Goal: Task Accomplishment & Management: Use online tool/utility

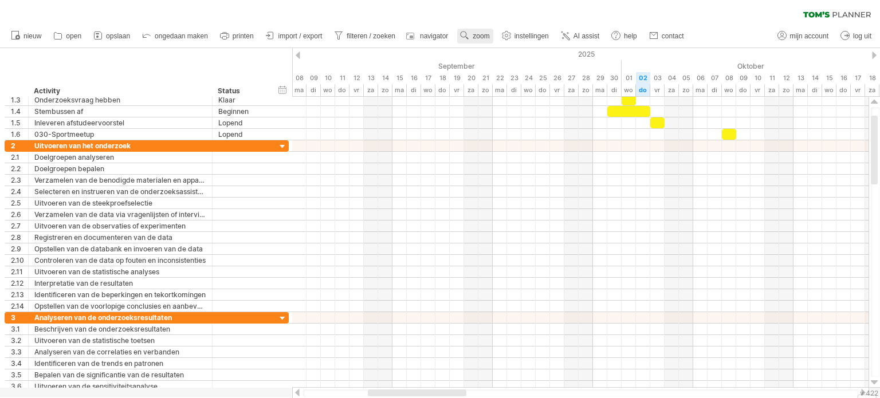
click at [465, 31] on use at bounding box center [464, 35] width 11 height 11
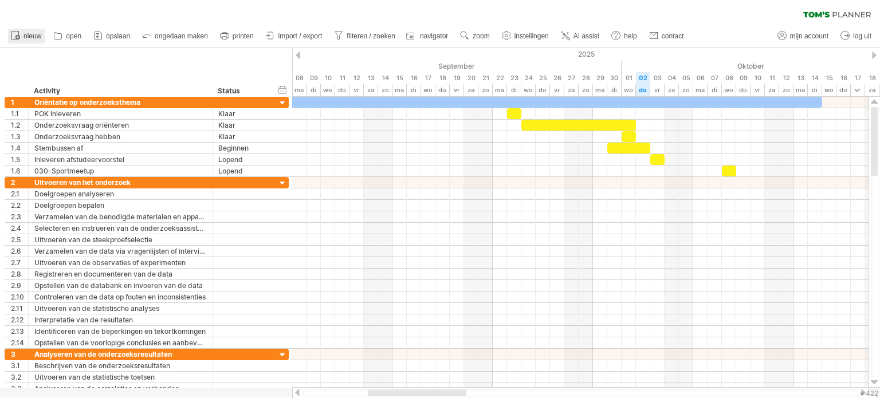
click at [35, 37] on span "nieuw" at bounding box center [32, 36] width 18 height 8
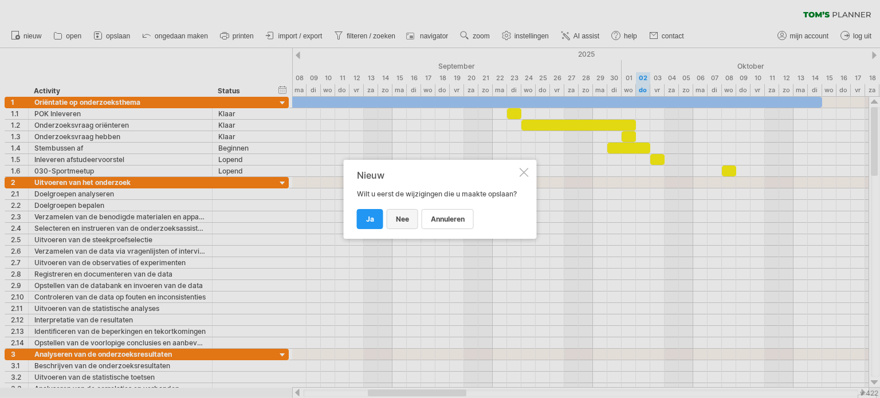
click at [411, 227] on link "nee" at bounding box center [403, 219] width 32 height 20
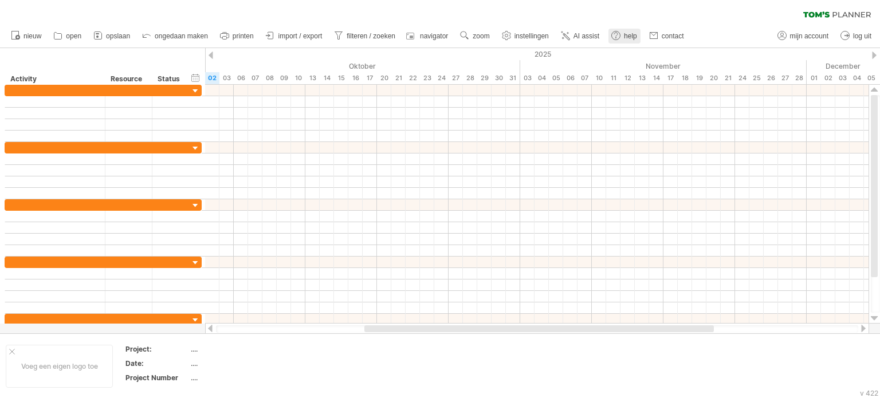
click at [612, 37] on use at bounding box center [615, 35] width 11 height 11
click at [593, 35] on span "AI assist" at bounding box center [587, 36] width 26 height 8
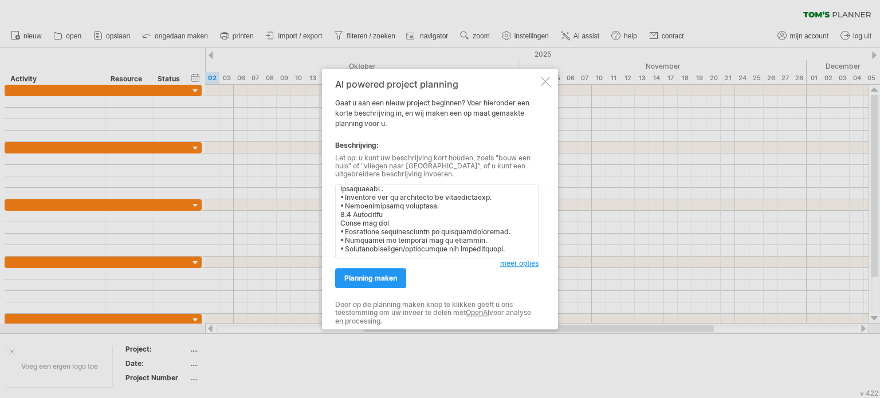
scroll to position [328, 0]
type textarea "8.6 Loremipsum Dolorsita con adip elitsed • Doeiusmodt inc UtlabOreetdo ma aliq…"
click at [370, 274] on span "planning maken" at bounding box center [370, 278] width 53 height 9
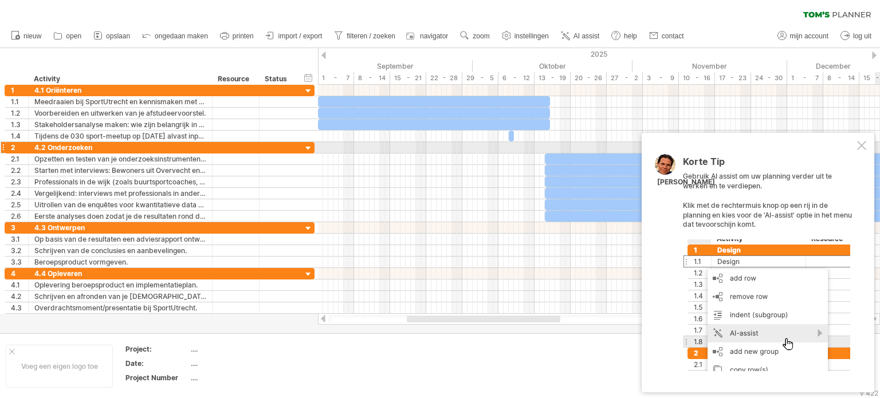
click at [864, 146] on div at bounding box center [861, 145] width 9 height 9
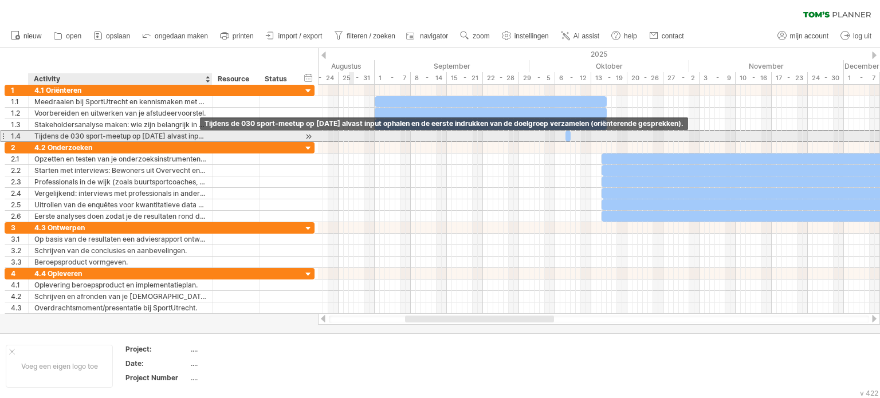
click at [181, 134] on div "Tijdens de 030 sport-meetup op [DATE] alvast input ophalen en de eerste indrukk…" at bounding box center [120, 136] width 172 height 11
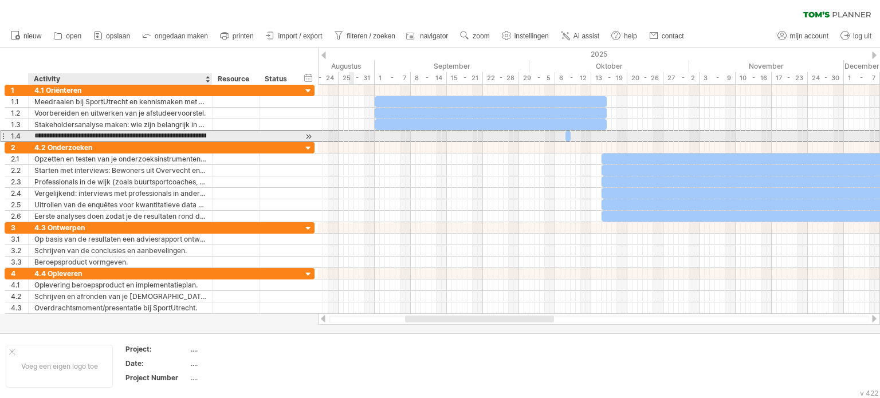
scroll to position [0, 0]
click at [181, 134] on input "**********" at bounding box center [120, 136] width 172 height 11
click at [35, 135] on input "**********" at bounding box center [120, 136] width 172 height 11
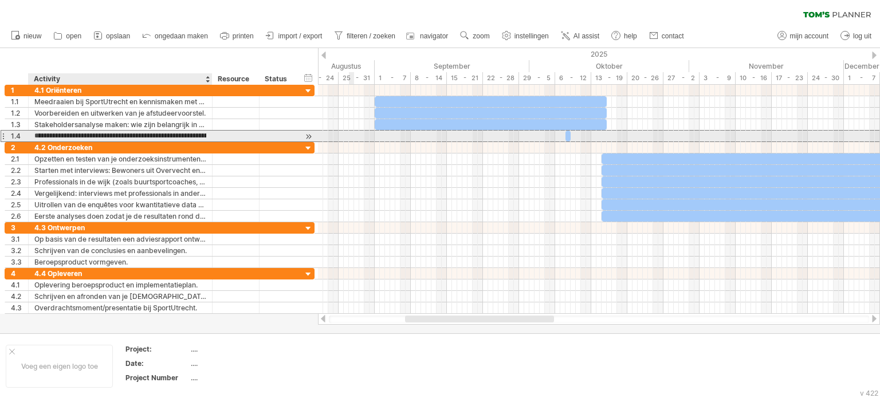
click at [35, 135] on input "**********" at bounding box center [120, 136] width 172 height 11
type input "**********"
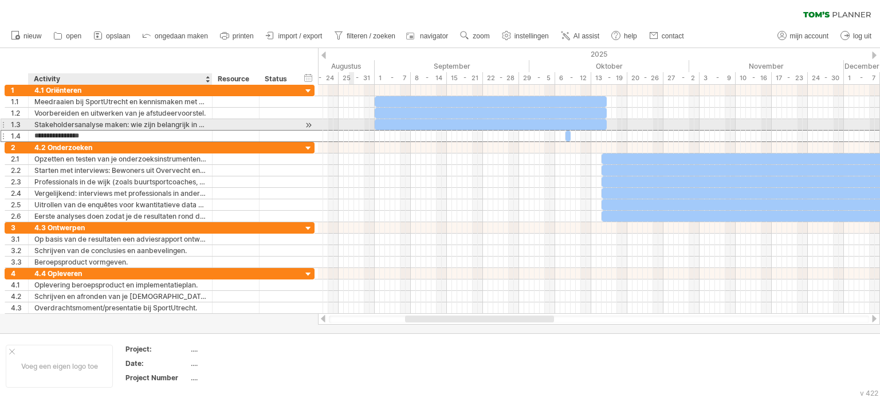
click at [120, 126] on div "Stakeholdersanalyse maken: wie zijn belangrijk in Overvecht, Kanaleneiland én d…" at bounding box center [120, 124] width 172 height 11
click at [120, 126] on input "**********" at bounding box center [120, 124] width 172 height 11
click at [123, 126] on input "**********" at bounding box center [120, 124] width 172 height 11
click at [128, 123] on input "**********" at bounding box center [120, 124] width 172 height 11
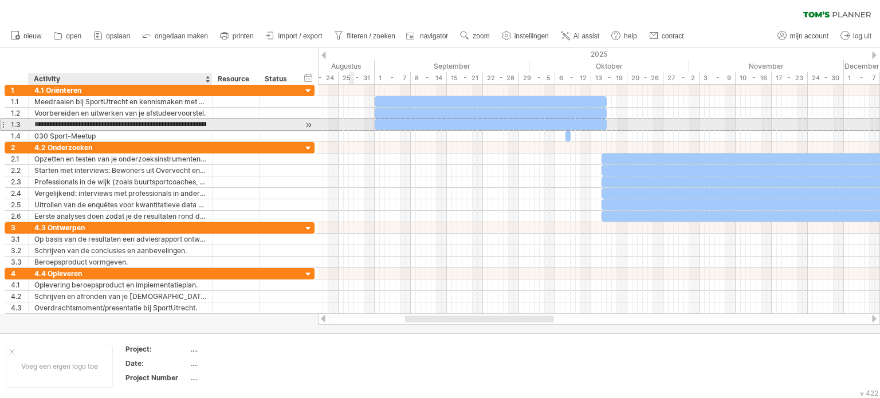
click at [124, 123] on input "**********" at bounding box center [120, 124] width 172 height 11
type input "**********"
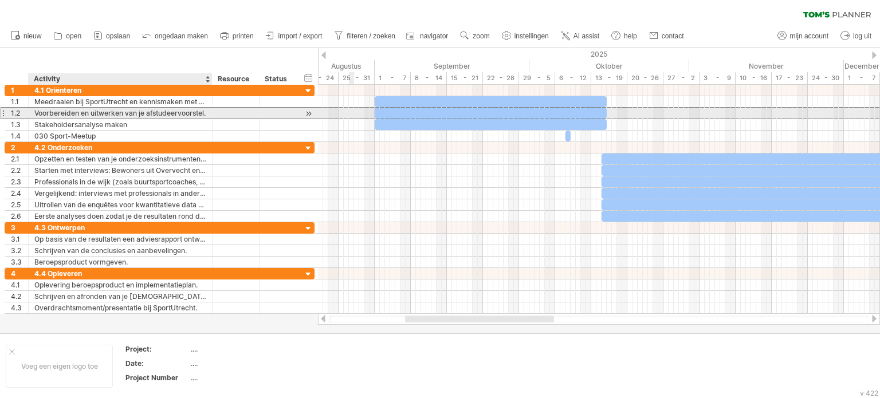
click at [151, 115] on div "Voorbereiden en uitwerken van je afstudeervoorstel." at bounding box center [120, 113] width 172 height 11
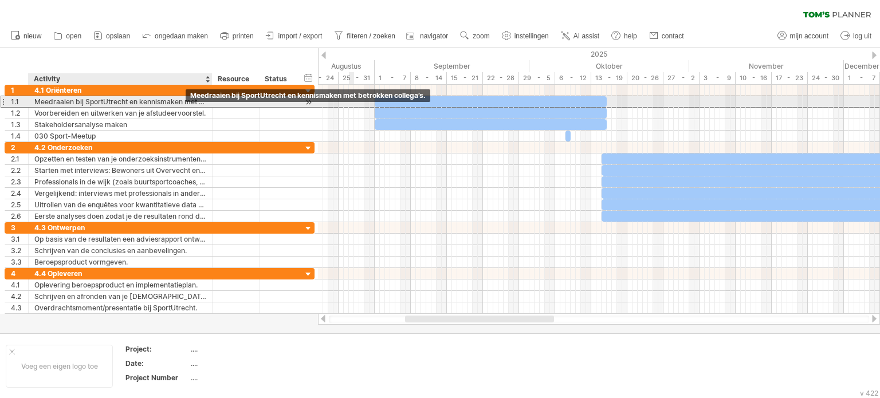
click at [184, 104] on div "Meedraaien bij SportUtrecht en kennismaken met betrokken collega’s." at bounding box center [120, 101] width 172 height 11
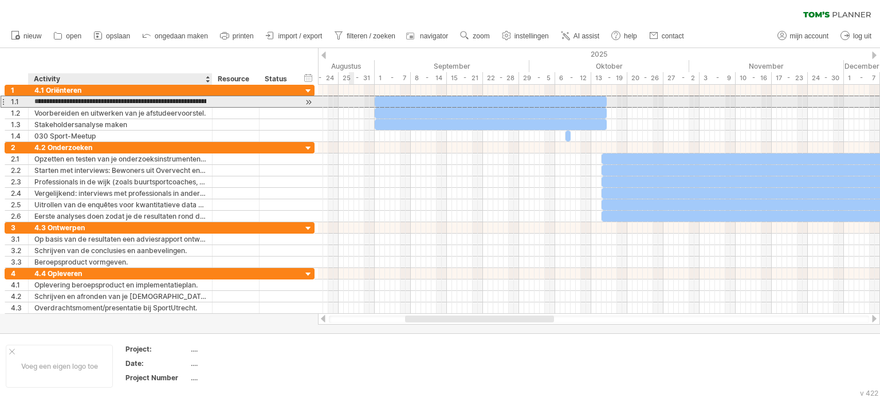
click at [206, 102] on input "**********" at bounding box center [120, 101] width 172 height 11
type input "**********"
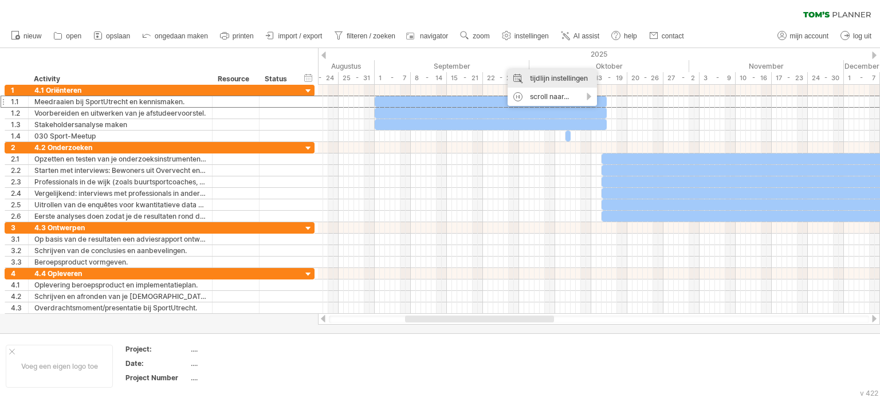
click at [566, 80] on div "tijdlijn instellingen" at bounding box center [552, 78] width 89 height 18
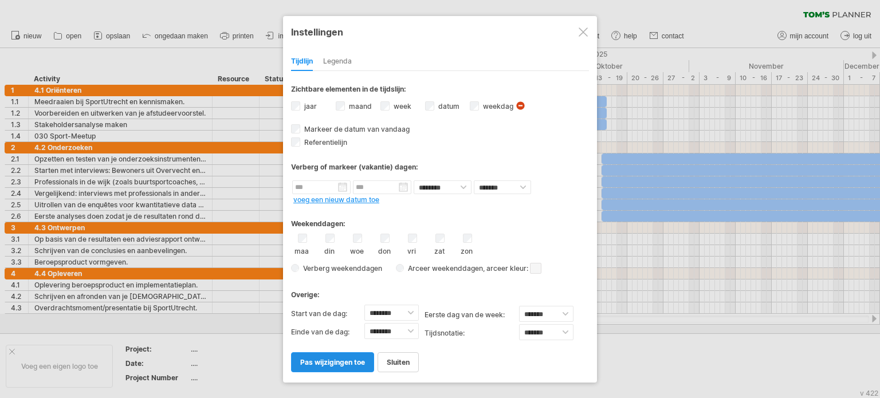
click at [344, 362] on span "pas wijzigingen toe" at bounding box center [332, 362] width 65 height 9
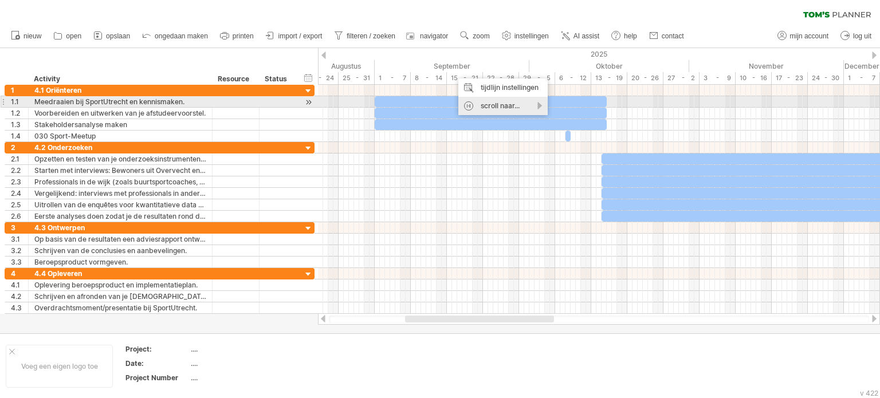
click at [507, 103] on div "scroll naar..." at bounding box center [503, 106] width 89 height 18
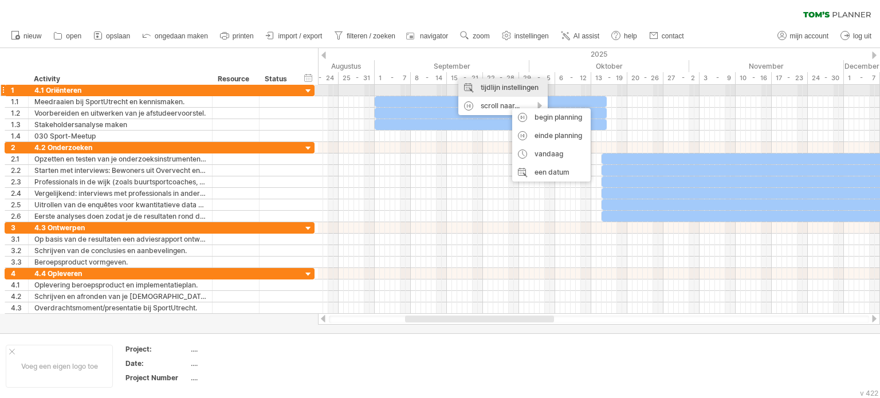
click at [530, 93] on div "tijdlijn instellingen" at bounding box center [503, 88] width 89 height 18
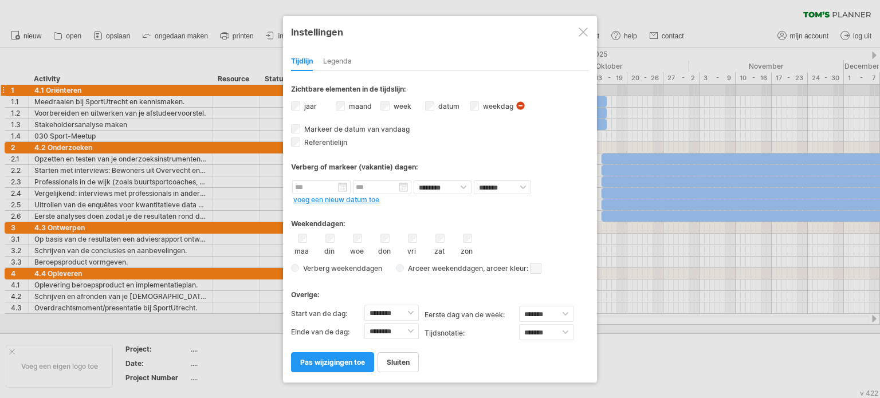
click at [580, 28] on div at bounding box center [583, 32] width 9 height 9
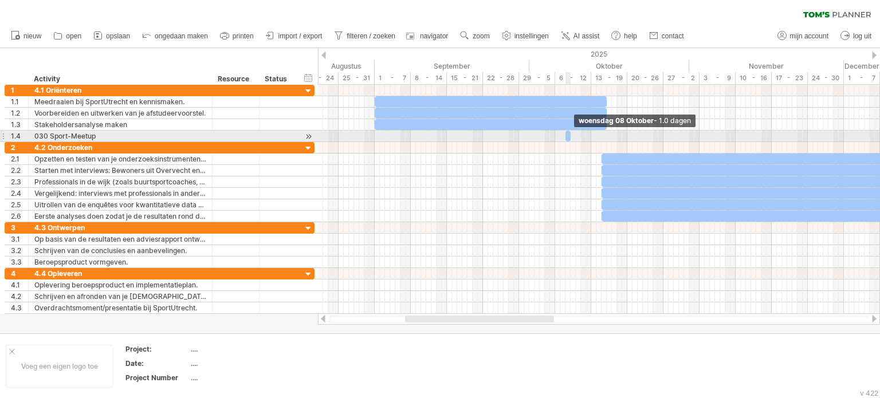
click at [569, 135] on span at bounding box center [571, 136] width 5 height 11
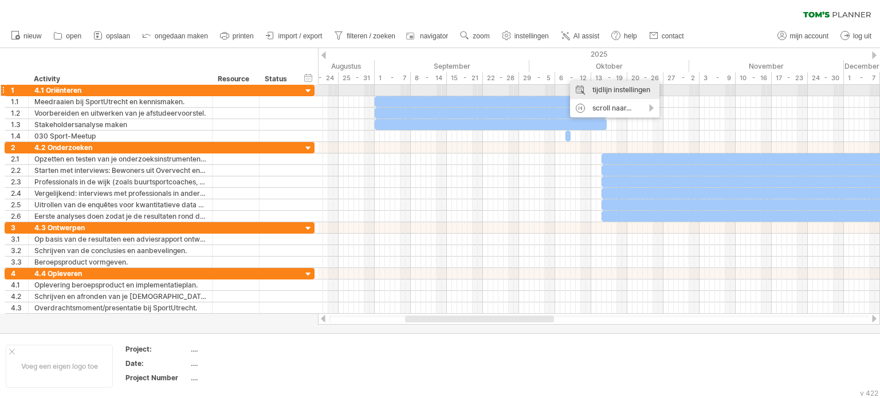
click at [595, 90] on div "tijdlijn instellingen" at bounding box center [614, 90] width 89 height 18
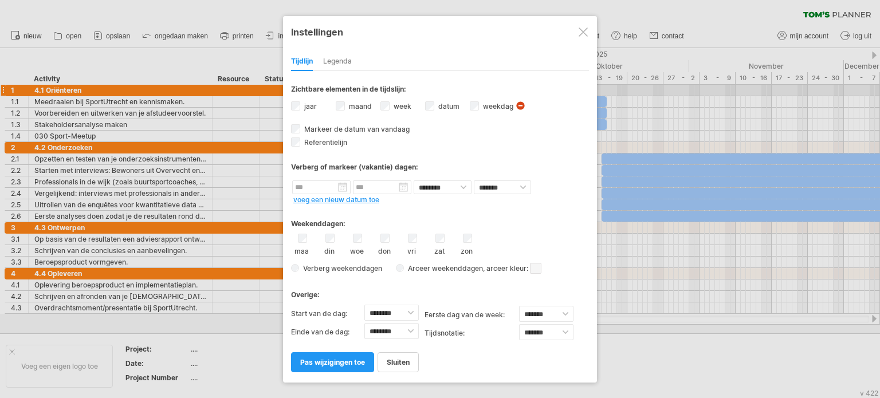
click at [660, 61] on div at bounding box center [440, 199] width 880 height 398
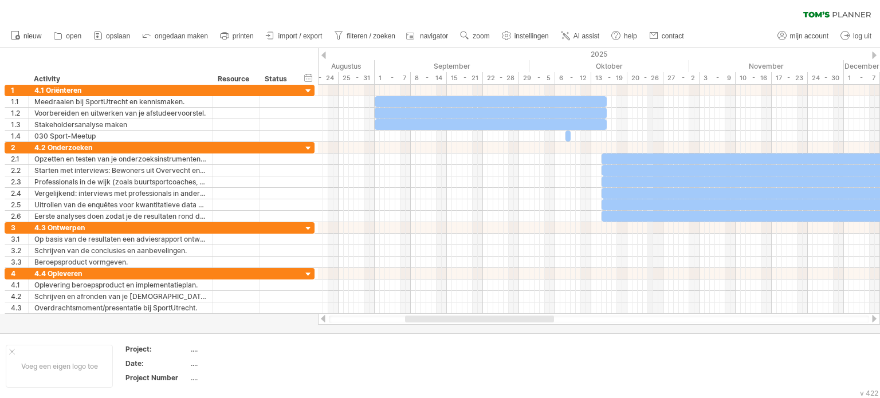
click at [652, 79] on div "20 - 26" at bounding box center [646, 78] width 36 height 12
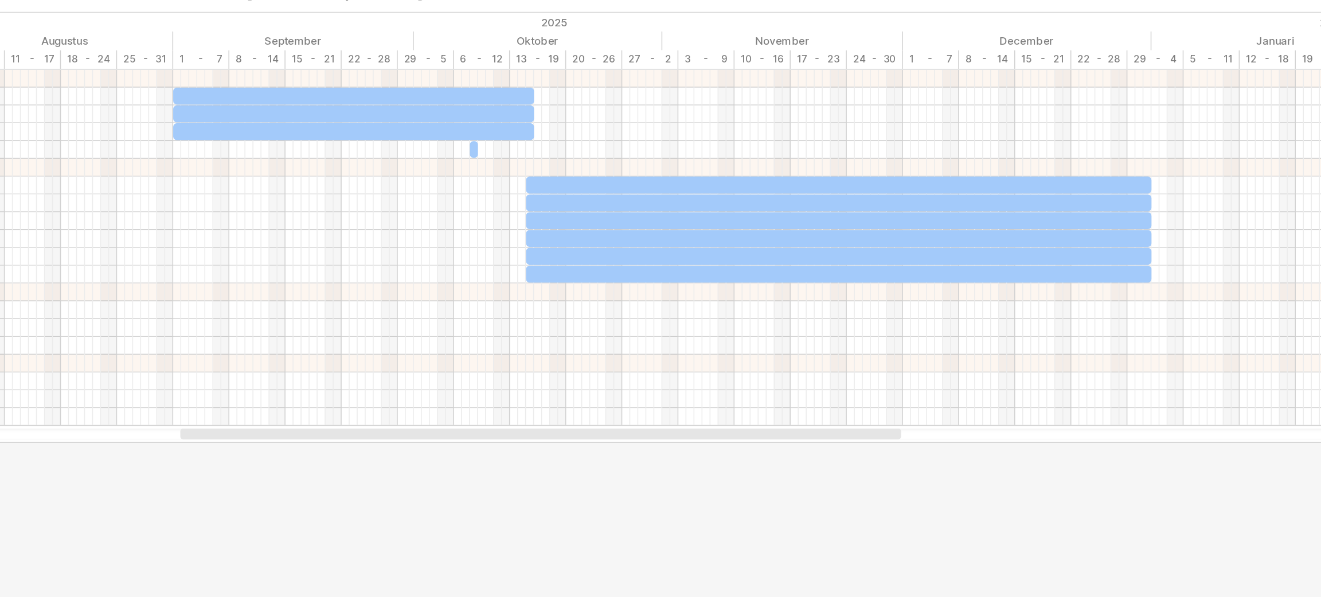
drag, startPoint x: 736, startPoint y: 31, endPoint x: 876, endPoint y: 320, distance: 321.5
click at [876, 320] on div at bounding box center [694, 319] width 464 height 7
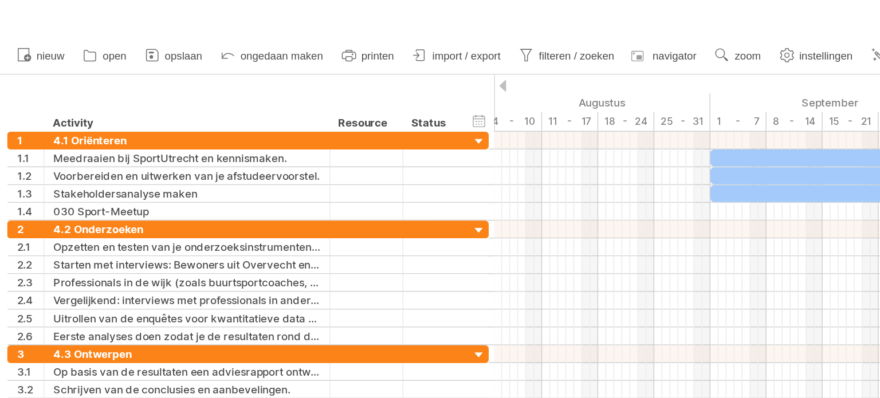
drag, startPoint x: 671, startPoint y: 8, endPoint x: 307, endPoint y: 15, distance: 364.0
click at [307, 15] on div "filter: [ ] wissen filter toepassen filter" at bounding box center [440, 12] width 880 height 24
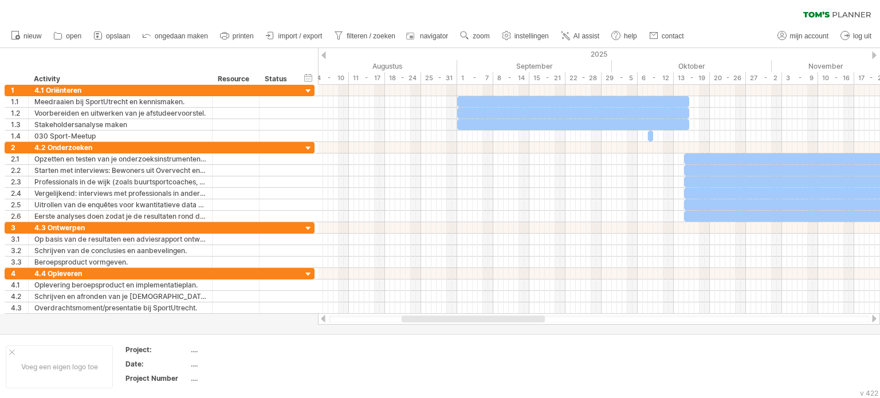
click at [477, 25] on ul "nieuw open" at bounding box center [347, 36] width 684 height 24
click at [873, 55] on div at bounding box center [874, 55] width 5 height 7
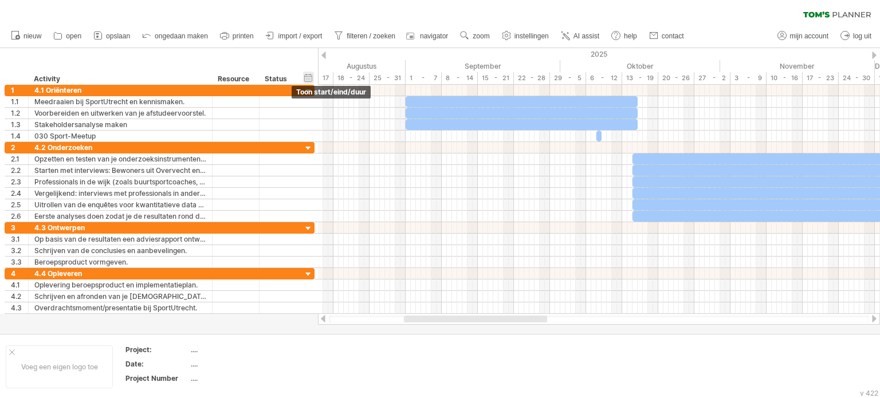
click at [310, 81] on div "verberg start/eind/duur toon start/eind/duur" at bounding box center [308, 78] width 11 height 12
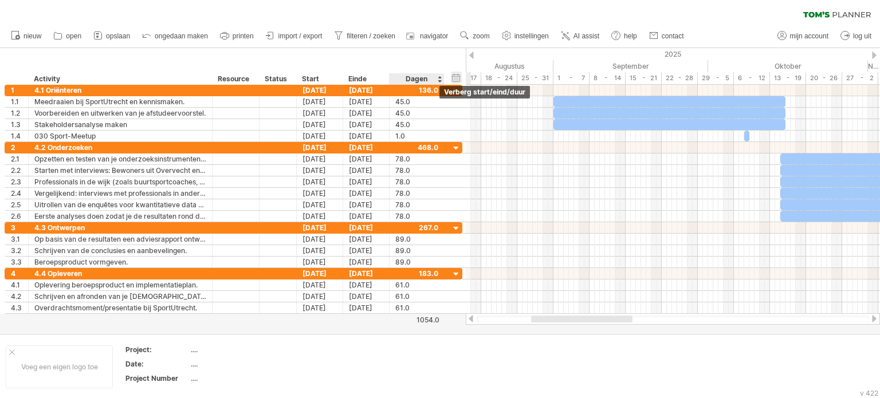
click at [454, 79] on div "verberg start/eind/duur toon start/eind/duur" at bounding box center [456, 78] width 11 height 12
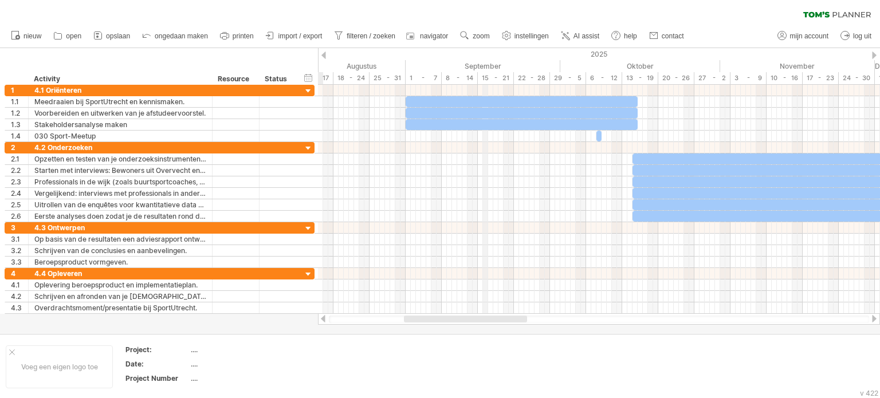
click at [483, 57] on div "2025" at bounding box center [235, 54] width 1599 height 12
click at [339, 36] on icon at bounding box center [339, 35] width 6 height 7
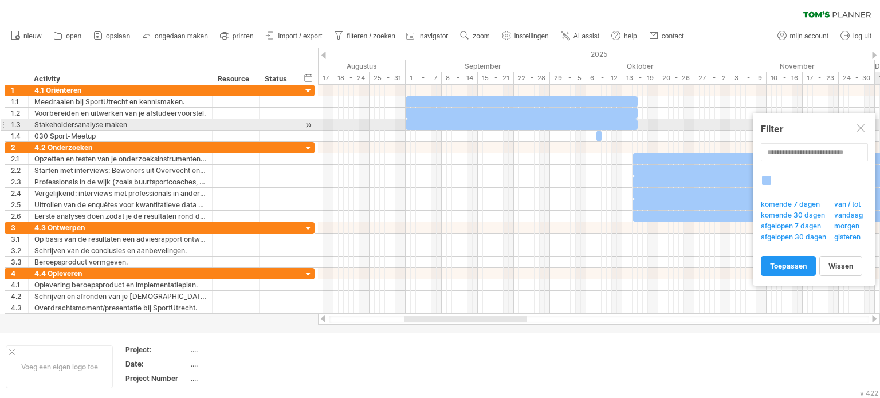
click at [858, 131] on div at bounding box center [861, 128] width 9 height 9
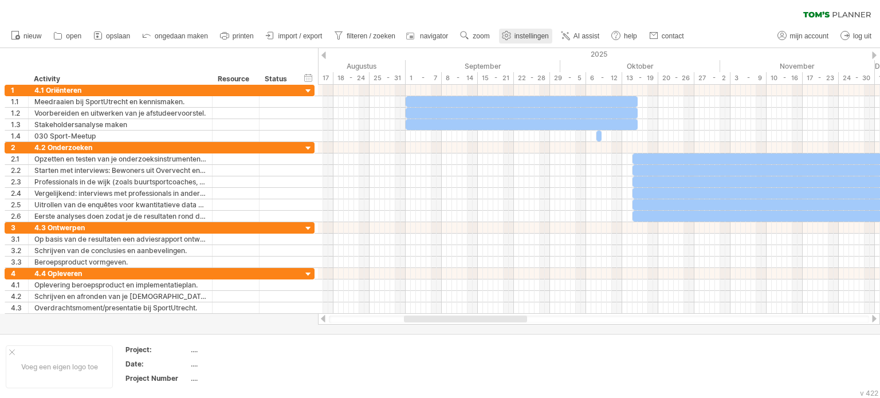
click at [528, 38] on span "instellingen" at bounding box center [532, 36] width 34 height 8
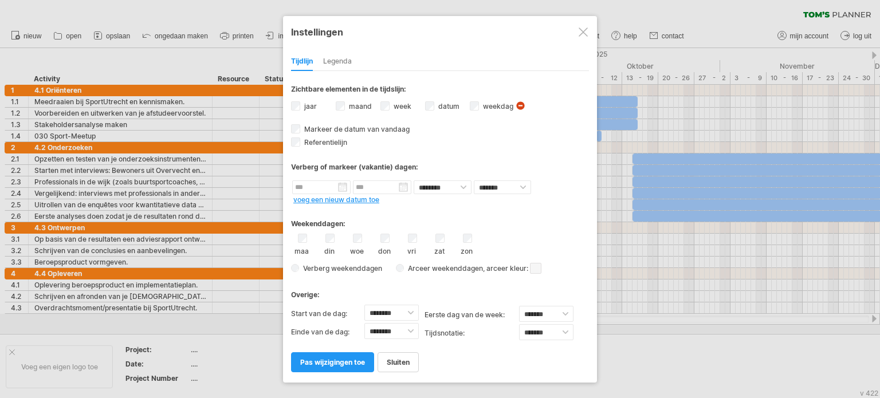
click at [327, 58] on div "Legenda" at bounding box center [337, 62] width 29 height 18
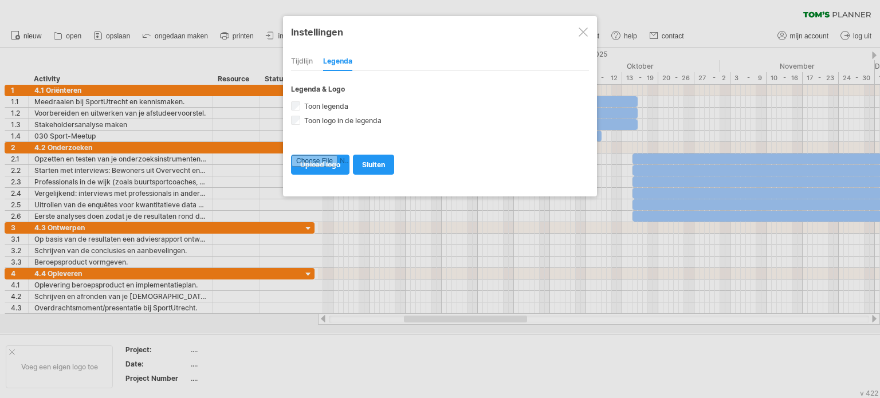
click at [309, 60] on div "Tijdlijn" at bounding box center [302, 62] width 22 height 18
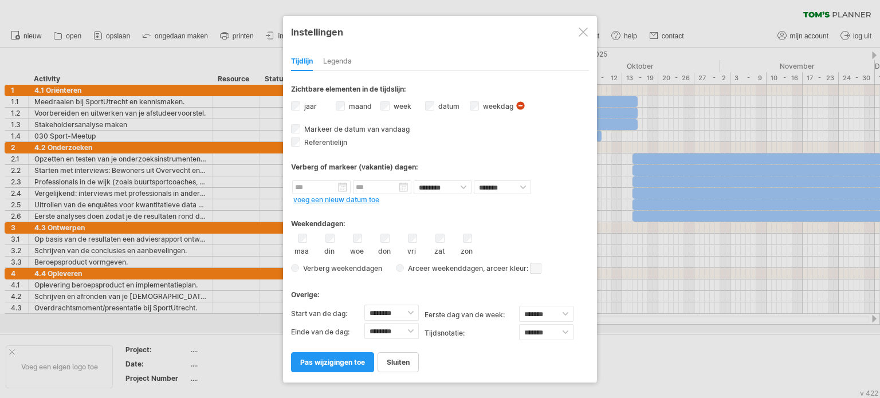
click at [586, 33] on div at bounding box center [583, 32] width 9 height 9
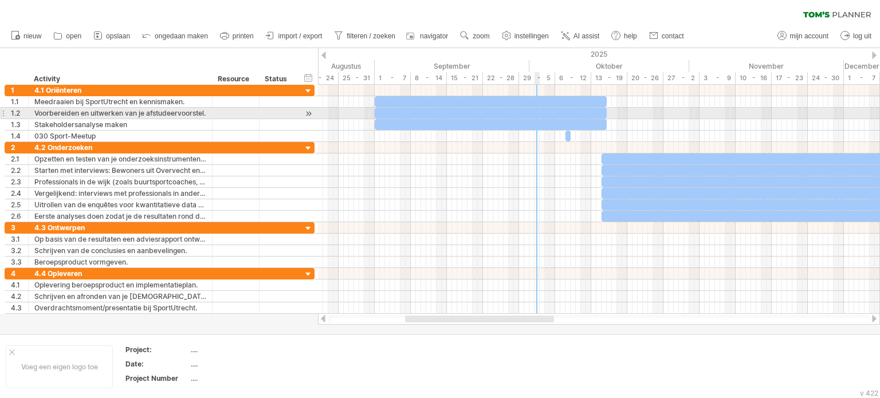
click at [537, 108] on div at bounding box center [491, 113] width 232 height 11
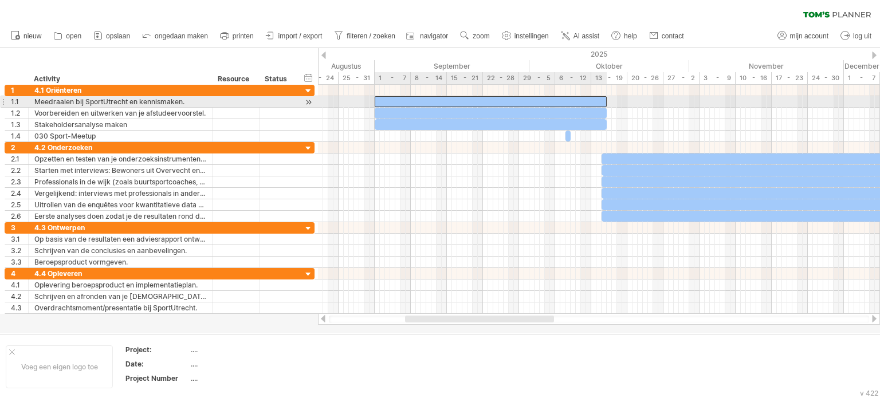
click at [528, 100] on div at bounding box center [491, 101] width 232 height 11
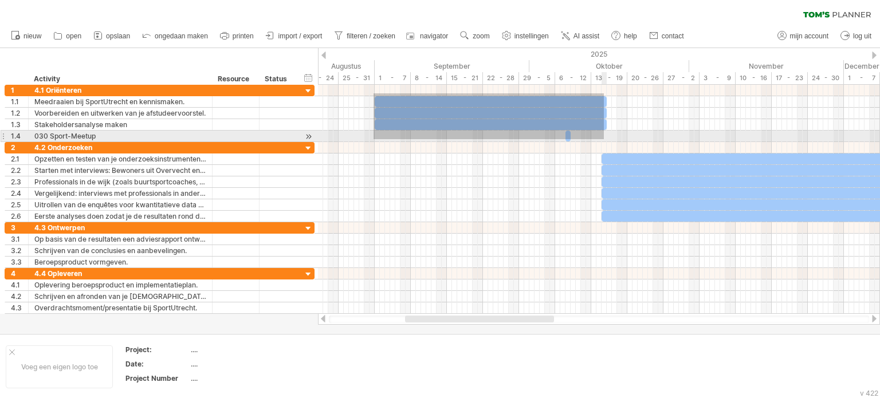
drag, startPoint x: 374, startPoint y: 93, endPoint x: 604, endPoint y: 139, distance: 234.9
click at [604, 139] on div at bounding box center [599, 113] width 562 height 57
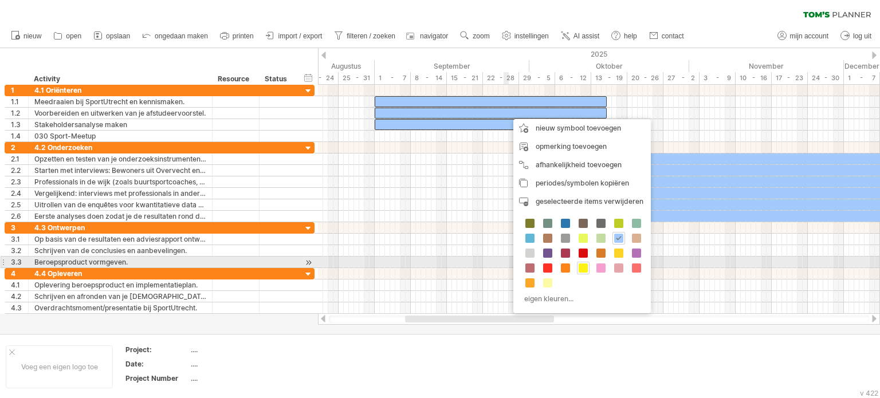
click at [582, 266] on span at bounding box center [583, 268] width 9 height 9
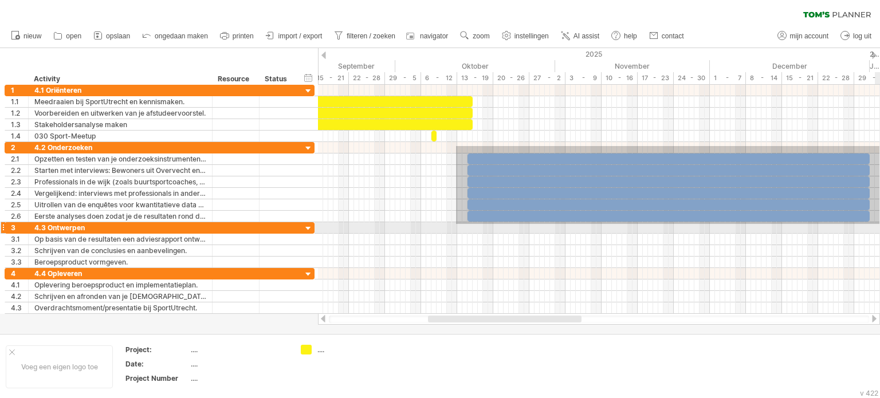
drag, startPoint x: 467, startPoint y: 146, endPoint x: 880, endPoint y: 224, distance: 420.5
click at [880, 224] on div at bounding box center [599, 199] width 562 height 229
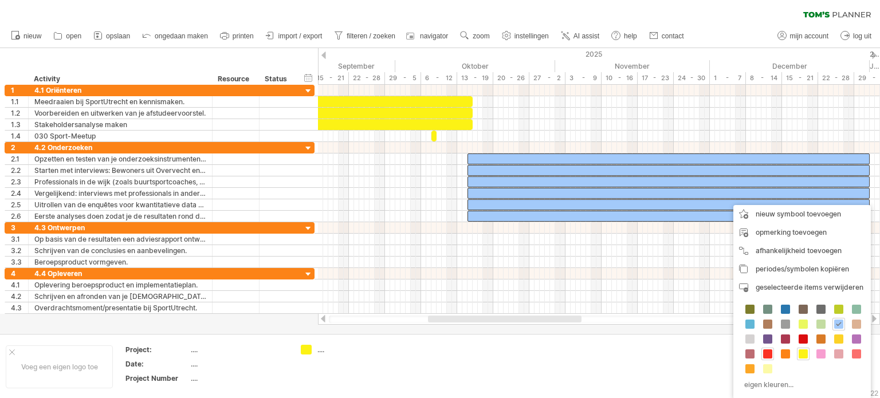
click at [769, 350] on span at bounding box center [767, 354] width 9 height 9
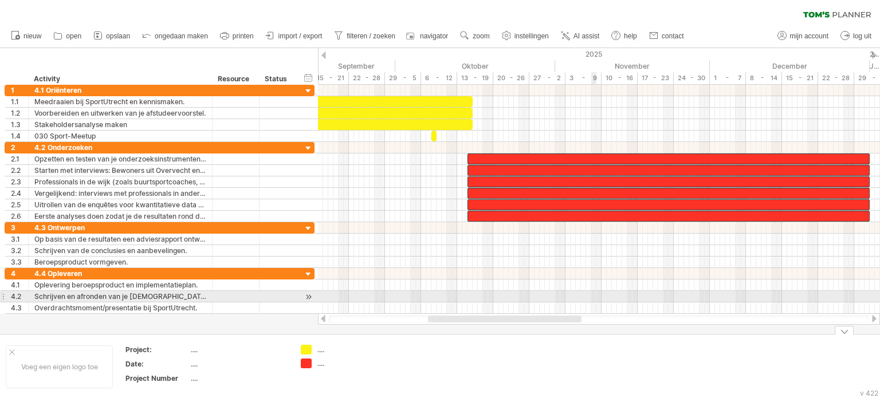
click at [589, 287] on div at bounding box center [599, 285] width 562 height 11
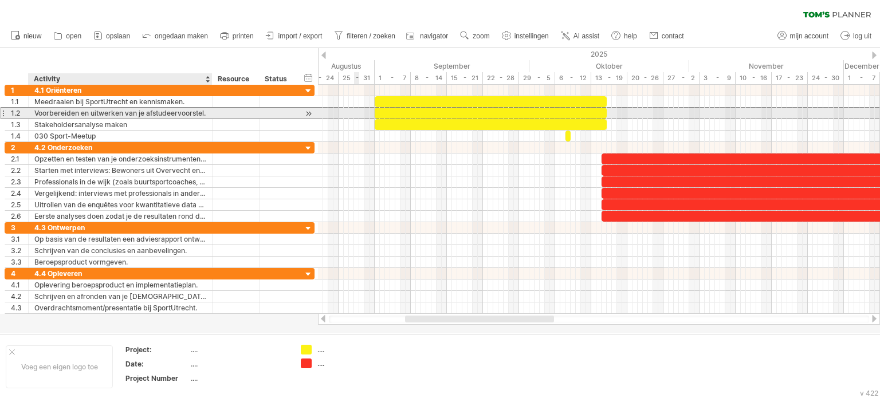
click at [159, 115] on div "Voorbereiden en uitwerken van je afstudeervoorstel." at bounding box center [120, 113] width 172 height 11
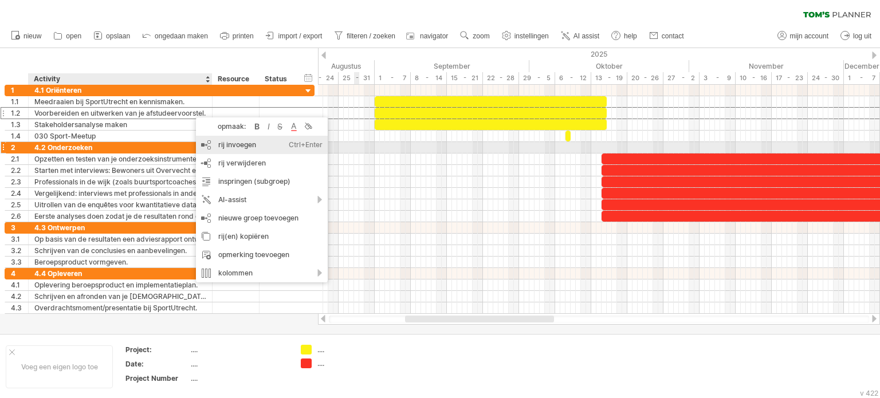
click at [242, 147] on div "rij invoegen Ctrl+Enter Cmd+Enter" at bounding box center [262, 145] width 132 height 18
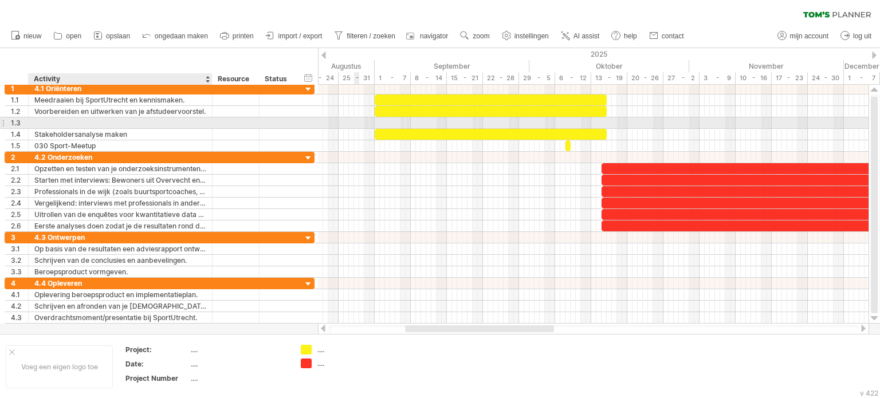
click at [156, 126] on div at bounding box center [120, 122] width 172 height 11
click at [156, 126] on input "text" at bounding box center [120, 122] width 172 height 11
type input "**********"
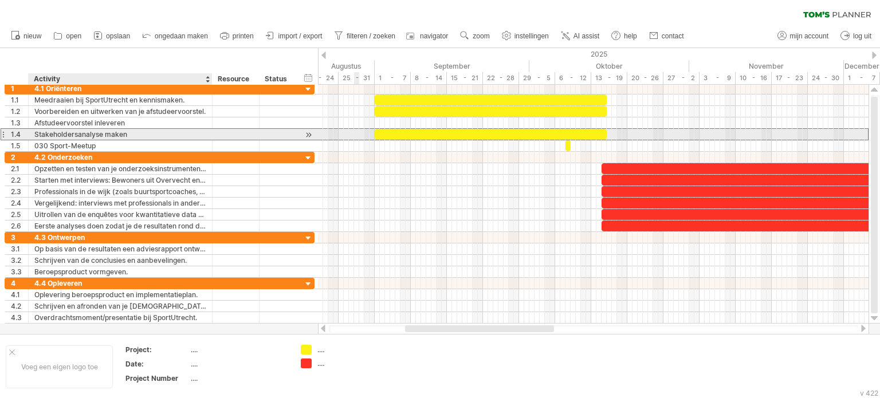
click at [131, 135] on div "Stakeholdersanalyse maken" at bounding box center [120, 134] width 172 height 11
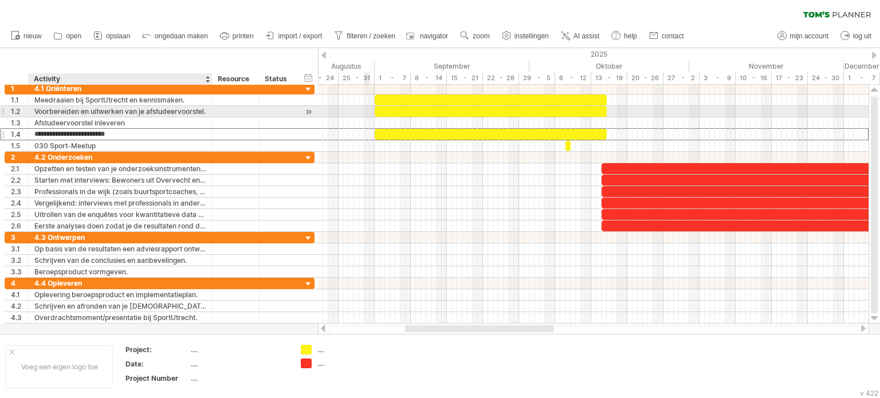
drag, startPoint x: 191, startPoint y: 135, endPoint x: 195, endPoint y: 107, distance: 27.9
click at [195, 107] on div "**********" at bounding box center [160, 117] width 310 height 69
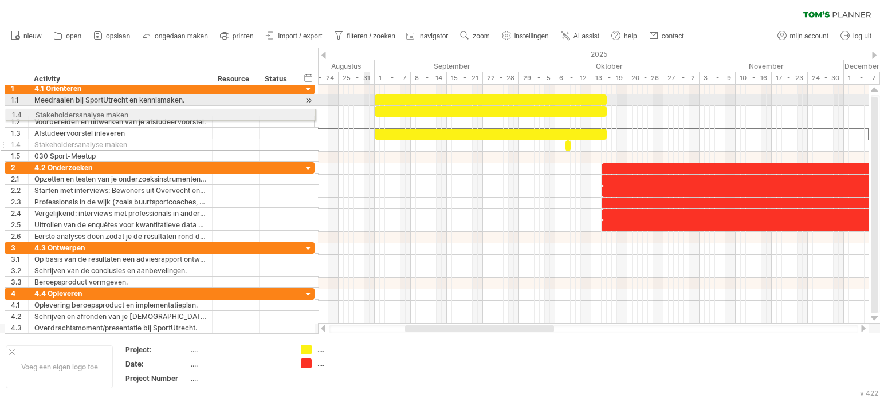
drag, startPoint x: 2, startPoint y: 135, endPoint x: 0, endPoint y: 113, distance: 21.9
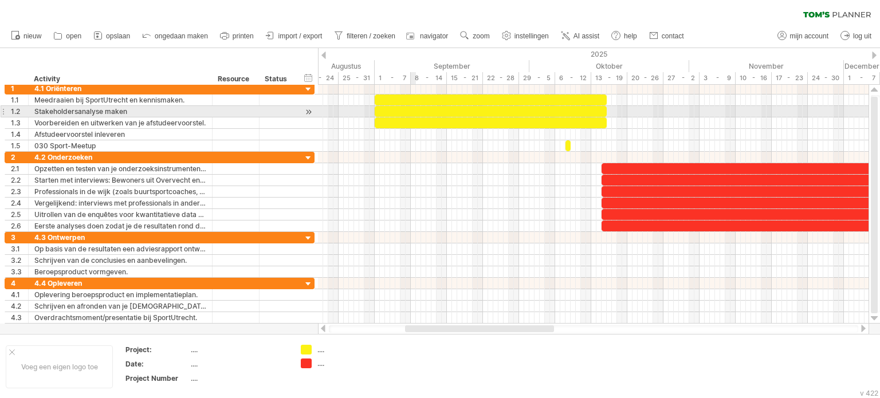
click at [415, 110] on div at bounding box center [491, 111] width 232 height 11
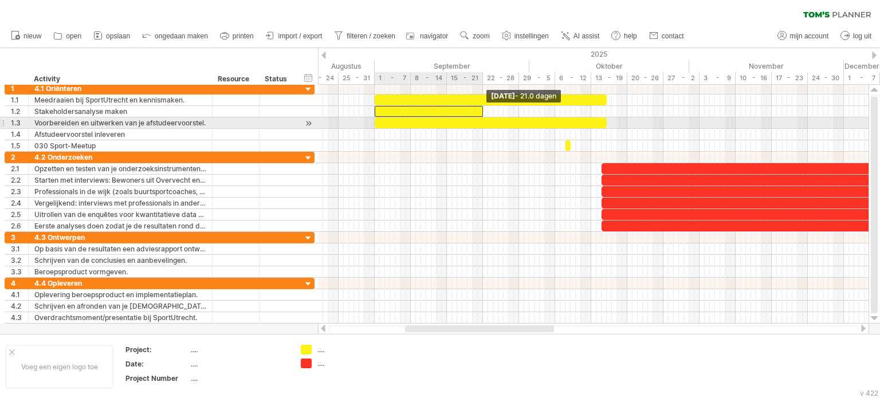
drag, startPoint x: 605, startPoint y: 111, endPoint x: 481, endPoint y: 119, distance: 124.0
click at [844, 119] on div at bounding box center [844, 117] width 0 height 69
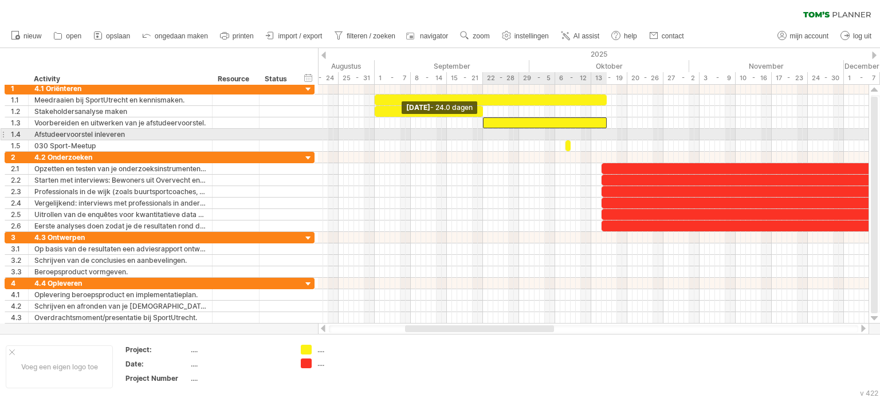
drag, startPoint x: 375, startPoint y: 126, endPoint x: 484, endPoint y: 130, distance: 109.0
click at [484, 130] on div "[DATE] - 21.0 dagen [DATE] - 24.0 dagen" at bounding box center [593, 204] width 551 height 239
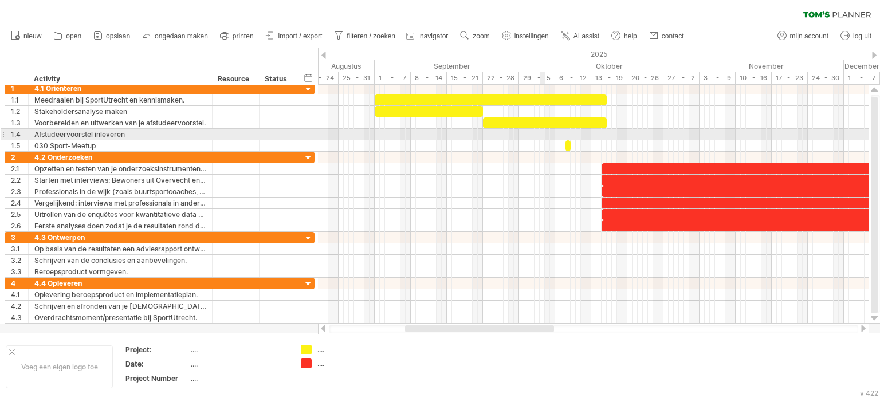
click at [543, 132] on div at bounding box center [593, 134] width 551 height 11
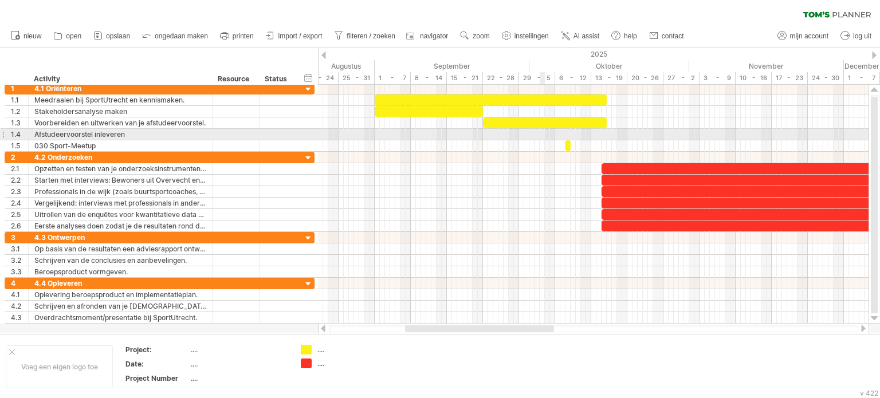
click at [543, 132] on div at bounding box center [593, 134] width 551 height 11
click at [542, 136] on div at bounding box center [593, 134] width 551 height 11
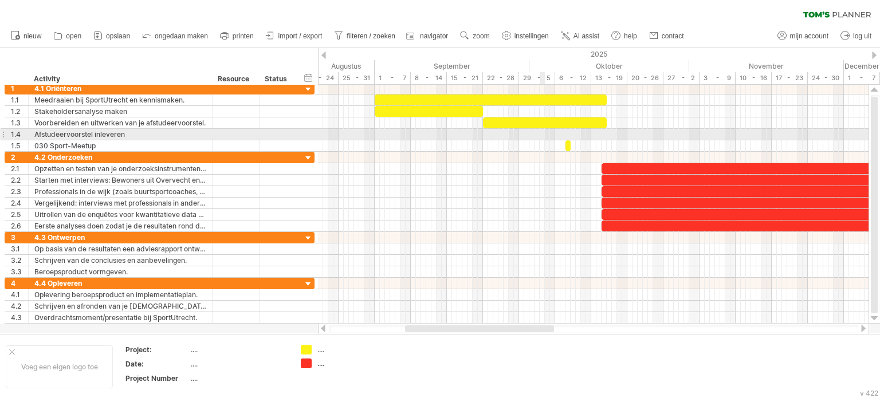
click at [542, 136] on div at bounding box center [593, 134] width 551 height 11
click at [541, 135] on div at bounding box center [593, 134] width 551 height 11
click at [544, 135] on div at bounding box center [593, 134] width 551 height 11
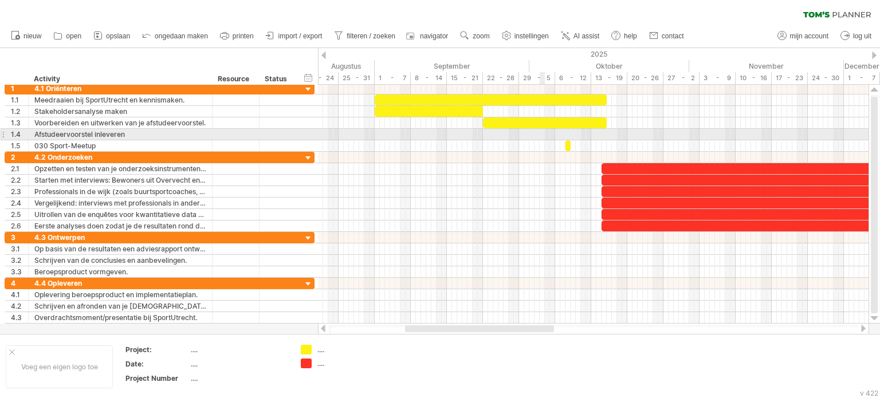
click at [544, 135] on div at bounding box center [593, 134] width 551 height 11
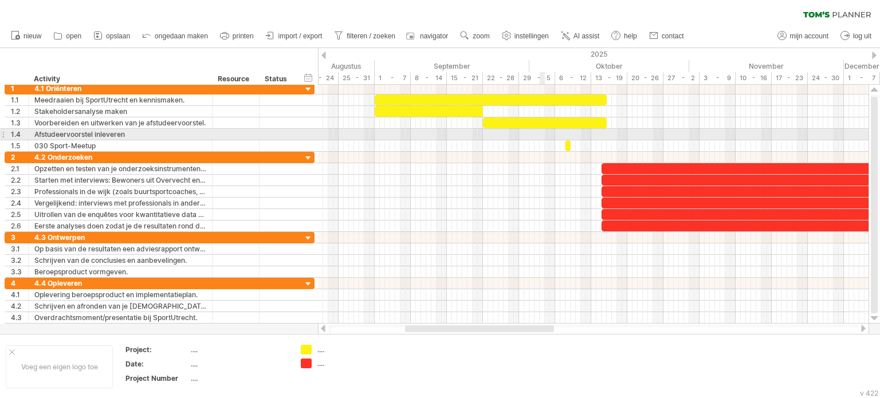
click at [544, 135] on div at bounding box center [593, 134] width 551 height 11
click at [224, 134] on div at bounding box center [235, 134] width 35 height 11
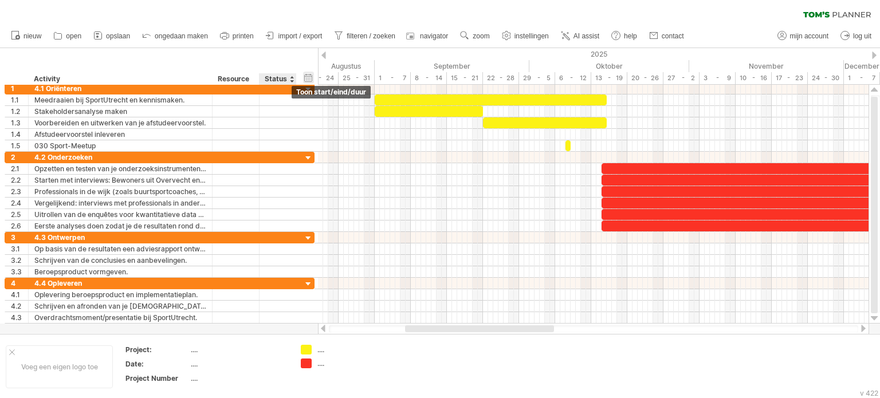
click at [308, 75] on div "verberg start/eind/duur toon start/eind/duur" at bounding box center [308, 78] width 11 height 12
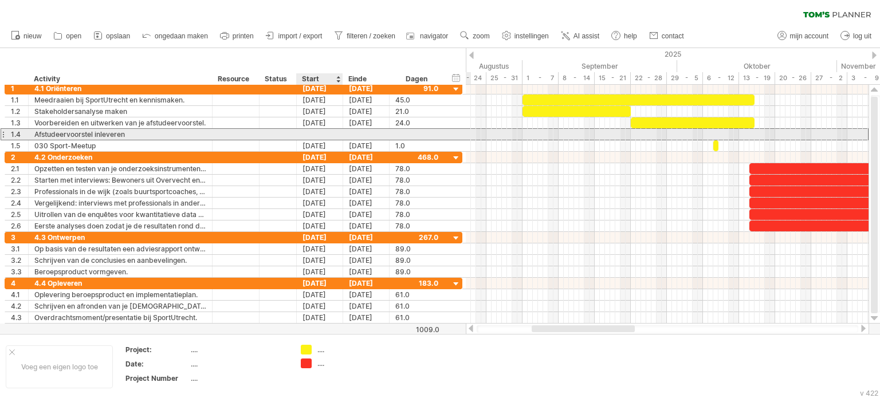
click at [321, 130] on div at bounding box center [320, 134] width 46 height 11
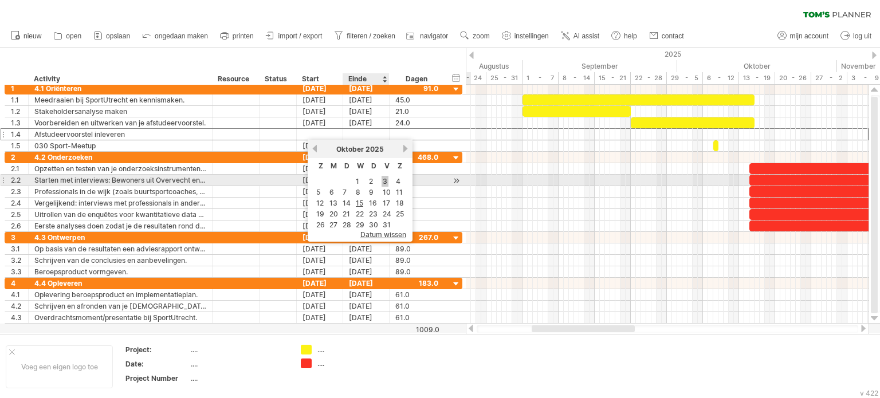
click at [382, 181] on link "3" at bounding box center [385, 181] width 7 height 11
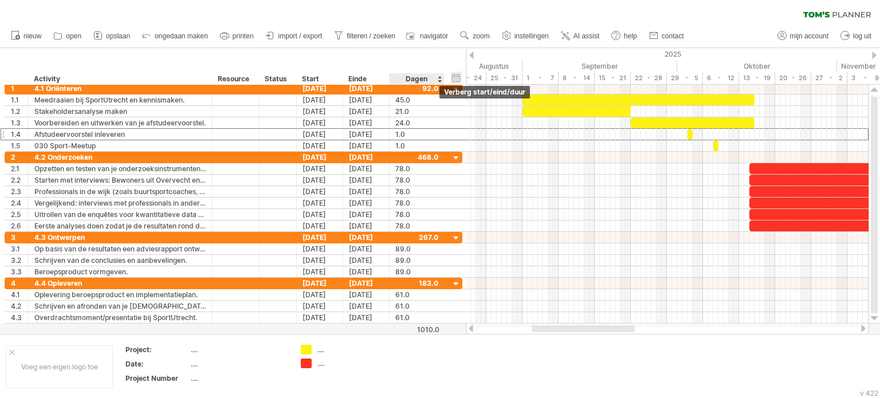
click at [457, 75] on div "verberg start/eind/duur toon start/eind/duur" at bounding box center [456, 78] width 11 height 12
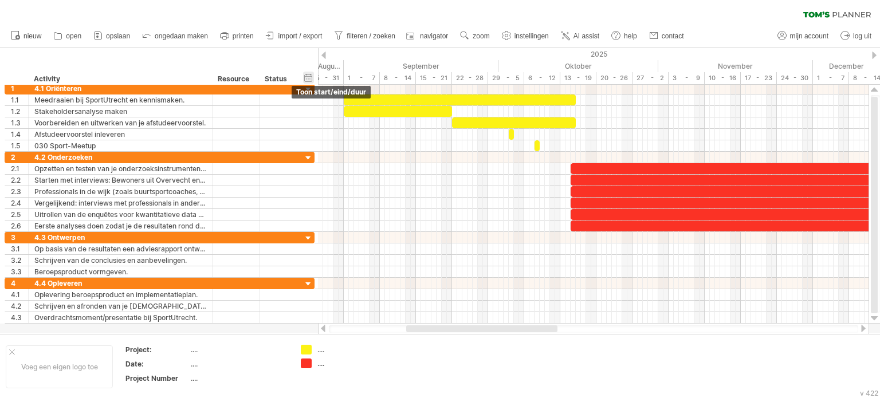
click at [307, 78] on div "verberg start/eind/duur toon start/eind/duur" at bounding box center [308, 78] width 11 height 12
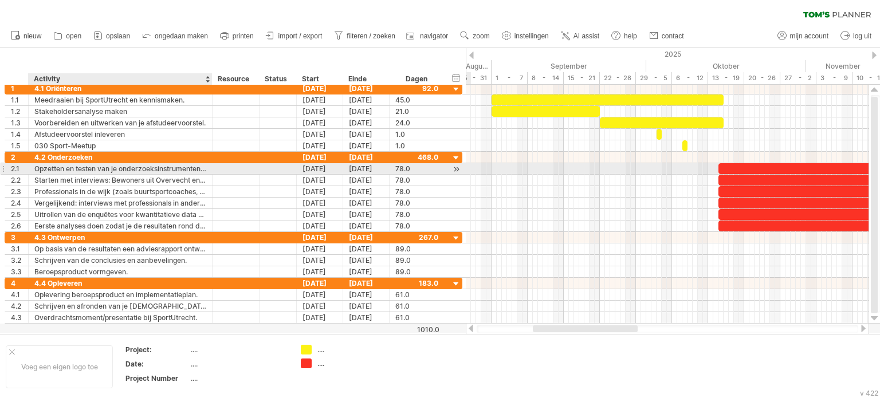
click at [180, 167] on div "Opzetten en testen van je onderzoeksinstrumenten (interviewleidraad en enquête)." at bounding box center [120, 168] width 172 height 11
click at [96, 170] on input "**********" at bounding box center [120, 168] width 172 height 11
click at [186, 166] on input "**********" at bounding box center [120, 168] width 172 height 11
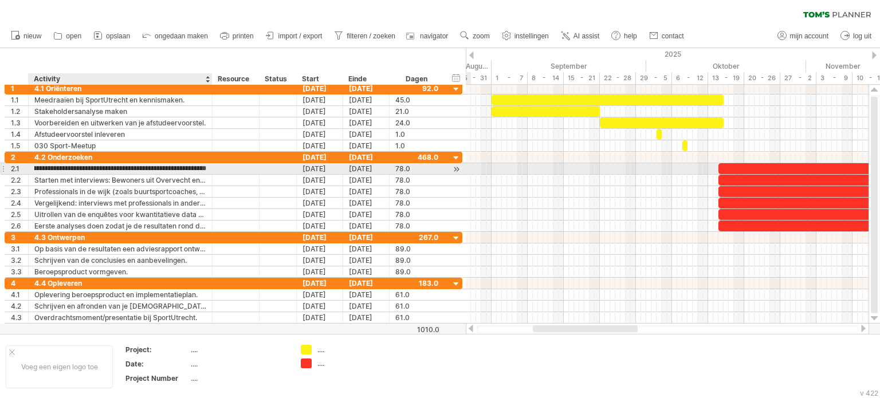
scroll to position [0, 42]
type input "**********"
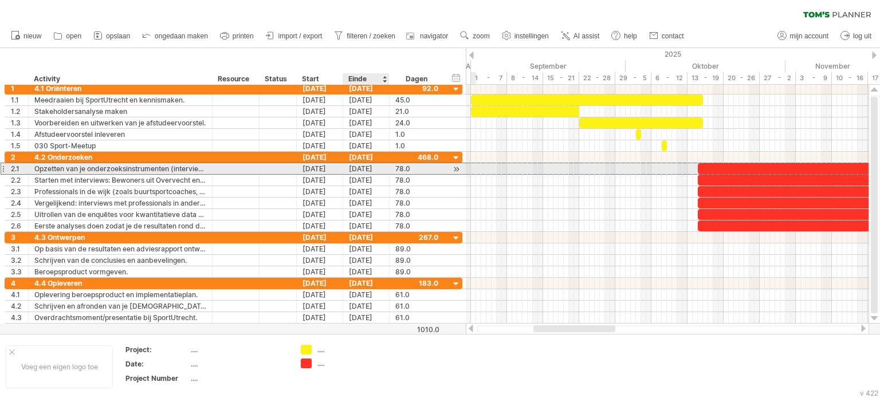
click at [367, 169] on div "[DATE]" at bounding box center [366, 168] width 46 height 11
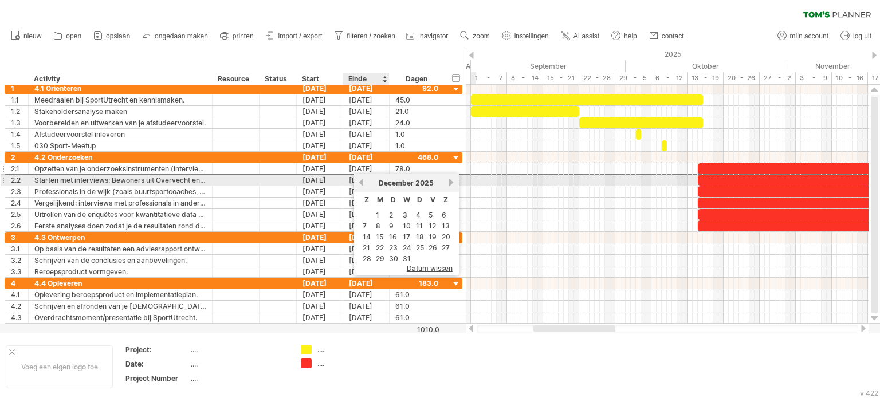
click at [359, 183] on link "vorige" at bounding box center [361, 182] width 9 height 9
click at [362, 182] on link "vorige" at bounding box center [361, 182] width 9 height 9
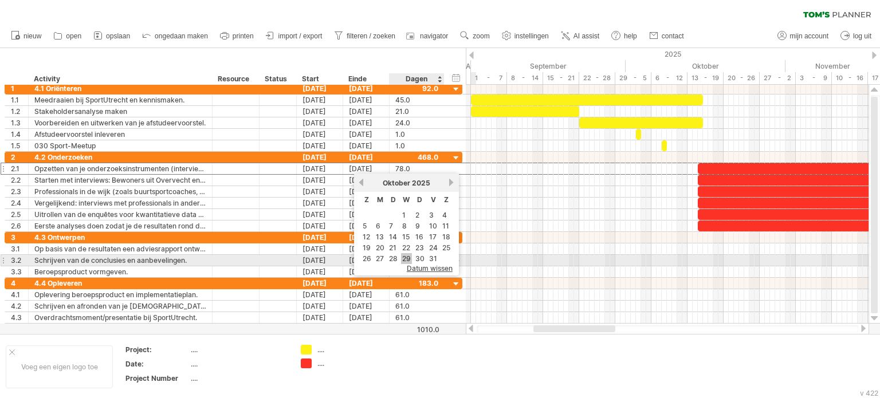
click at [407, 256] on link "29" at bounding box center [406, 258] width 11 height 11
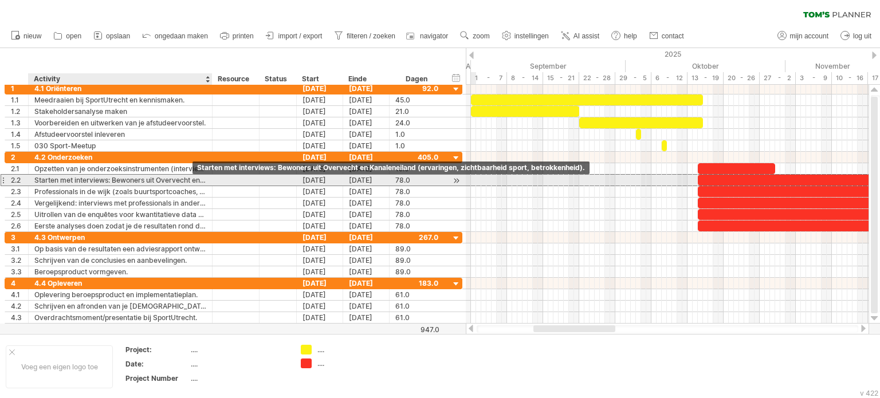
click at [193, 178] on div "Starten met interviews: Bewoners uit Overvecht en Kanaleneiland (ervaringen, zi…" at bounding box center [120, 180] width 172 height 11
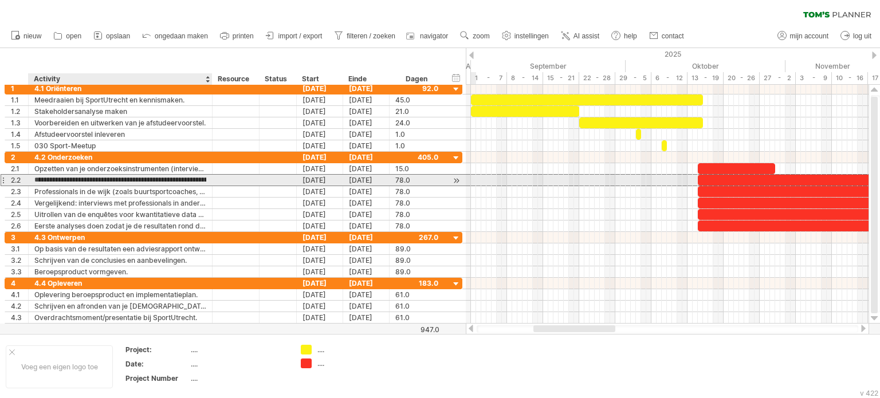
click at [112, 183] on input "**********" at bounding box center [120, 180] width 172 height 11
type input "**********"
click at [315, 181] on div "[DATE]" at bounding box center [320, 180] width 46 height 11
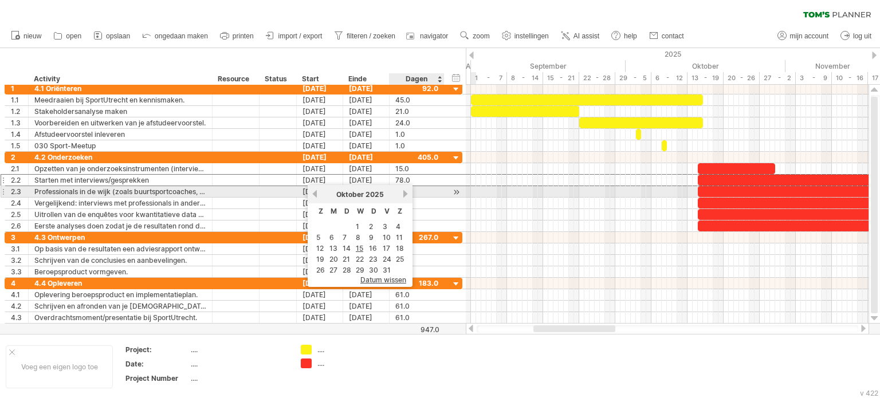
click at [402, 197] on link "volgende" at bounding box center [405, 194] width 9 height 9
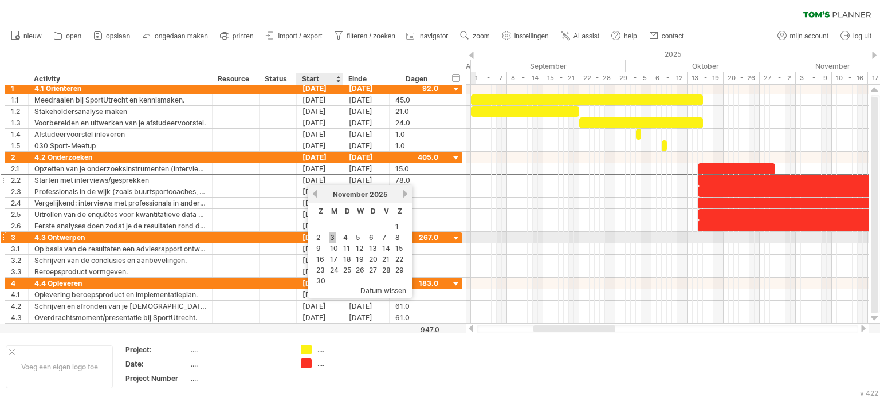
click at [332, 234] on link "3" at bounding box center [332, 237] width 7 height 11
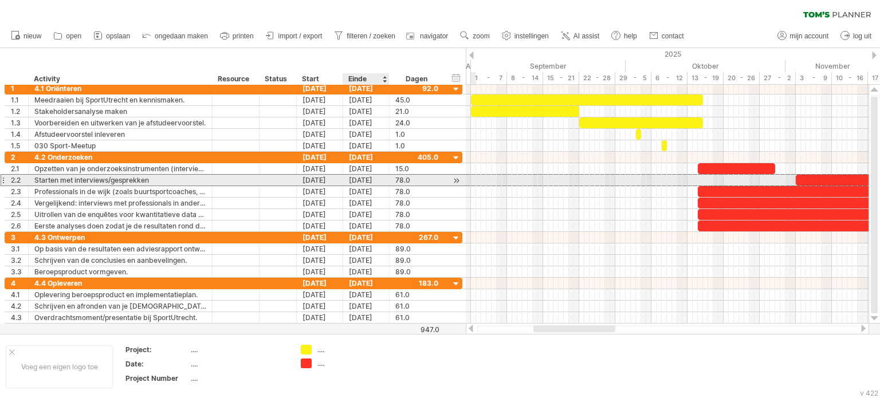
click at [369, 180] on div "[DATE]" at bounding box center [366, 180] width 46 height 11
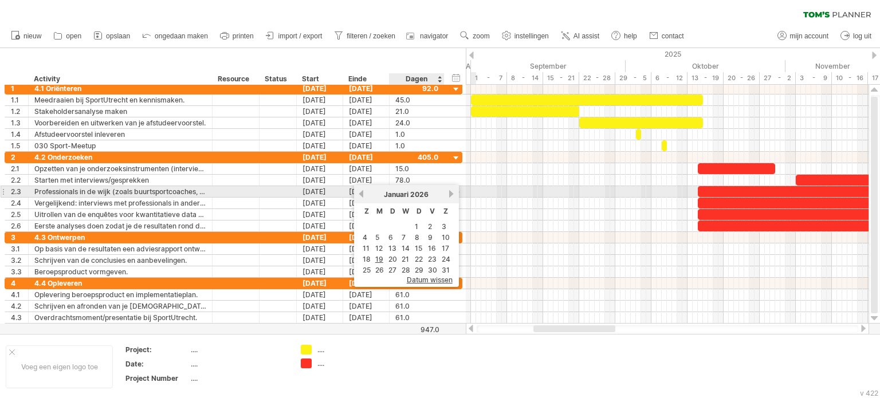
click at [448, 197] on link "volgende" at bounding box center [452, 194] width 9 height 9
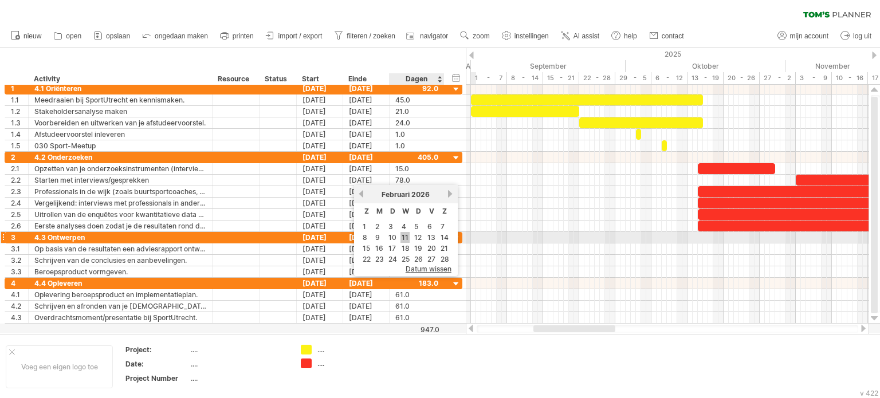
click at [401, 236] on link "11" at bounding box center [405, 237] width 9 height 11
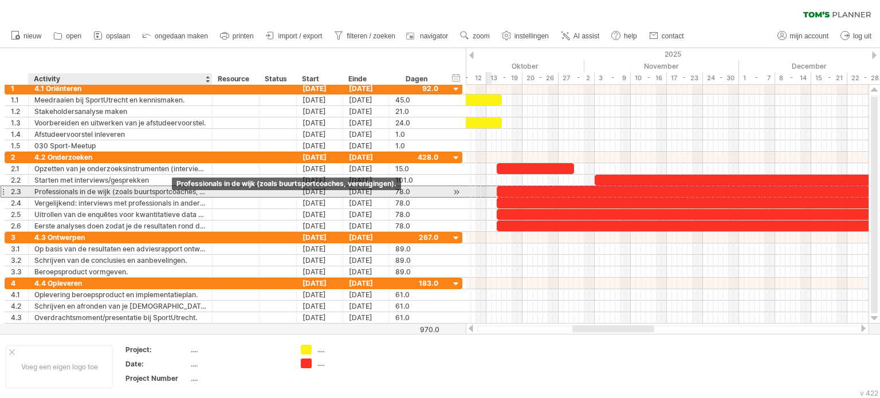
click at [150, 191] on div "Professionals in de wijk (zoals buurtsportcoaches, verenigingen)." at bounding box center [120, 191] width 172 height 11
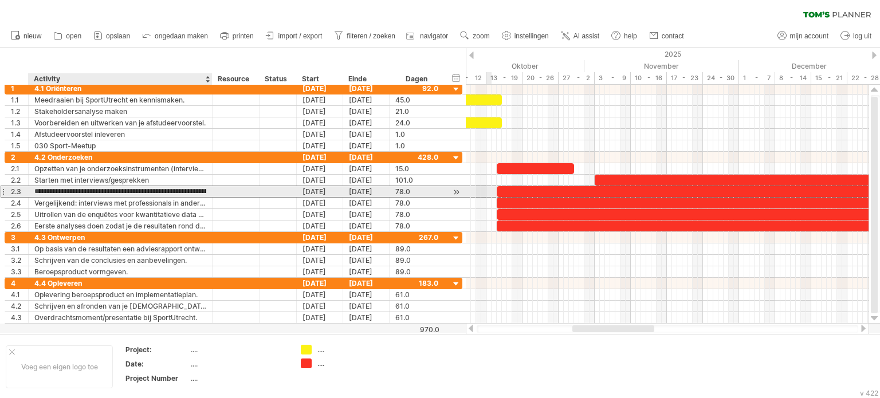
click at [117, 187] on input "**********" at bounding box center [120, 191] width 172 height 11
click at [3, 190] on div at bounding box center [3, 192] width 5 height 12
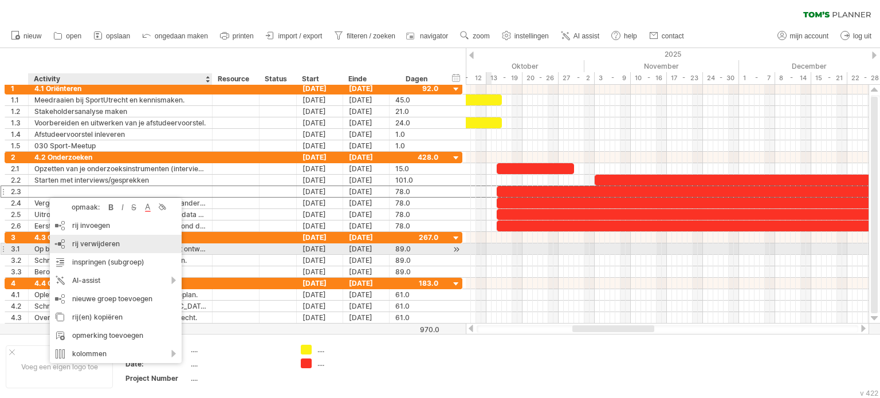
click at [109, 249] on div "rij verwijderen geselecteerde rijen verwijderen" at bounding box center [116, 244] width 132 height 18
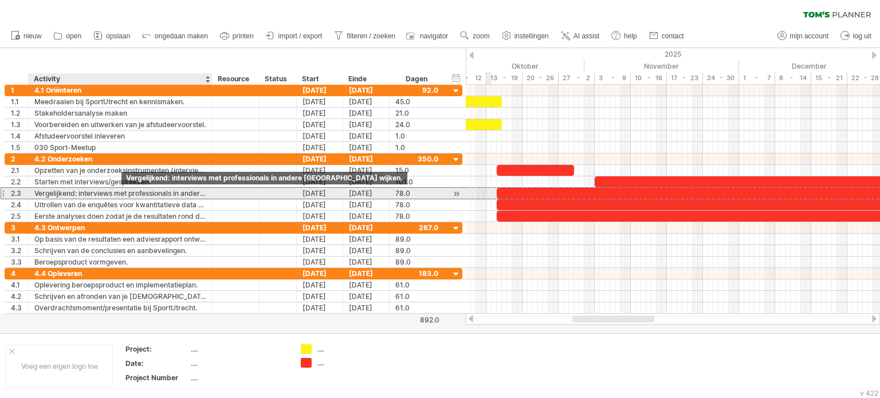
click at [122, 189] on div "Vergelijkend: interviews met professionals in andere [GEOGRAPHIC_DATA] wijken." at bounding box center [120, 193] width 172 height 11
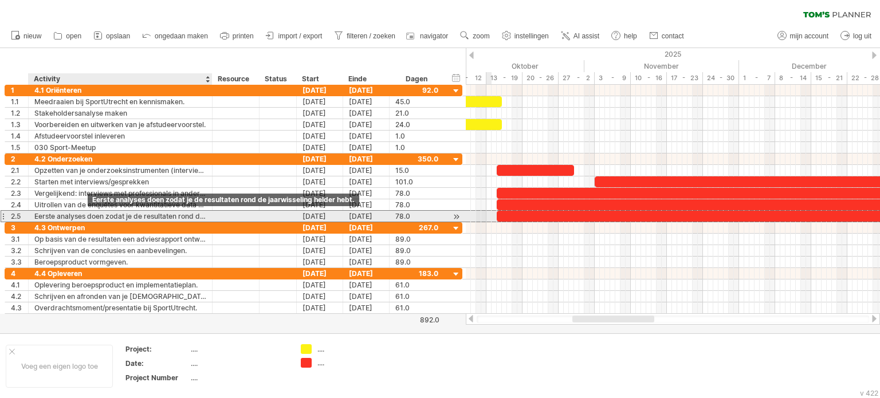
click at [92, 214] on div "Eerste analyses doen zodat je de resultaten rond de jaarwisseling helder hebt." at bounding box center [120, 216] width 172 height 11
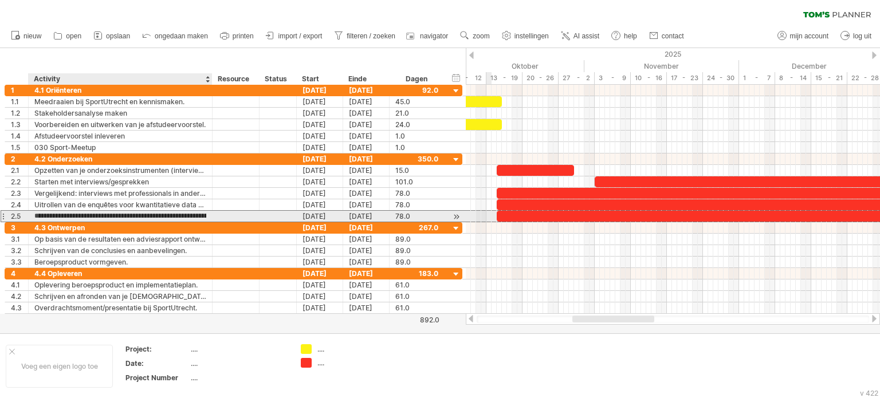
click at [92, 214] on input "**********" at bounding box center [120, 216] width 172 height 11
click at [202, 218] on input "**********" at bounding box center [120, 216] width 172 height 11
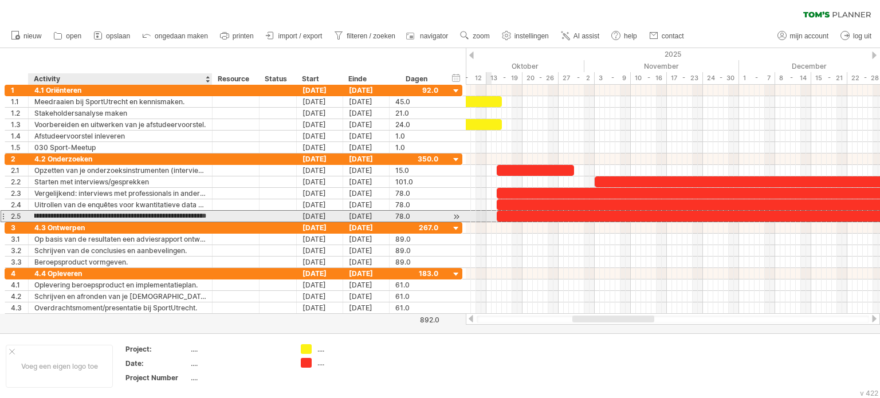
type input "**********"
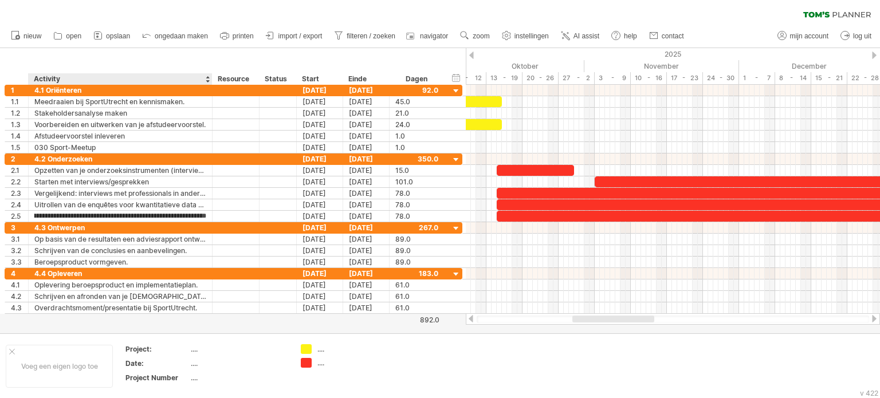
scroll to position [0, 0]
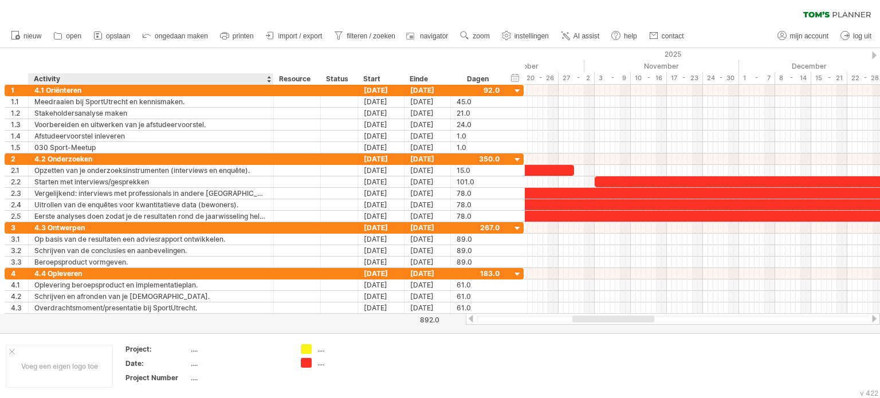
drag, startPoint x: 210, startPoint y: 78, endPoint x: 271, endPoint y: 77, distance: 61.3
click at [271, 77] on div at bounding box center [273, 78] width 4 height 11
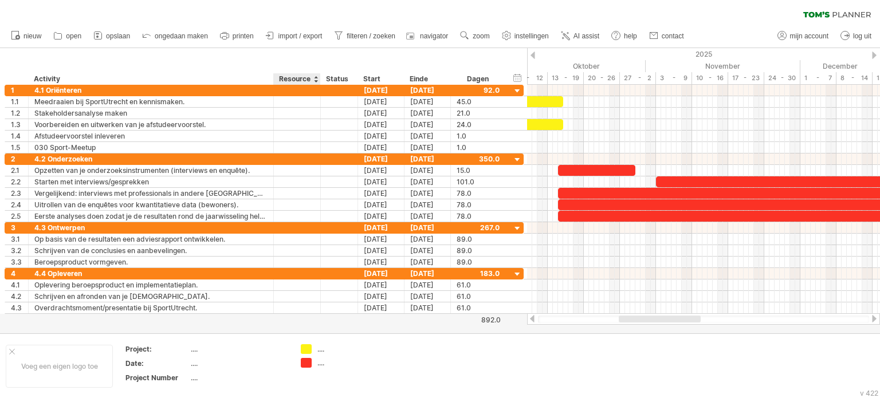
click at [331, 57] on div "verberg start/eind/duur toon start/eind/duur ******** Activity ******** Resourc…" at bounding box center [263, 66] width 527 height 37
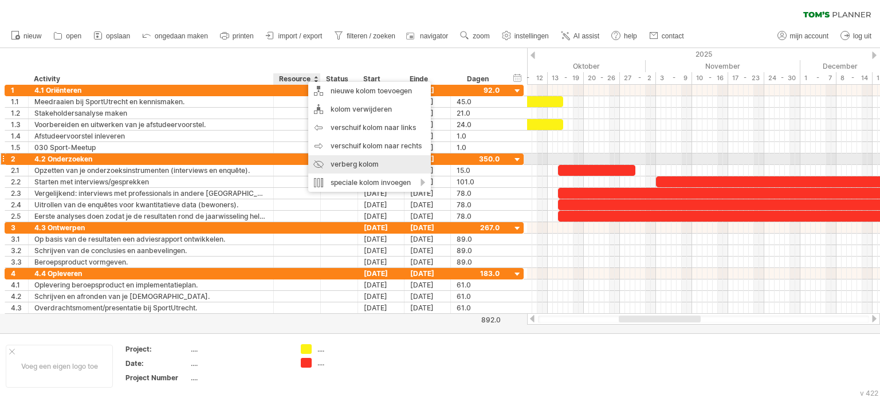
click at [351, 158] on div "verberg kolom" at bounding box center [369, 164] width 123 height 18
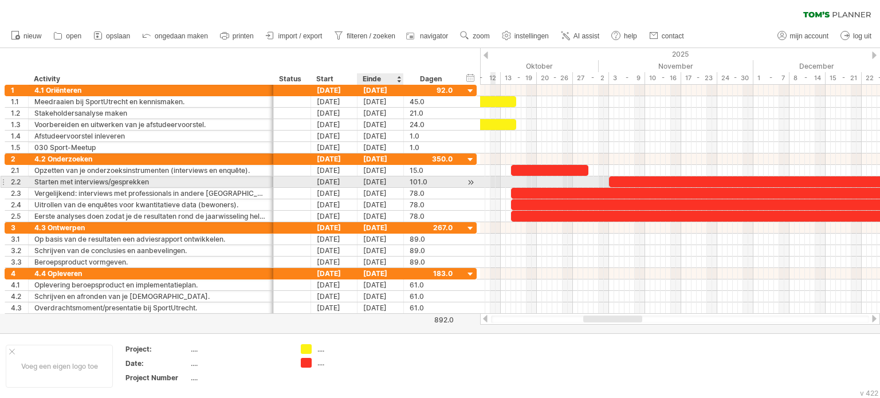
click at [366, 183] on div "[DATE]" at bounding box center [381, 182] width 46 height 11
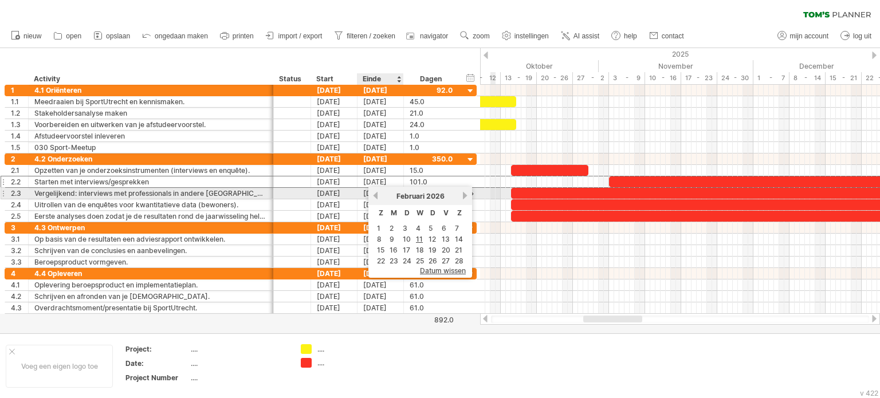
click at [379, 194] on div "[DATE]" at bounding box center [420, 196] width 82 height 9
click at [381, 197] on div "[DATE]" at bounding box center [420, 196] width 82 height 9
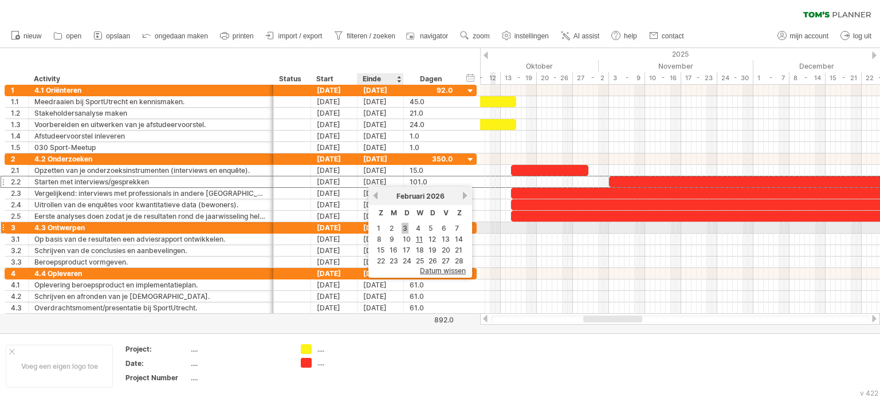
click at [402, 229] on link "3" at bounding box center [405, 228] width 7 height 11
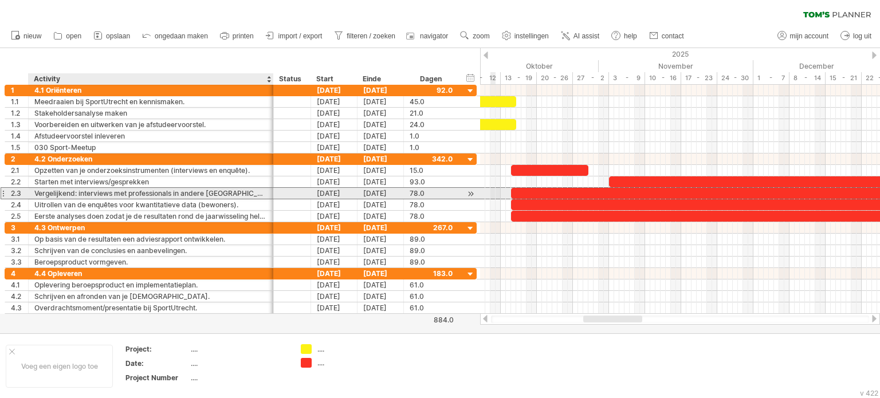
click at [150, 192] on div "Vergelijkend: interviews met professionals in andere [GEOGRAPHIC_DATA] wijken." at bounding box center [150, 193] width 233 height 11
click at [76, 194] on input "**********" at bounding box center [150, 193] width 233 height 11
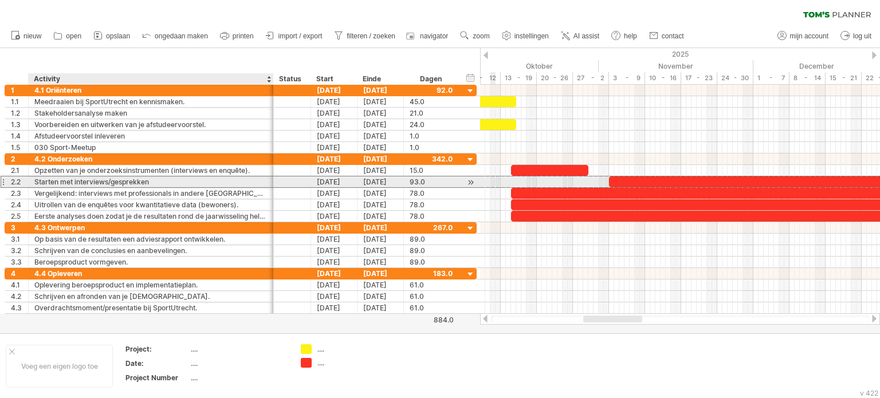
click at [170, 181] on div "Starten met interviews/gesprekken" at bounding box center [150, 182] width 233 height 11
type input "**********"
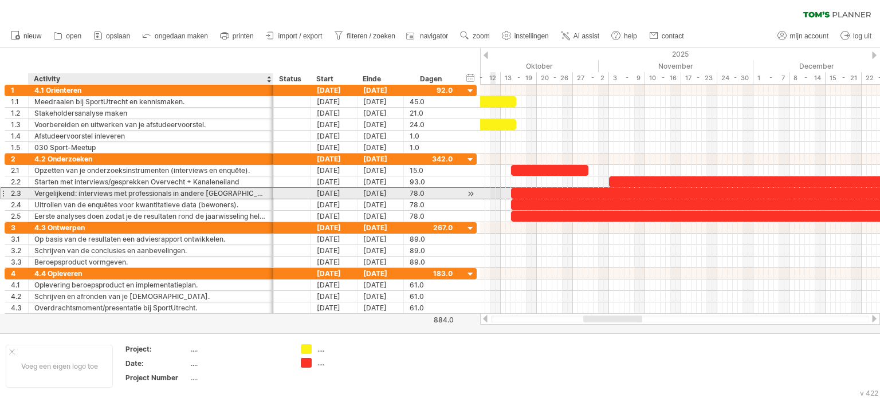
click at [142, 195] on div "Vergelijkend: interviews met professionals in andere [GEOGRAPHIC_DATA] wijken." at bounding box center [150, 193] width 233 height 11
click at [79, 192] on input "**********" at bounding box center [150, 193] width 233 height 11
type input "**********"
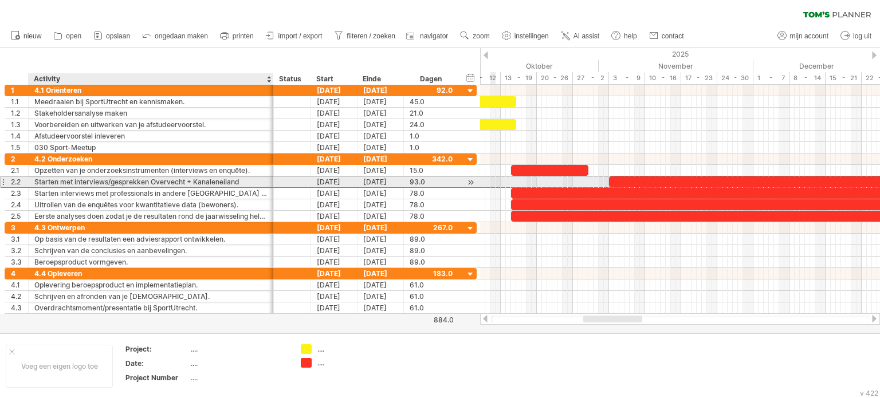
click at [72, 181] on div "Starten met interviews/gesprekken Overvecht + Kanaleneiland" at bounding box center [150, 182] width 233 height 11
click at [72, 181] on input "**********" at bounding box center [150, 182] width 233 height 11
type input "**********"
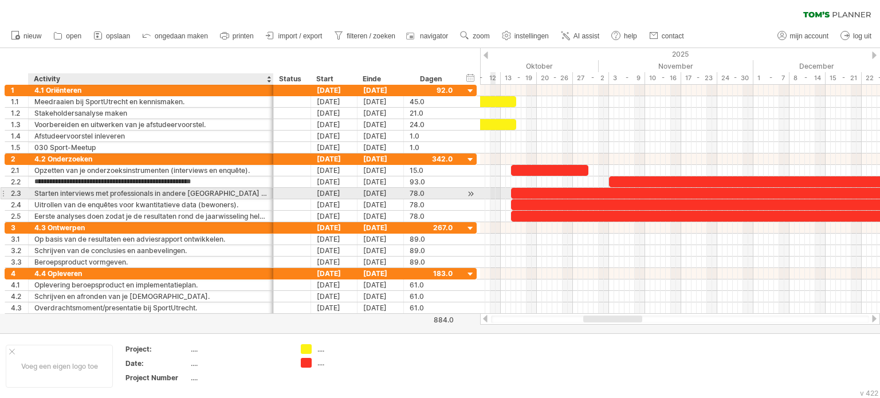
click at [107, 191] on div "Starten interviews met professionals in andere [GEOGRAPHIC_DATA] wijken." at bounding box center [150, 193] width 233 height 11
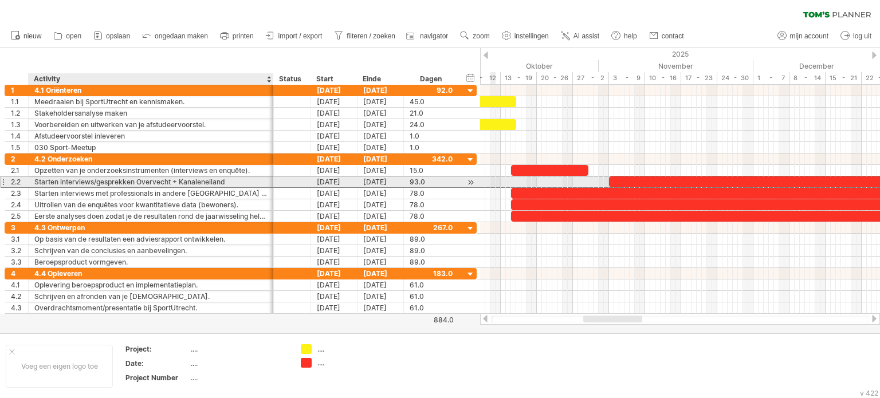
click at [228, 179] on div "Starten interviews/gesprekken Overvecht + Kanaleneiland" at bounding box center [150, 182] width 233 height 11
drag, startPoint x: 228, startPoint y: 179, endPoint x: 42, endPoint y: 182, distance: 185.1
click at [42, 182] on input "**********" at bounding box center [150, 182] width 233 height 11
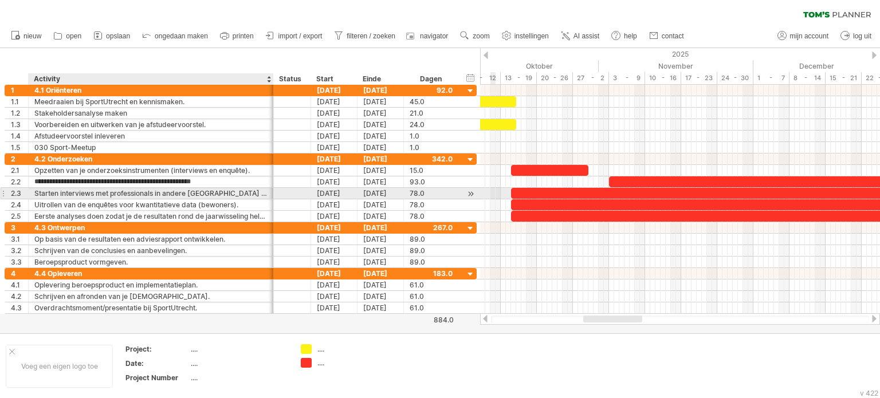
click at [46, 191] on div "Starten interviews met professionals in andere [GEOGRAPHIC_DATA] wijken." at bounding box center [150, 193] width 233 height 11
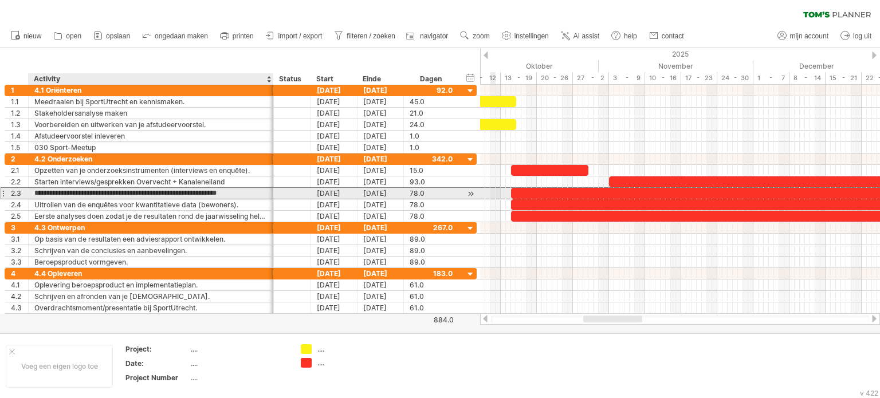
click at [46, 191] on input "**********" at bounding box center [150, 193] width 233 height 11
paste input "text"
drag, startPoint x: 238, startPoint y: 192, endPoint x: 139, endPoint y: 197, distance: 99.8
click at [139, 197] on input "**********" at bounding box center [150, 193] width 233 height 11
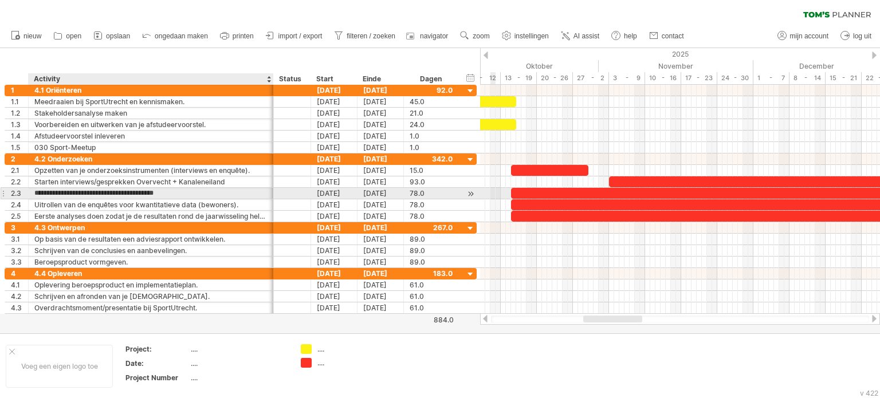
type input "**********"
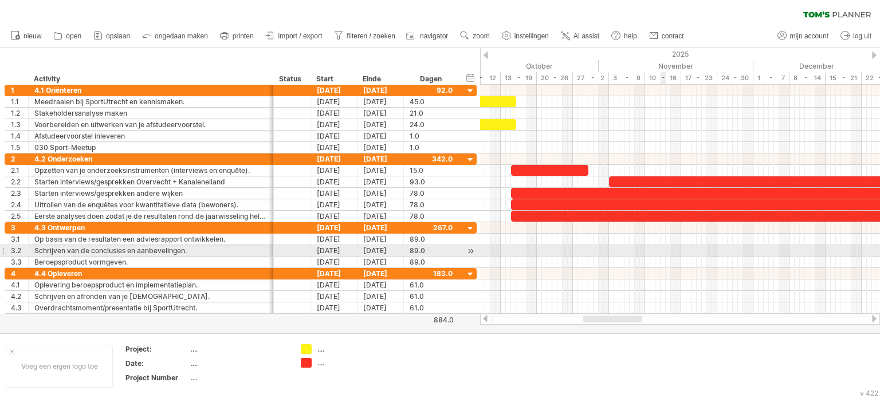
click at [663, 257] on div at bounding box center [680, 262] width 400 height 11
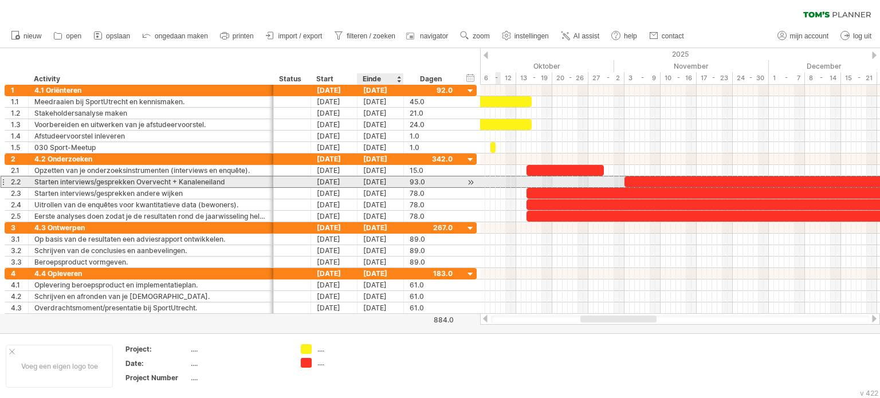
click at [374, 180] on div "[DATE]" at bounding box center [381, 182] width 46 height 11
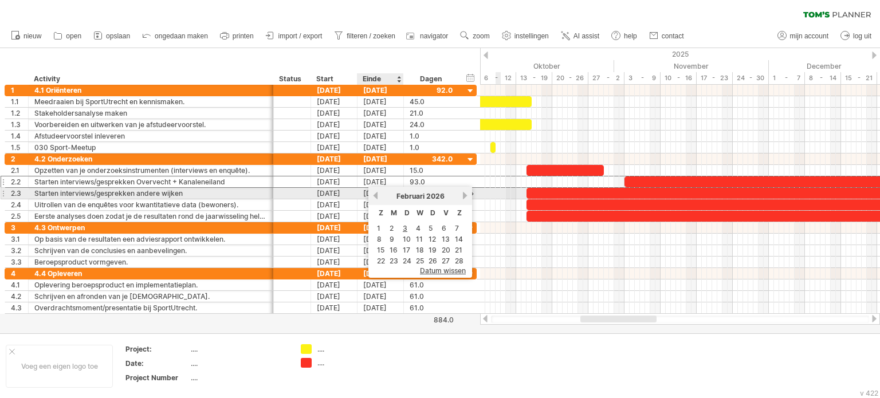
click at [377, 199] on link "vorige" at bounding box center [375, 195] width 9 height 9
click at [378, 195] on link "vorige" at bounding box center [375, 195] width 9 height 9
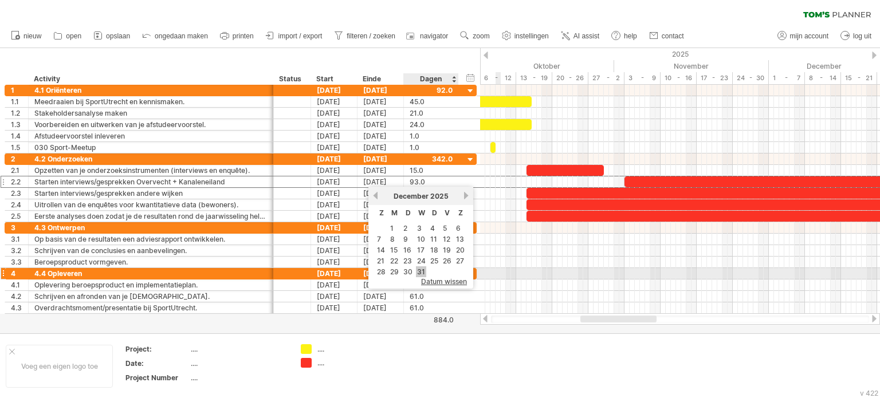
click at [422, 272] on link "31" at bounding box center [421, 272] width 10 height 11
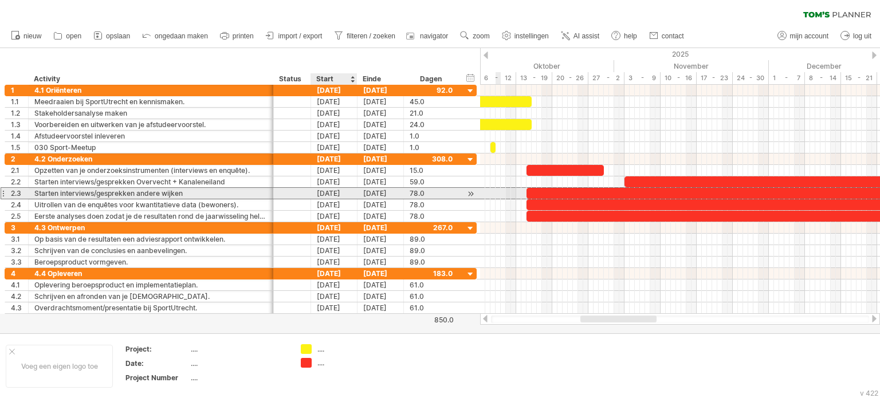
click at [346, 192] on div "[DATE]" at bounding box center [334, 193] width 46 height 11
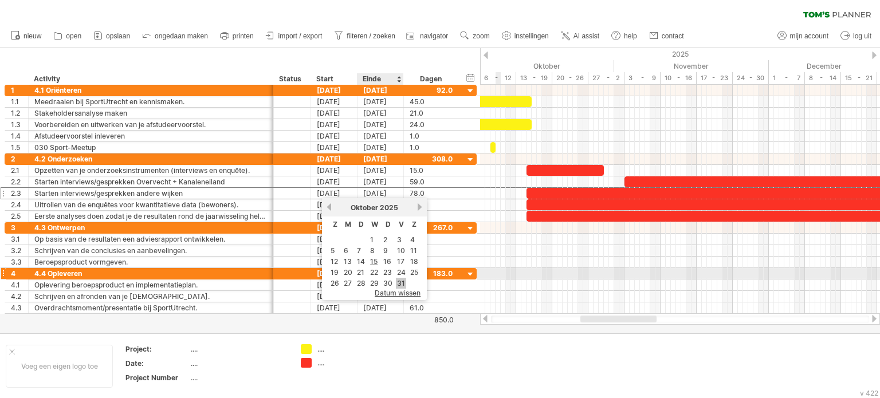
click at [398, 278] on link "31" at bounding box center [401, 283] width 10 height 11
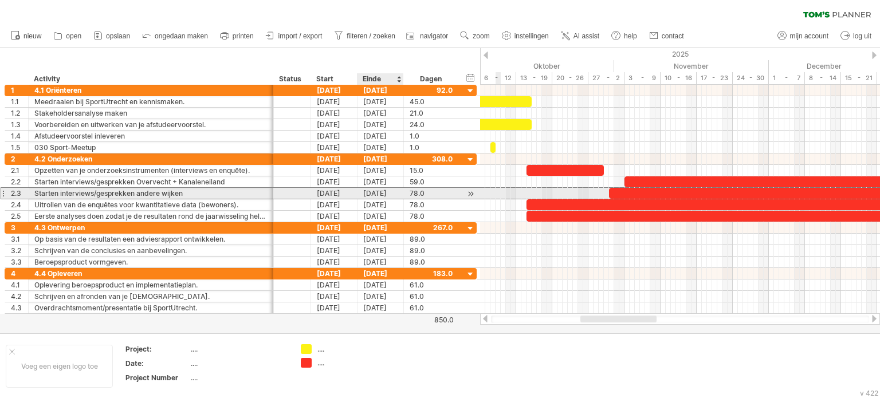
click at [384, 194] on div "[DATE]" at bounding box center [381, 193] width 46 height 11
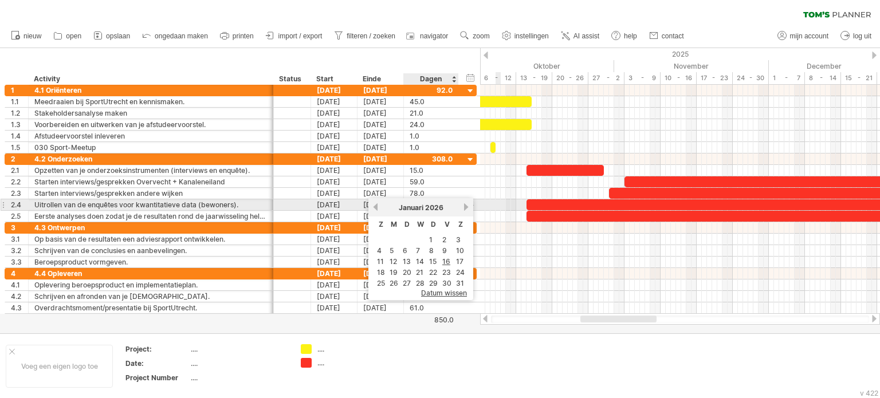
click at [464, 209] on link "volgende" at bounding box center [466, 207] width 9 height 9
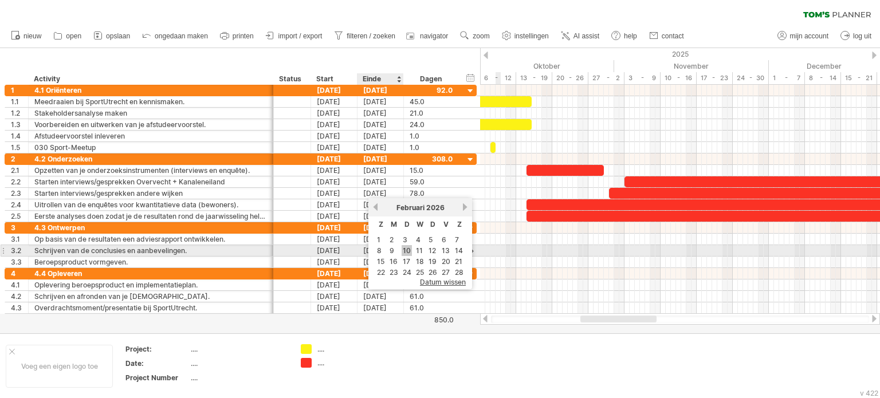
click at [404, 248] on link "10" at bounding box center [407, 250] width 10 height 11
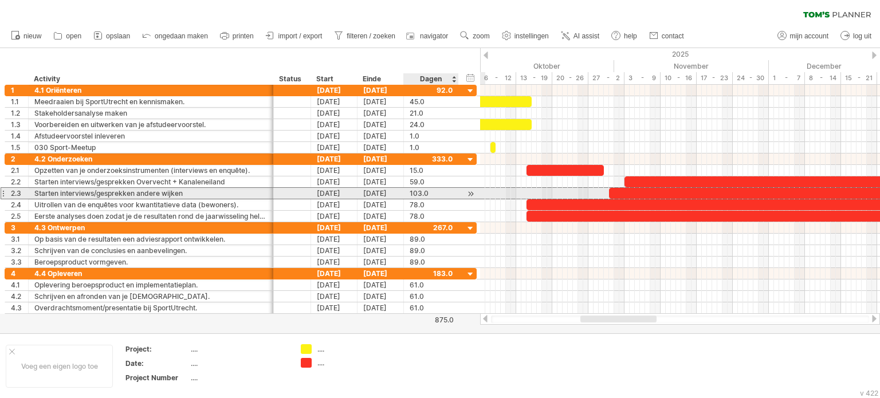
click at [422, 191] on div "103.0" at bounding box center [431, 193] width 43 height 11
click at [440, 194] on div "103.0" at bounding box center [431, 193] width 43 height 11
click at [390, 195] on div "[DATE]" at bounding box center [381, 193] width 46 height 11
click at [344, 195] on div "[DATE]" at bounding box center [334, 193] width 46 height 11
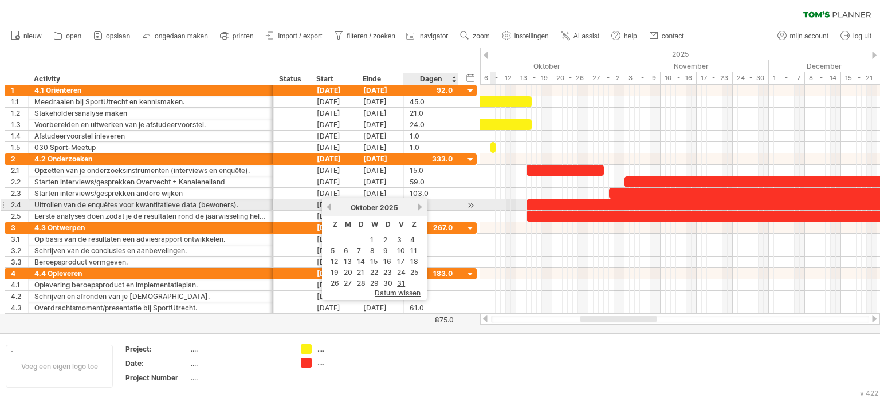
click at [416, 210] on link "volgende" at bounding box center [420, 207] width 9 height 9
click at [420, 207] on link "volgende" at bounding box center [420, 207] width 9 height 9
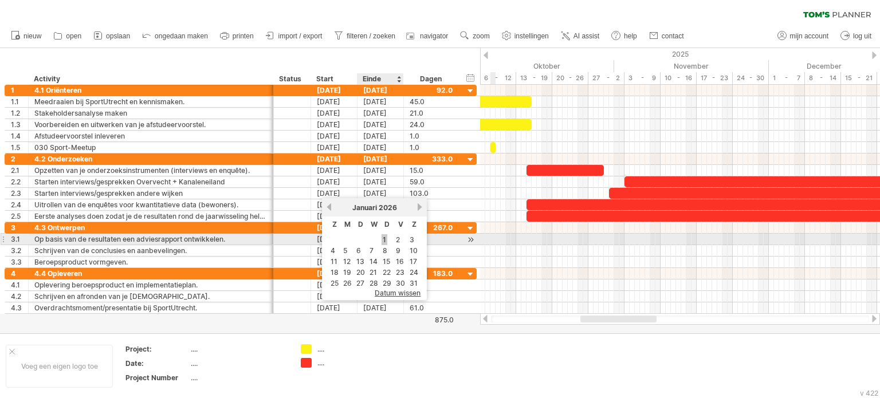
click at [384, 240] on link "1" at bounding box center [385, 239] width 6 height 11
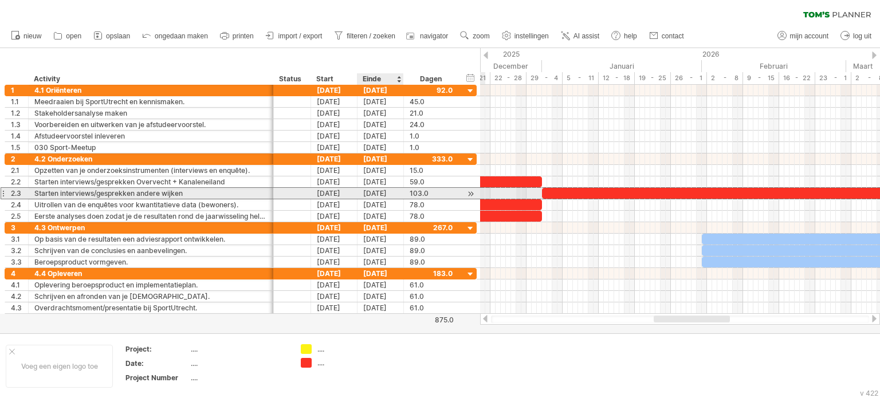
click at [370, 193] on div "[DATE]" at bounding box center [381, 193] width 46 height 11
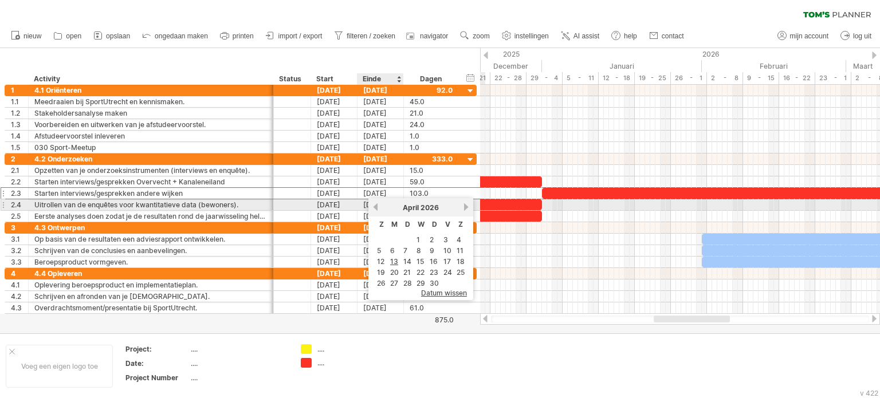
click at [377, 206] on link "vorige" at bounding box center [375, 207] width 9 height 9
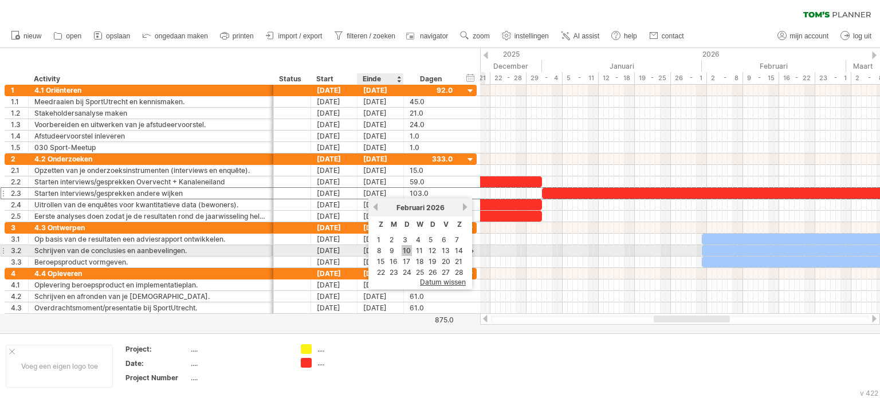
click at [405, 252] on link "10" at bounding box center [407, 250] width 10 height 11
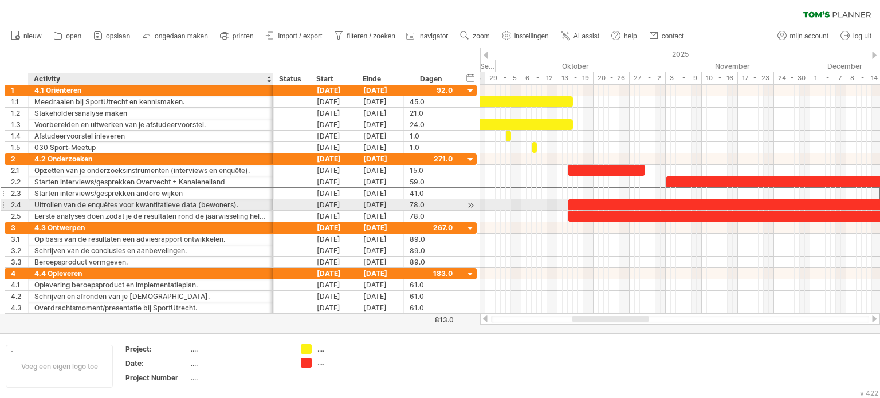
click at [238, 203] on div "Uitrollen van de enquêtes voor kwantitatieve data (bewoners)." at bounding box center [150, 204] width 233 height 11
click at [238, 203] on input "**********" at bounding box center [150, 204] width 233 height 11
click at [92, 203] on input "**********" at bounding box center [150, 204] width 233 height 11
drag, startPoint x: 92, startPoint y: 203, endPoint x: 36, endPoint y: 205, distance: 55.6
click at [36, 205] on input "**********" at bounding box center [150, 204] width 233 height 11
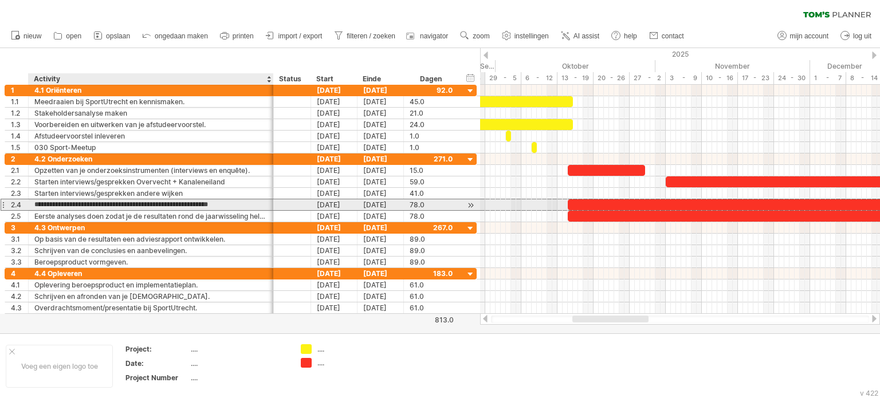
click at [73, 199] on input "**********" at bounding box center [150, 204] width 233 height 11
click at [91, 201] on input "**********" at bounding box center [150, 204] width 233 height 11
type input "**********"
click at [183, 204] on input "**********" at bounding box center [150, 204] width 233 height 11
click at [197, 203] on input "**********" at bounding box center [150, 204] width 233 height 11
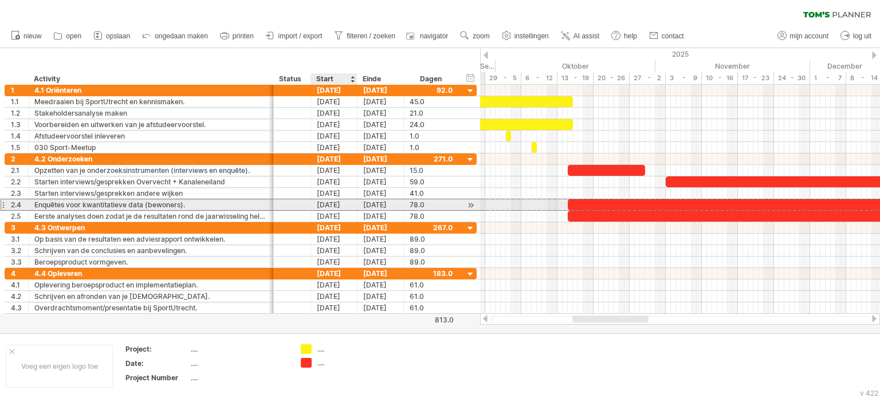
click at [341, 201] on div "[DATE]" at bounding box center [334, 204] width 46 height 11
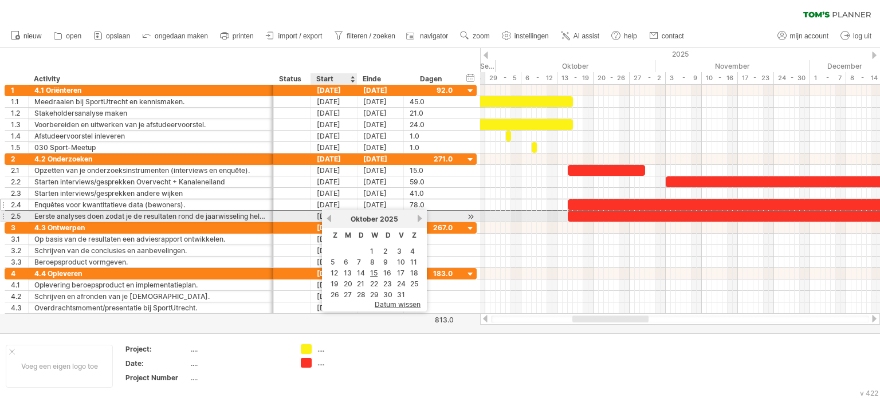
click at [333, 221] on div "[DATE]" at bounding box center [374, 219] width 83 height 9
click at [330, 218] on link "vorige" at bounding box center [329, 218] width 9 height 9
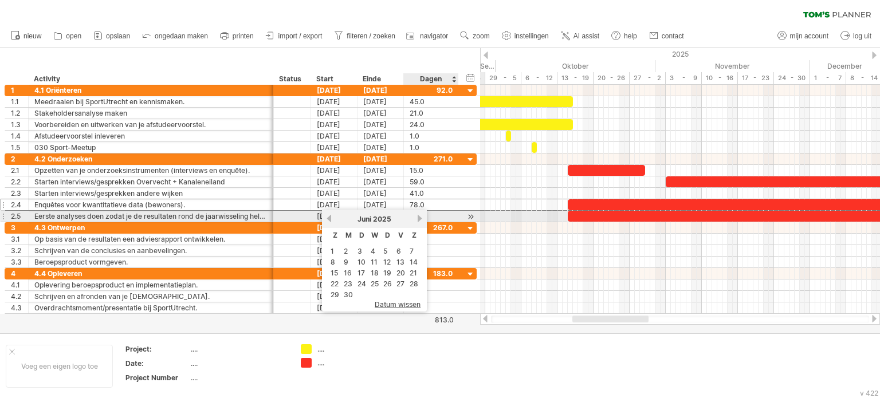
click at [417, 221] on link "volgende" at bounding box center [420, 218] width 9 height 9
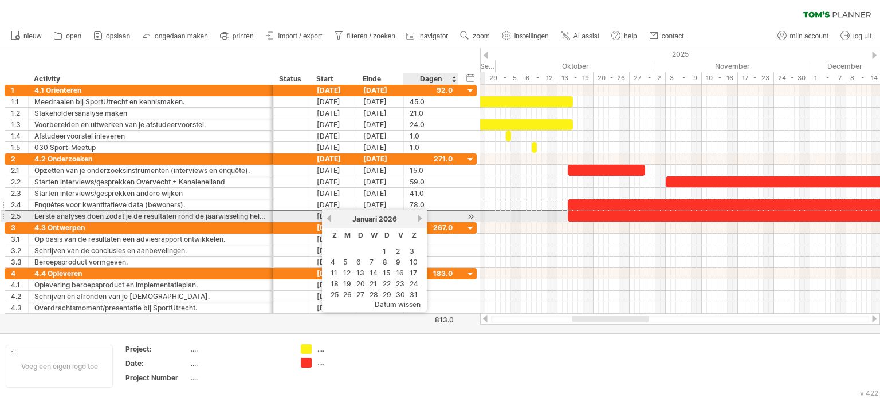
click at [417, 221] on link "volgende" at bounding box center [420, 218] width 9 height 9
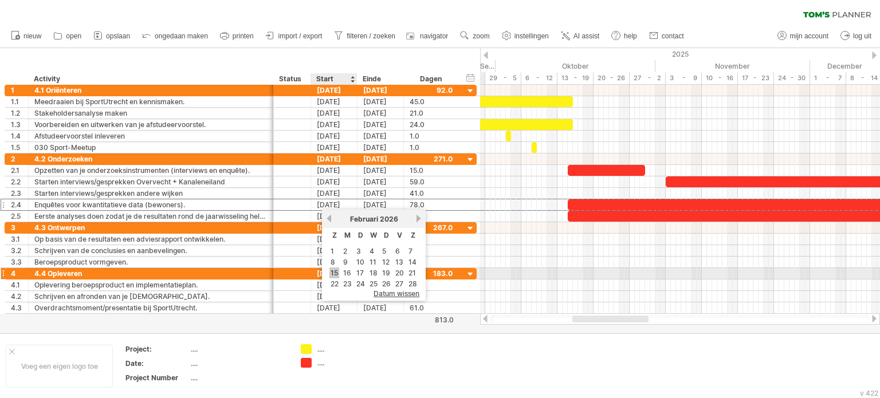
click at [336, 273] on link "15" at bounding box center [335, 273] width 10 height 11
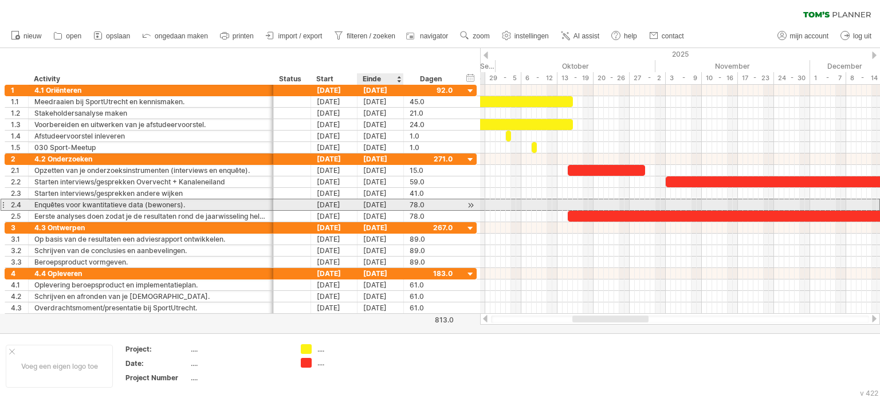
click at [377, 205] on div "[DATE]" at bounding box center [381, 204] width 46 height 11
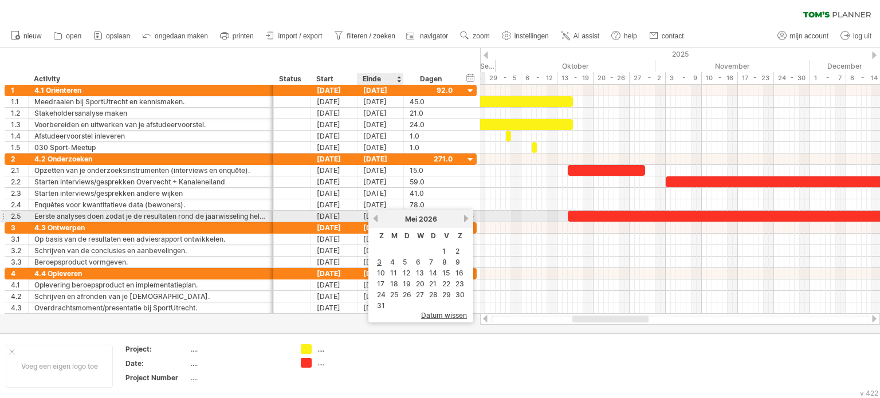
click at [376, 220] on div "vorige volgende [DATE]" at bounding box center [421, 219] width 105 height 18
click at [376, 220] on link "vorige" at bounding box center [375, 218] width 9 height 9
click at [465, 220] on link "volgende" at bounding box center [465, 218] width 9 height 9
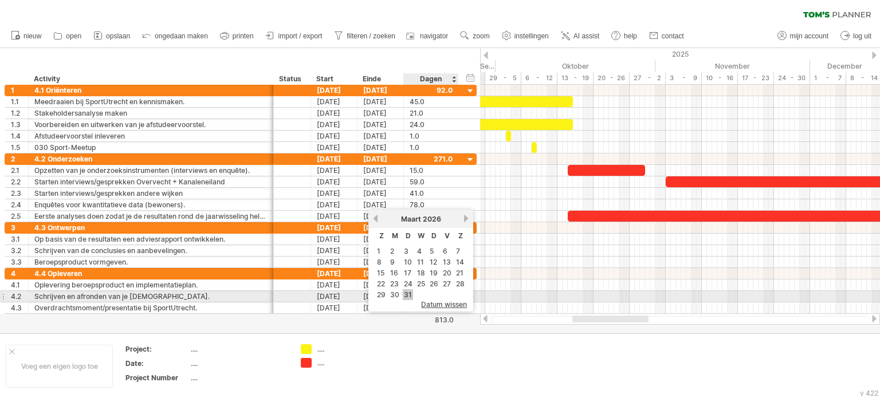
click at [410, 292] on link "31" at bounding box center [408, 294] width 10 height 11
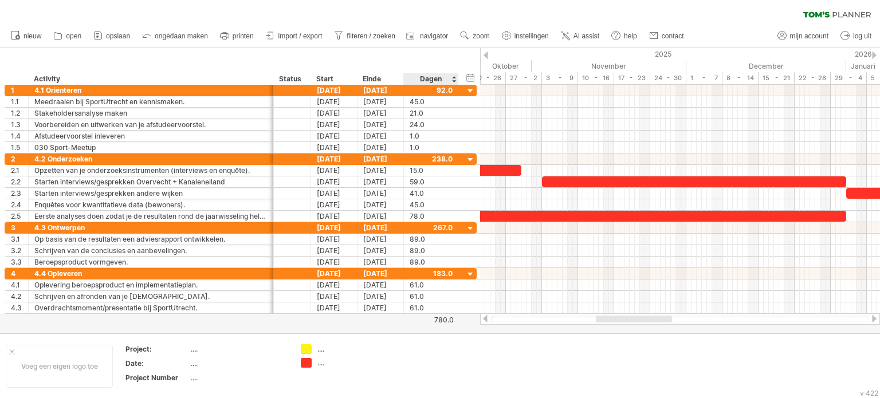
click at [442, 318] on div "780.0" at bounding box center [429, 320] width 49 height 9
click at [472, 80] on div "verberg start/eind/duur toon start/eind/duur" at bounding box center [470, 78] width 11 height 12
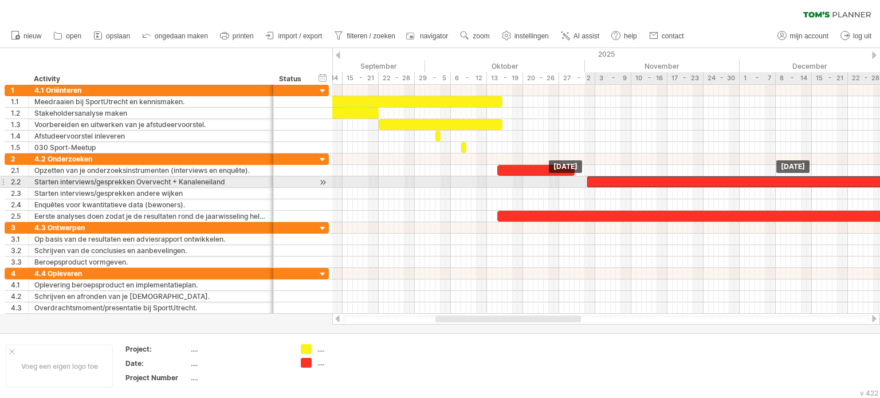
drag, startPoint x: 621, startPoint y: 179, endPoint x: 613, endPoint y: 181, distance: 8.7
click at [613, 181] on div at bounding box center [739, 182] width 304 height 11
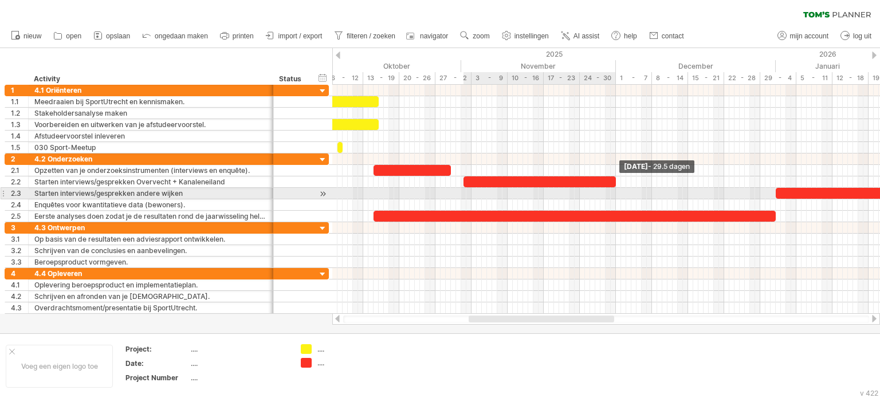
drag, startPoint x: 767, startPoint y: 178, endPoint x: 614, endPoint y: 189, distance: 152.8
click at [614, 189] on div "[DATE] - 29.5 dagen [DATE]" at bounding box center [606, 199] width 548 height 229
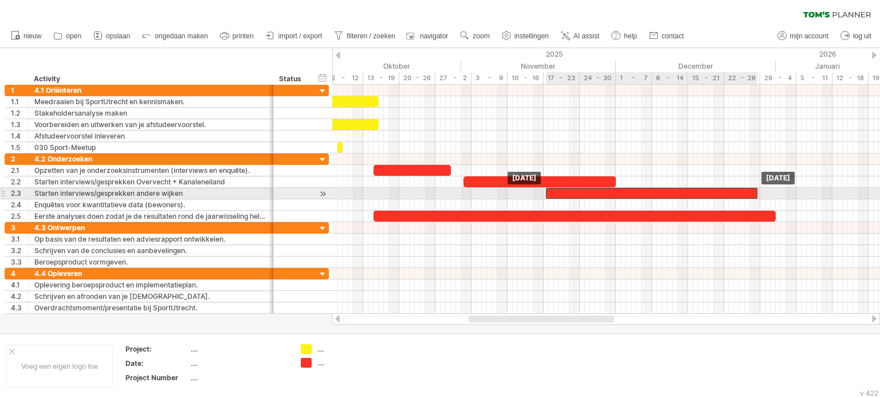
drag, startPoint x: 809, startPoint y: 191, endPoint x: 579, endPoint y: 190, distance: 230.4
click at [579, 190] on div at bounding box center [651, 193] width 211 height 11
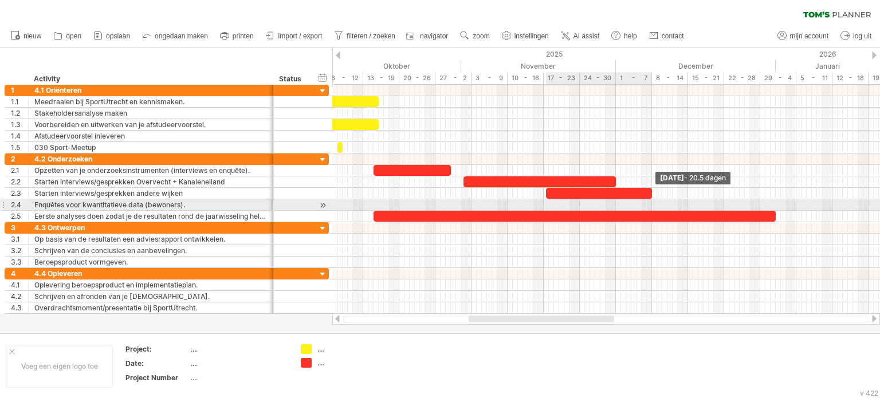
drag, startPoint x: 757, startPoint y: 193, endPoint x: 651, endPoint y: 209, distance: 106.7
click at [688, 209] on div at bounding box center [688, 188] width 0 height 69
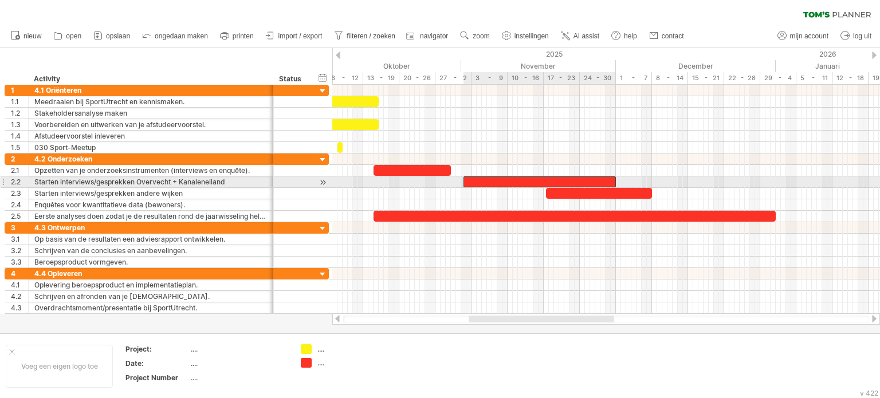
click at [589, 179] on div at bounding box center [540, 182] width 152 height 11
click at [618, 182] on span at bounding box center [618, 182] width 5 height 11
click at [637, 199] on div at bounding box center [606, 204] width 548 height 11
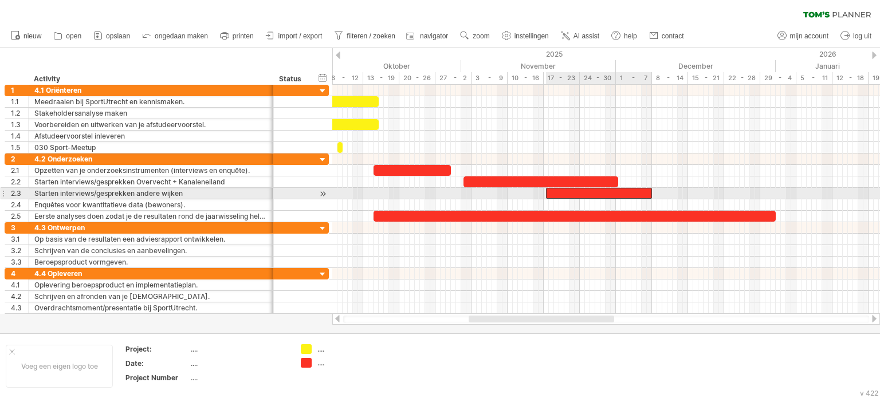
click at [645, 190] on div at bounding box center [599, 193] width 106 height 11
click at [656, 192] on div at bounding box center [606, 193] width 548 height 11
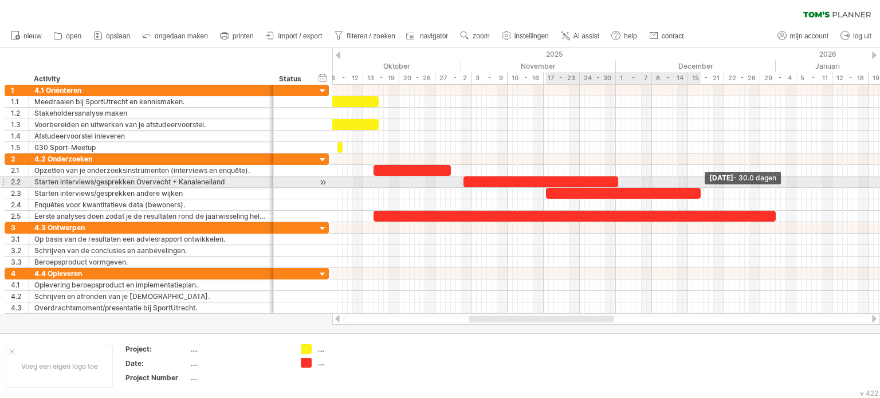
drag, startPoint x: 651, startPoint y: 192, endPoint x: 700, endPoint y: 188, distance: 48.9
click at [700, 188] on span at bounding box center [701, 193] width 5 height 11
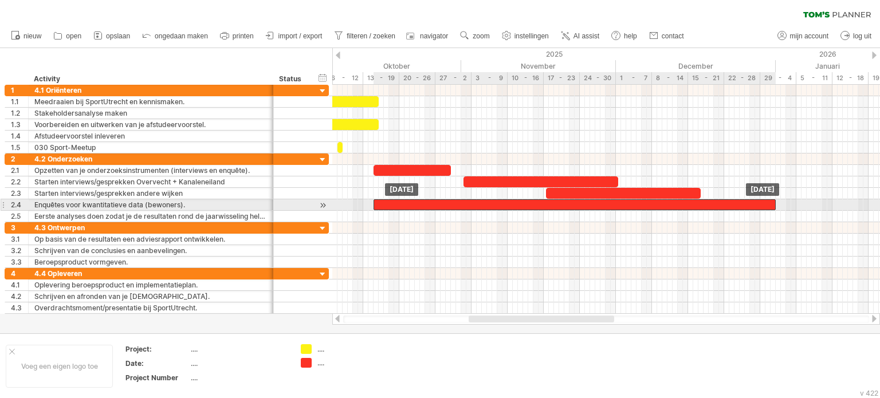
drag, startPoint x: 515, startPoint y: 214, endPoint x: 515, endPoint y: 202, distance: 11.5
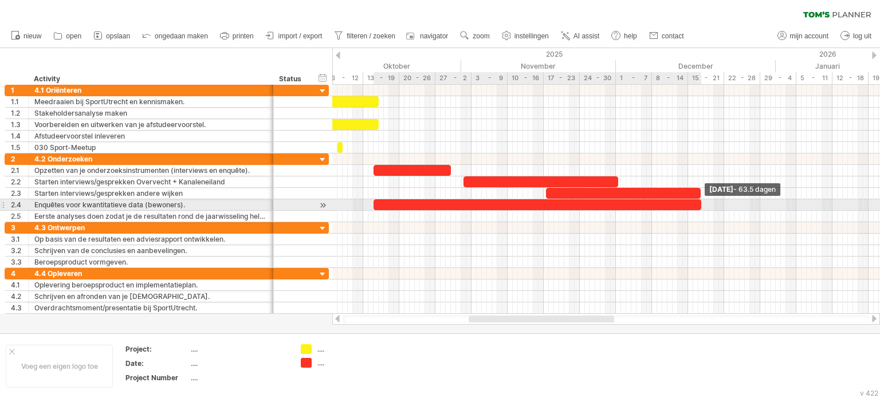
drag, startPoint x: 775, startPoint y: 201, endPoint x: 700, endPoint y: 206, distance: 74.6
click at [700, 206] on span at bounding box center [701, 204] width 5 height 11
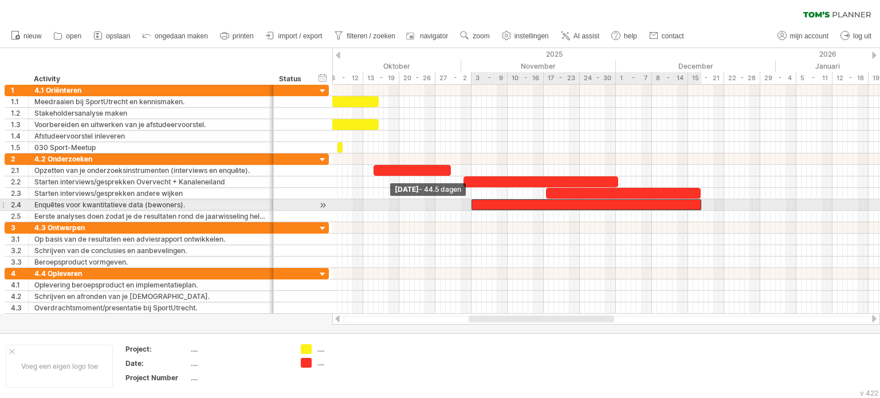
drag, startPoint x: 374, startPoint y: 207, endPoint x: 472, endPoint y: 205, distance: 98.0
click at [472, 205] on span at bounding box center [471, 204] width 5 height 11
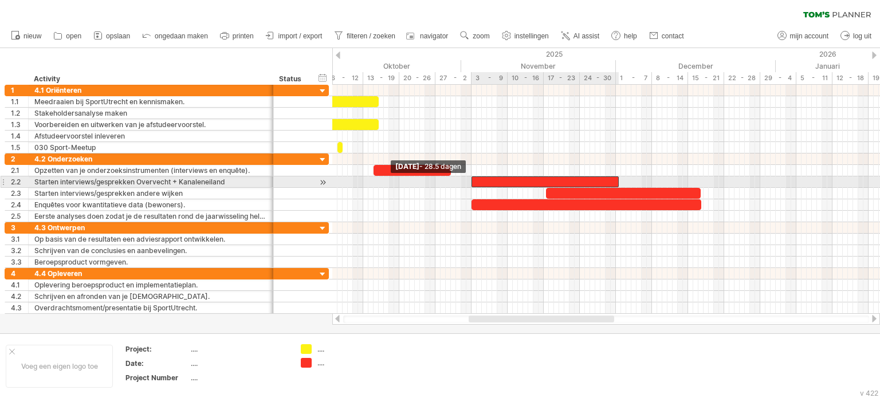
drag, startPoint x: 463, startPoint y: 179, endPoint x: 472, endPoint y: 182, distance: 8.9
click at [472, 182] on span at bounding box center [471, 182] width 5 height 11
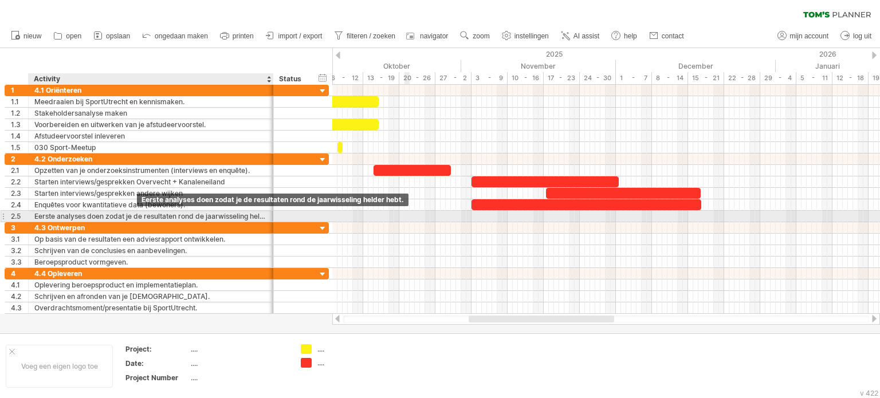
click at [136, 216] on div "Eerste analyses doen zodat je de resultaten rond de jaarwisseling helder hebt." at bounding box center [150, 216] width 233 height 11
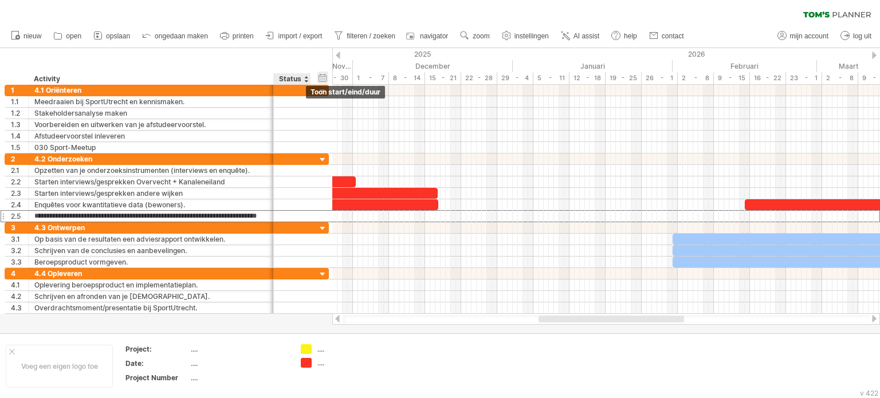
click at [321, 77] on div "verberg start/eind/duur toon start/eind/duur" at bounding box center [323, 78] width 11 height 12
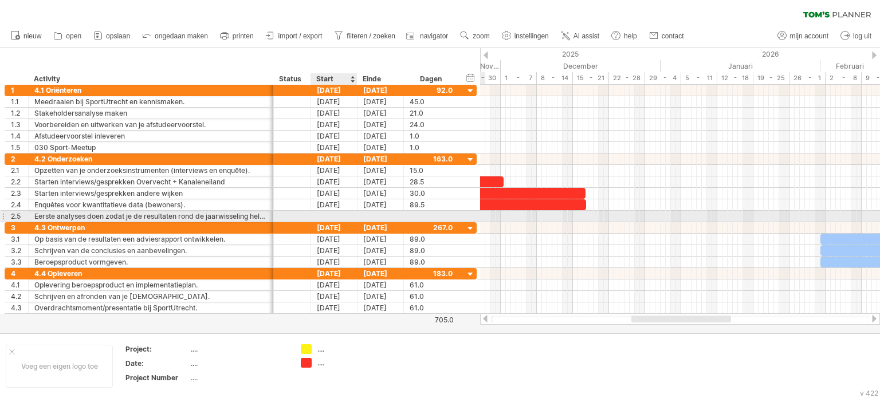
click at [344, 217] on div at bounding box center [334, 216] width 46 height 11
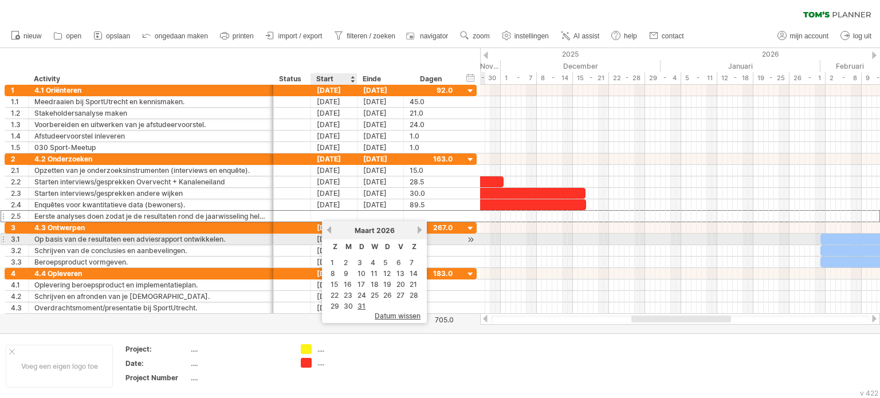
click at [332, 235] on div "vorige volgende [DATE]" at bounding box center [374, 230] width 105 height 18
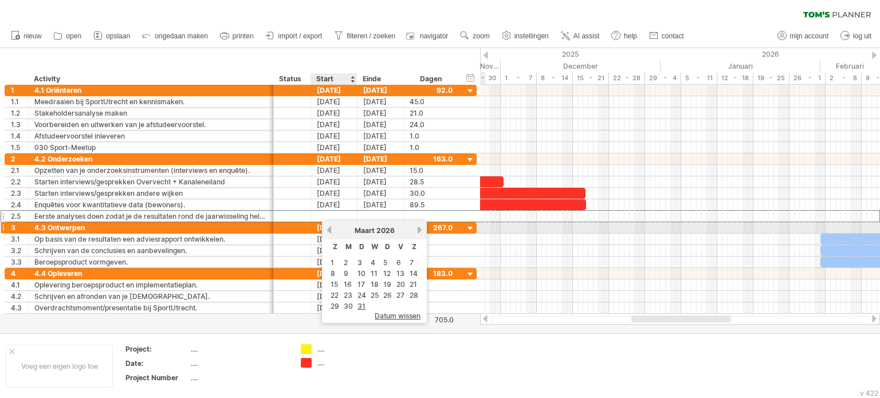
click at [331, 232] on link "vorige" at bounding box center [329, 230] width 9 height 9
click at [330, 234] on div "vorige volgende [DATE]" at bounding box center [374, 230] width 105 height 18
click at [330, 229] on link "vorige" at bounding box center [329, 230] width 9 height 9
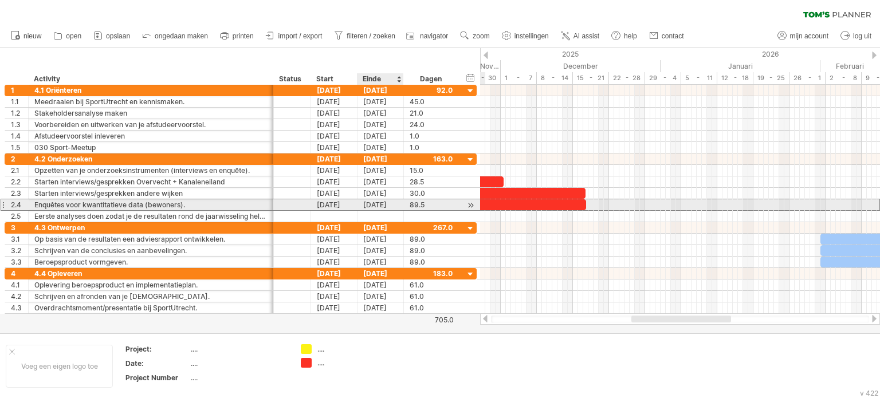
click at [373, 201] on div "[DATE]" at bounding box center [381, 204] width 46 height 11
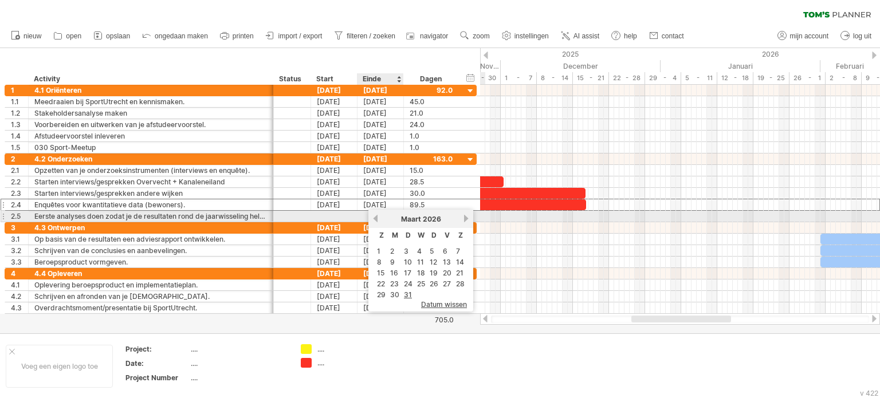
click at [378, 222] on link "vorige" at bounding box center [375, 218] width 9 height 9
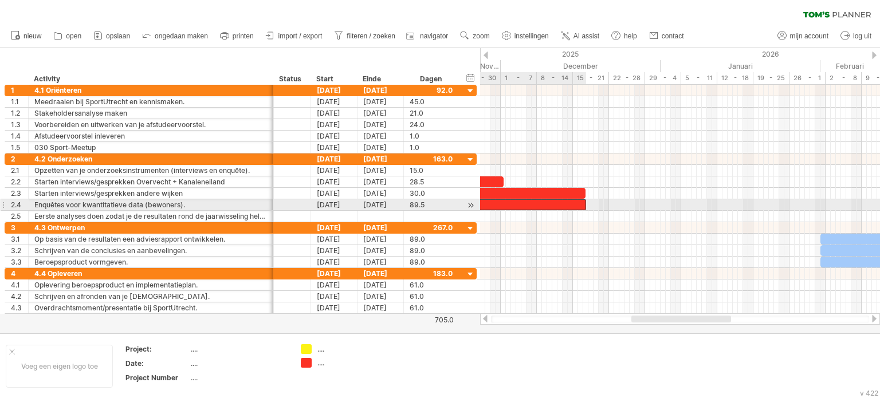
click at [578, 201] on div at bounding box center [471, 204] width 230 height 11
click at [544, 203] on div at bounding box center [471, 204] width 230 height 11
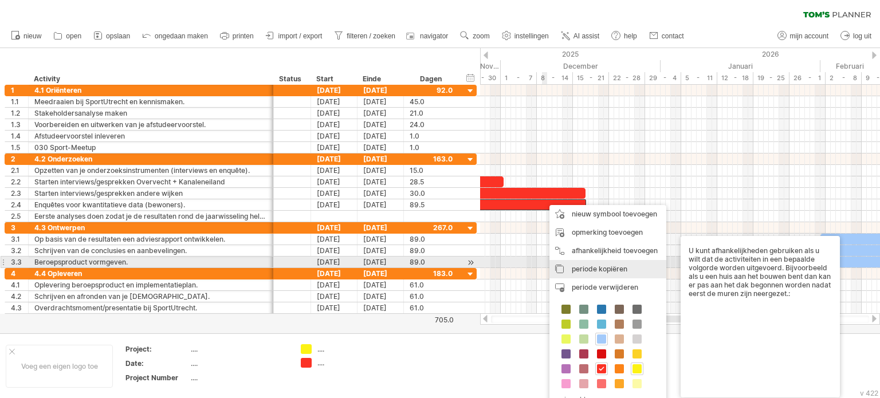
click at [602, 267] on span "periode kopiëren" at bounding box center [600, 269] width 56 height 9
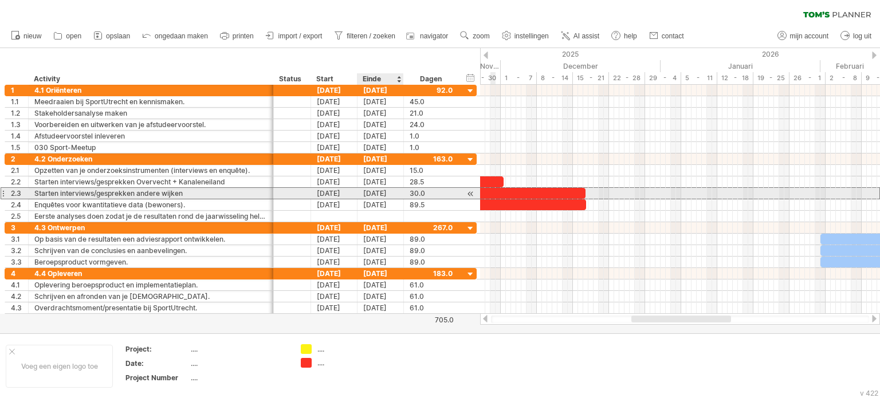
click at [372, 197] on div "[DATE]" at bounding box center [381, 193] width 46 height 11
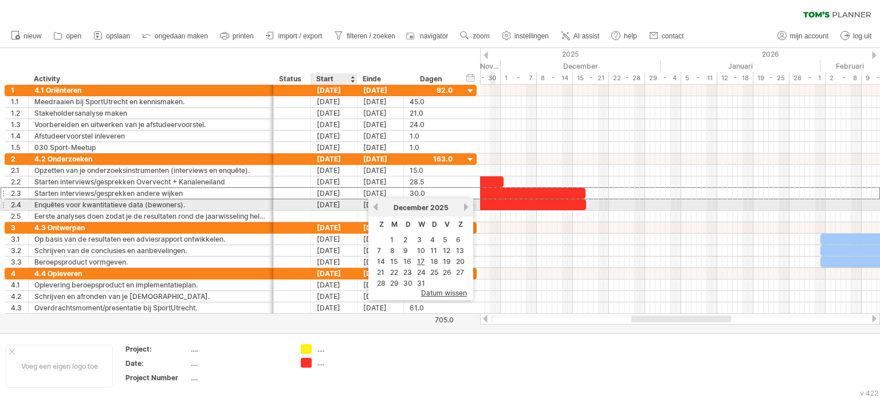
click at [360, 206] on div "[DATE]" at bounding box center [381, 204] width 46 height 11
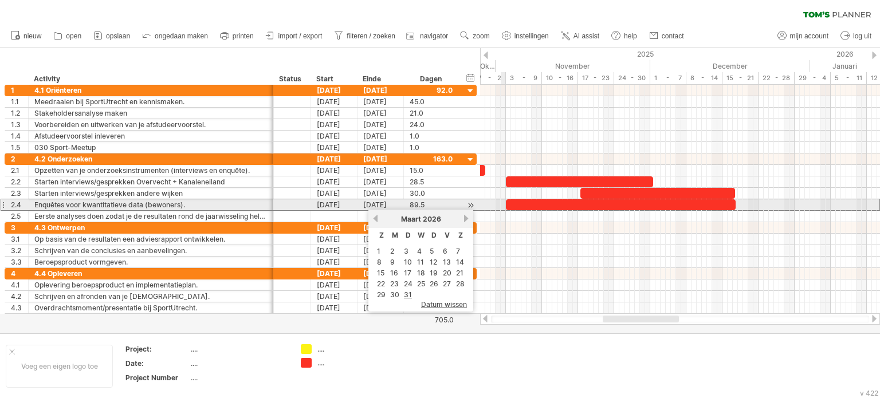
click at [504, 203] on span at bounding box center [506, 204] width 5 height 11
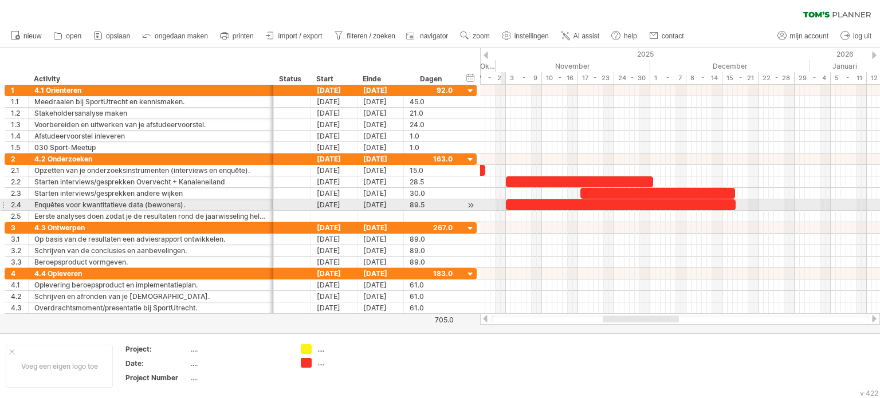
click at [504, 203] on span at bounding box center [506, 204] width 5 height 11
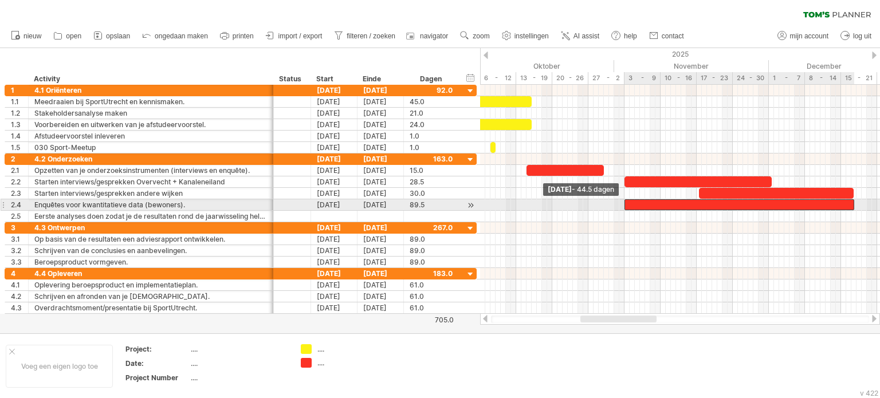
click at [625, 205] on span at bounding box center [624, 204] width 5 height 11
click at [626, 205] on span at bounding box center [624, 204] width 5 height 11
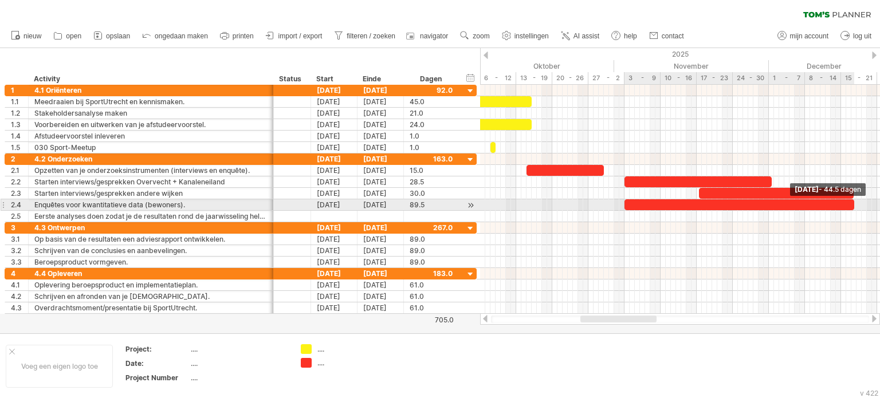
click at [854, 201] on span at bounding box center [854, 204] width 5 height 11
click at [379, 206] on div "[DATE]" at bounding box center [381, 204] width 46 height 11
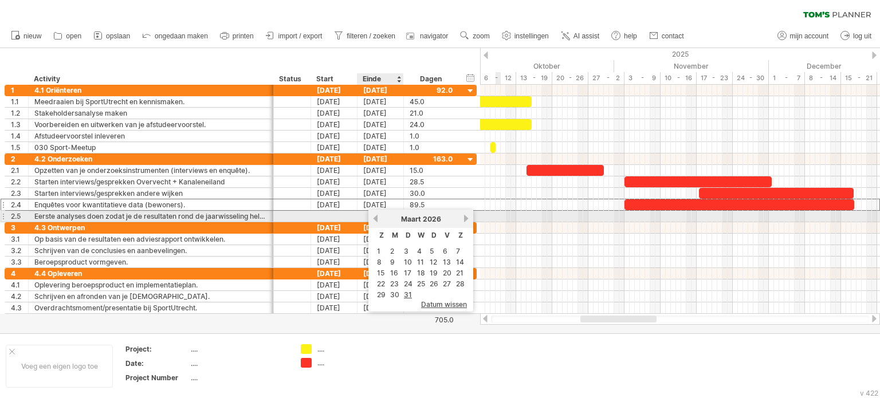
click at [377, 217] on link "vorige" at bounding box center [375, 218] width 9 height 9
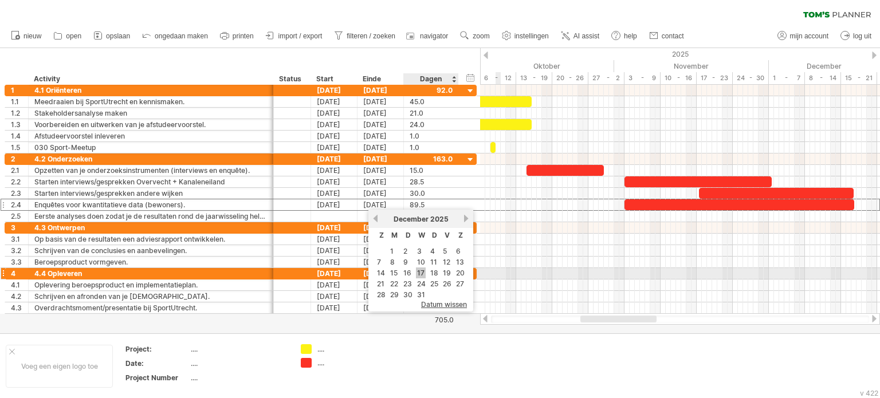
click at [421, 273] on link "17" at bounding box center [421, 273] width 10 height 11
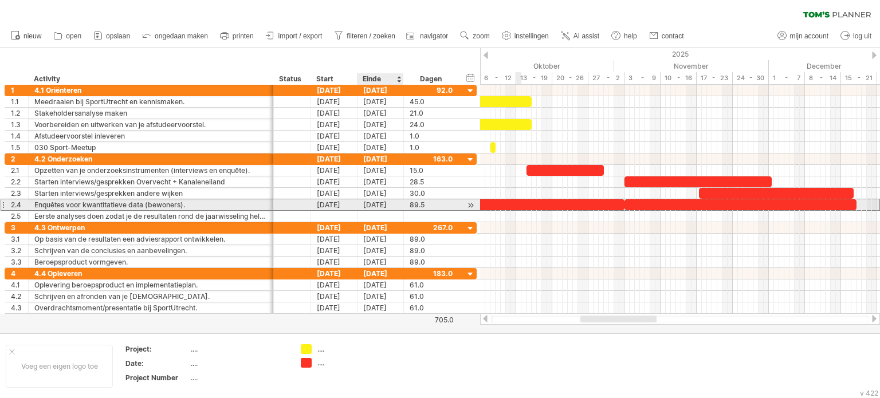
click at [366, 202] on div "[DATE]" at bounding box center [381, 204] width 46 height 11
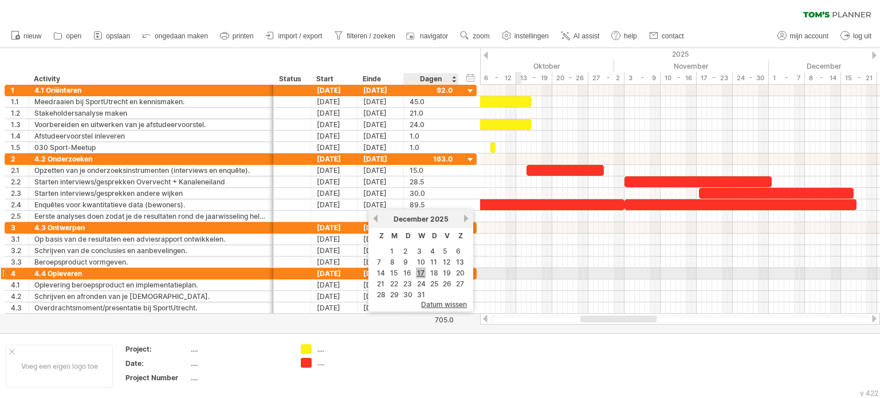
click at [421, 270] on link "17" at bounding box center [421, 273] width 10 height 11
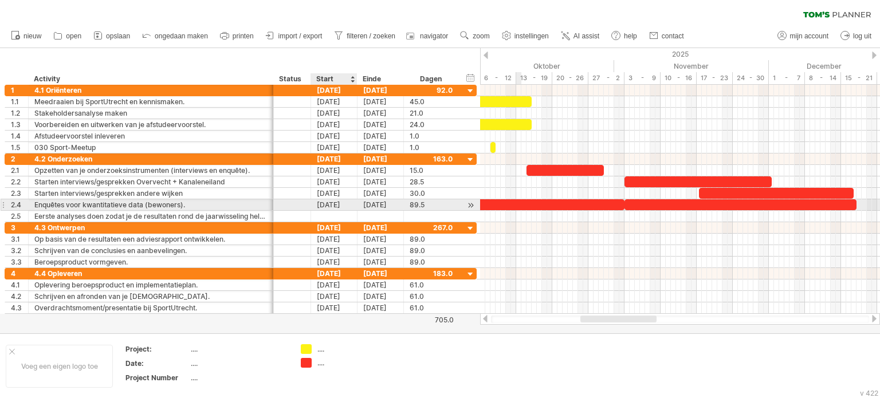
click at [333, 206] on div "[DATE]" at bounding box center [334, 204] width 46 height 11
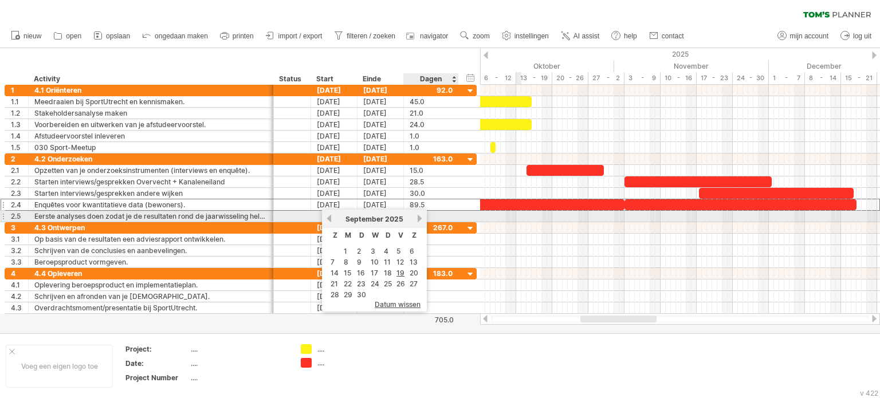
click at [416, 220] on link "volgende" at bounding box center [420, 218] width 9 height 9
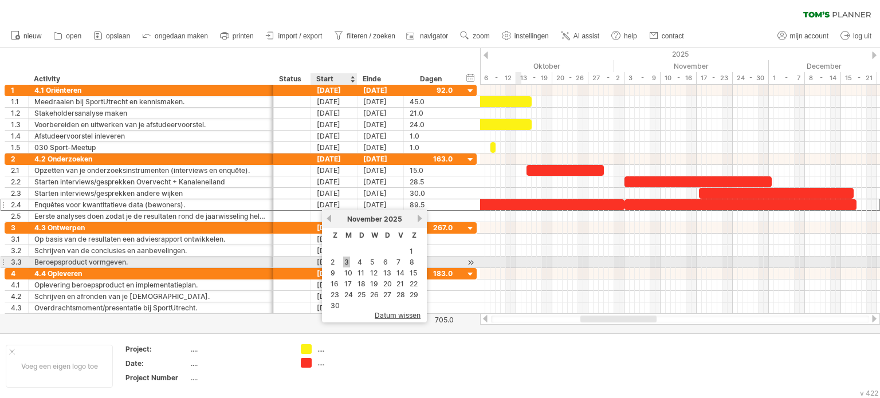
click at [346, 263] on link "3" at bounding box center [346, 262] width 7 height 11
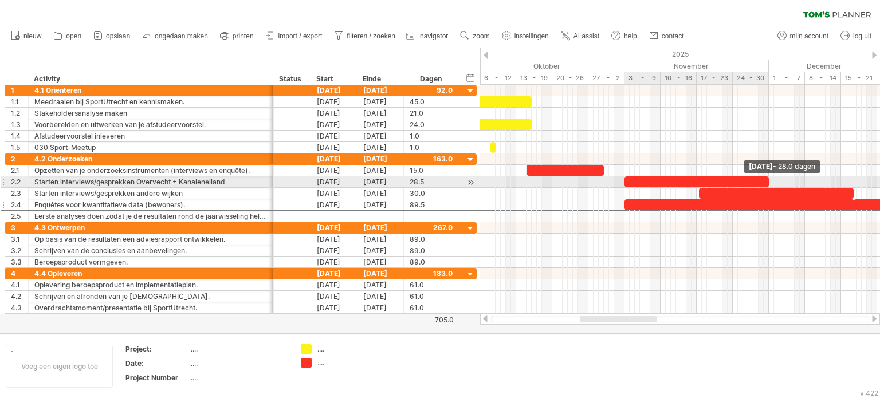
click at [767, 178] on span at bounding box center [769, 182] width 5 height 11
click at [767, 179] on span at bounding box center [769, 182] width 5 height 11
click at [377, 179] on div "[DATE]" at bounding box center [381, 182] width 46 height 11
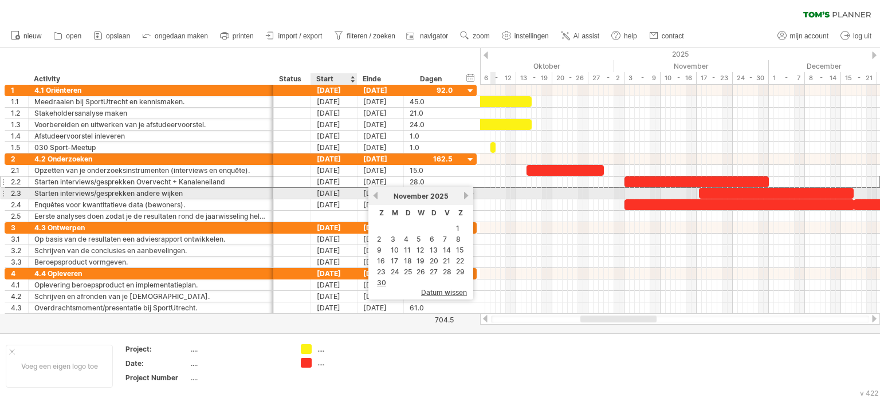
click at [331, 194] on div "[DATE]" at bounding box center [334, 193] width 46 height 11
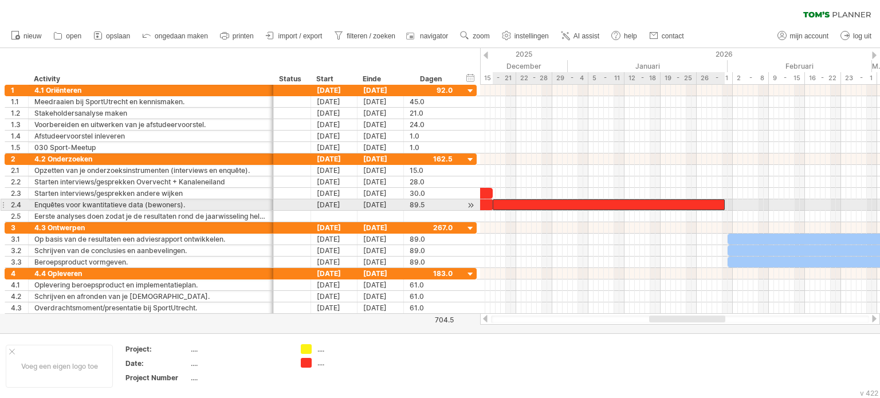
click at [705, 203] on div at bounding box center [609, 204] width 232 height 11
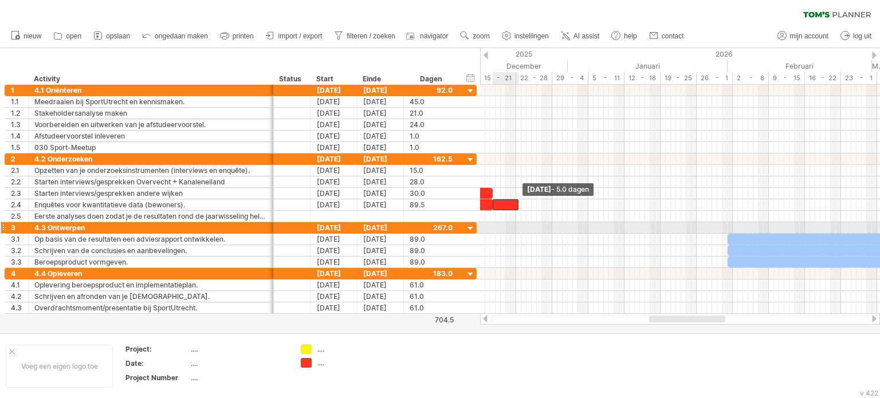
drag, startPoint x: 724, startPoint y: 200, endPoint x: 517, endPoint y: 229, distance: 209.4
click at [517, 229] on div "[DATE] - 5.0 dagen [DATE]" at bounding box center [680, 199] width 400 height 229
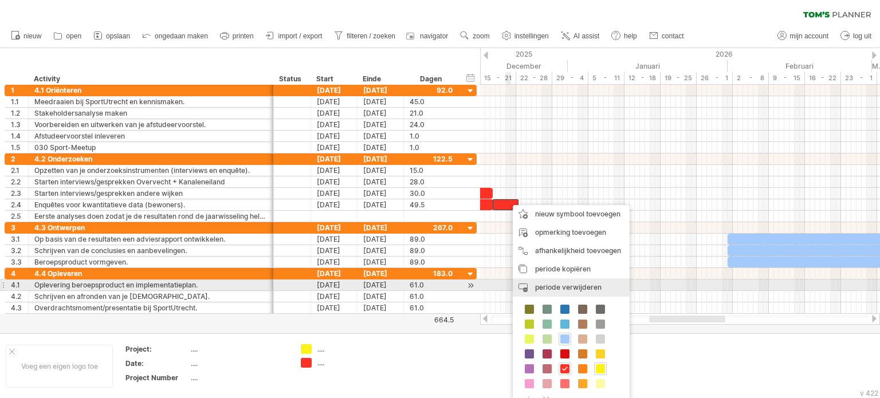
click at [559, 288] on span "periode verwijderen" at bounding box center [568, 287] width 66 height 9
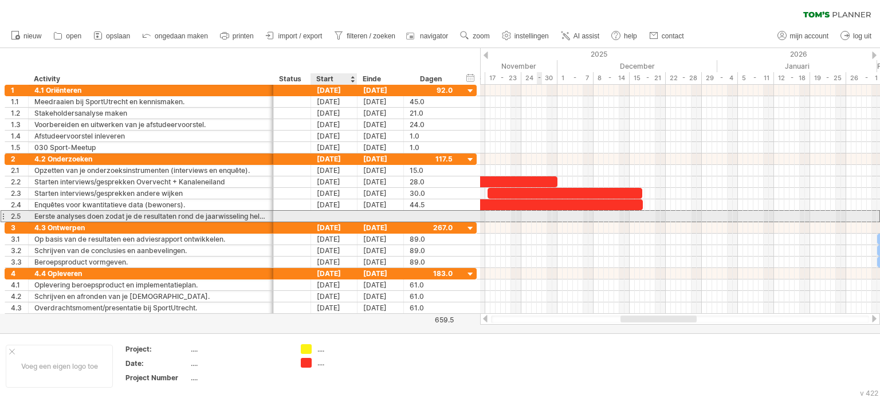
click at [321, 215] on div at bounding box center [334, 216] width 46 height 11
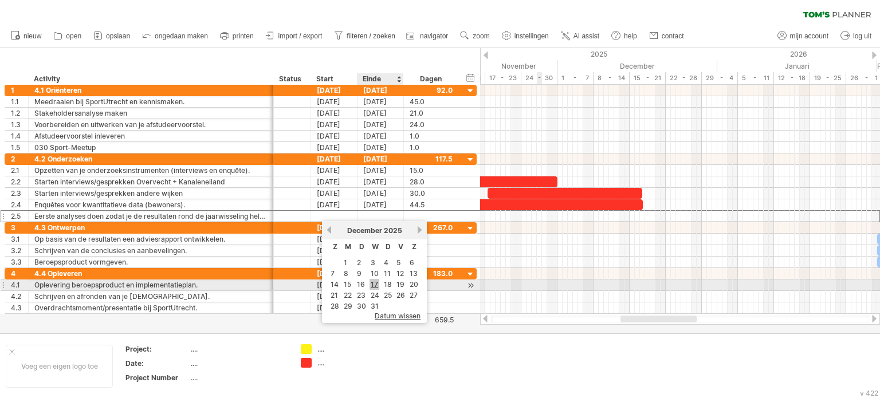
click at [374, 282] on link "17" at bounding box center [375, 284] width 10 height 11
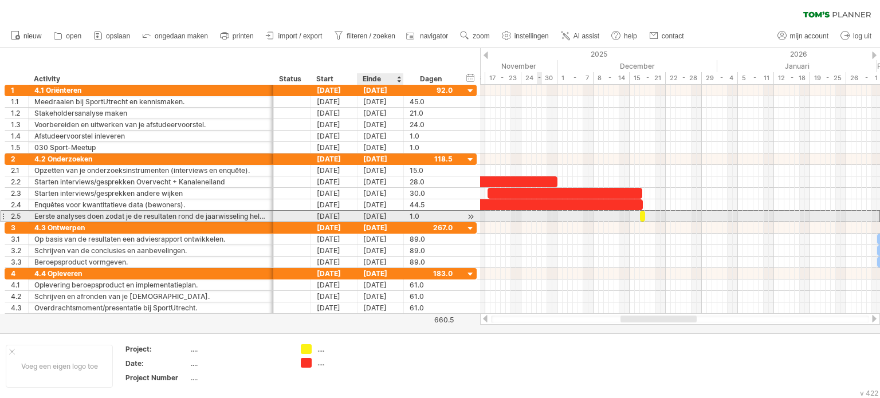
click at [377, 218] on div "[DATE]" at bounding box center [381, 216] width 46 height 11
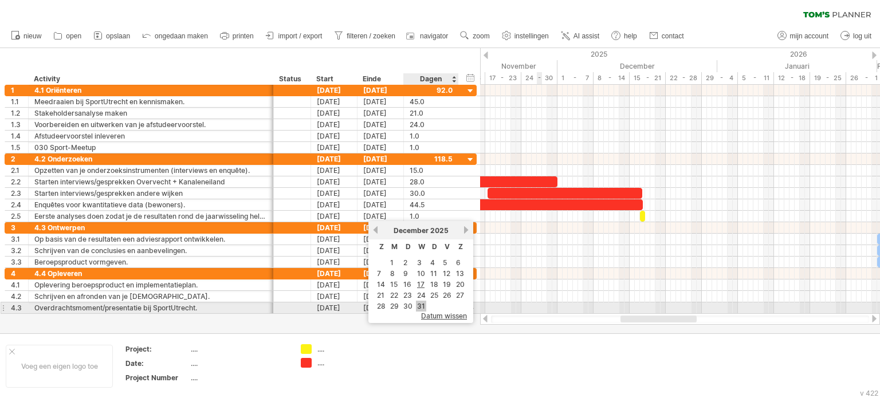
click at [421, 304] on link "31" at bounding box center [421, 306] width 10 height 11
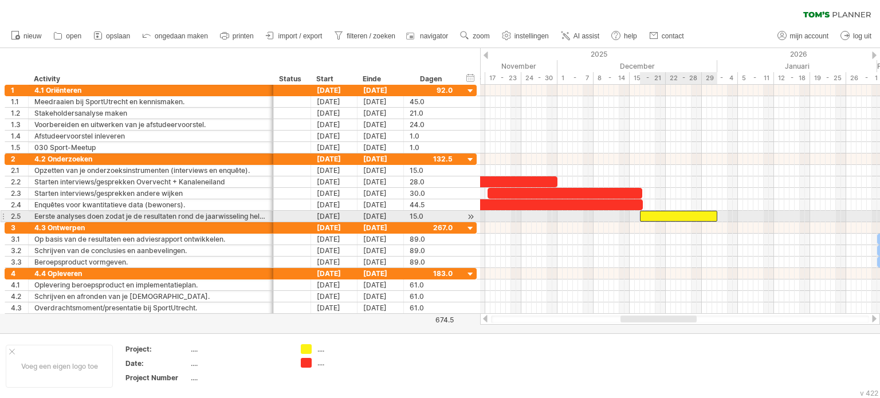
click at [690, 218] on div at bounding box center [678, 216] width 77 height 11
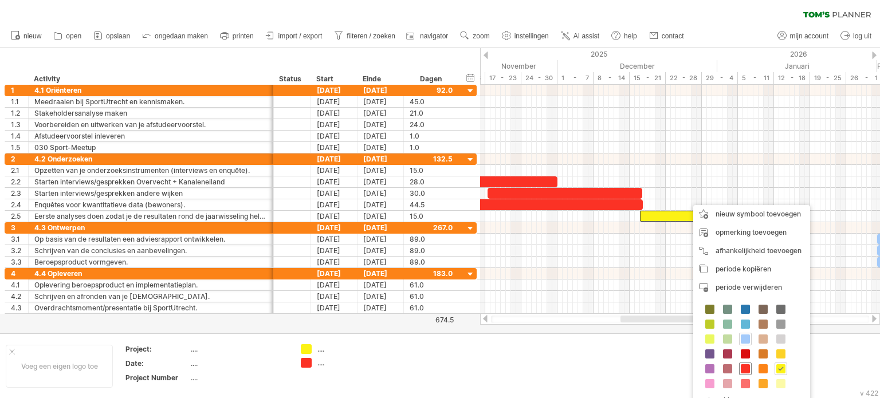
click at [750, 365] on span at bounding box center [745, 369] width 9 height 9
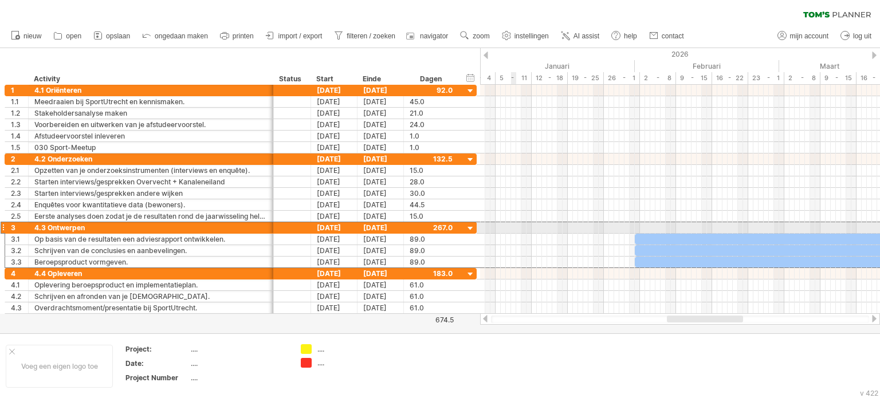
click at [2, 226] on div at bounding box center [3, 228] width 5 height 12
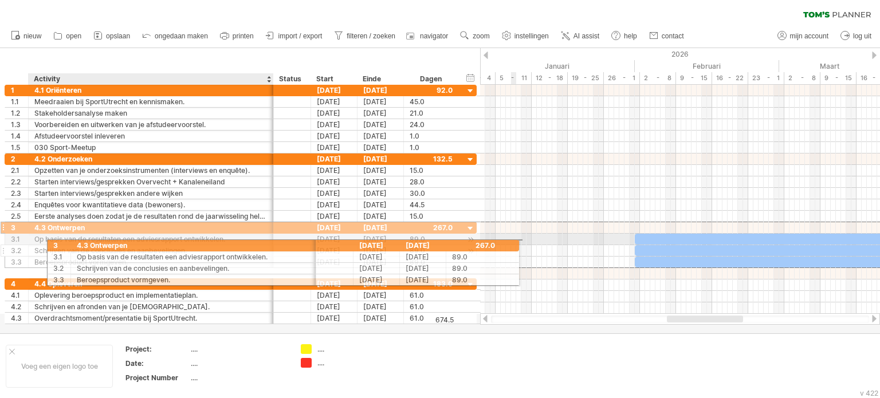
drag, startPoint x: 2, startPoint y: 226, endPoint x: 42, endPoint y: 244, distance: 43.6
click at [42, 244] on div "**********" at bounding box center [241, 245] width 472 height 46
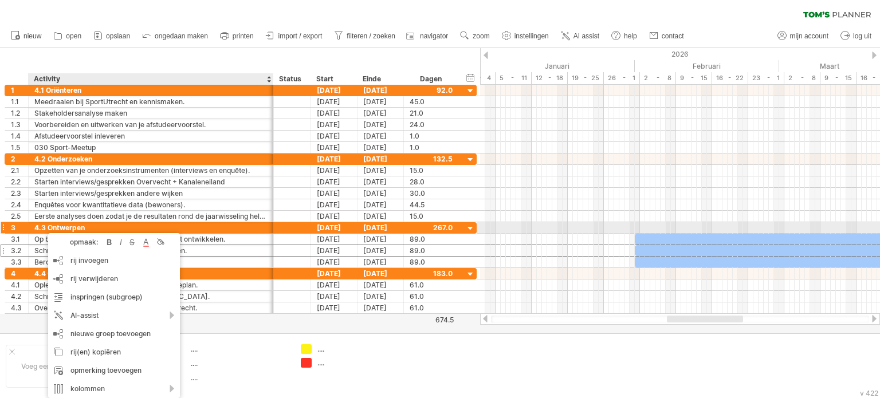
click at [2, 226] on div at bounding box center [3, 228] width 5 height 12
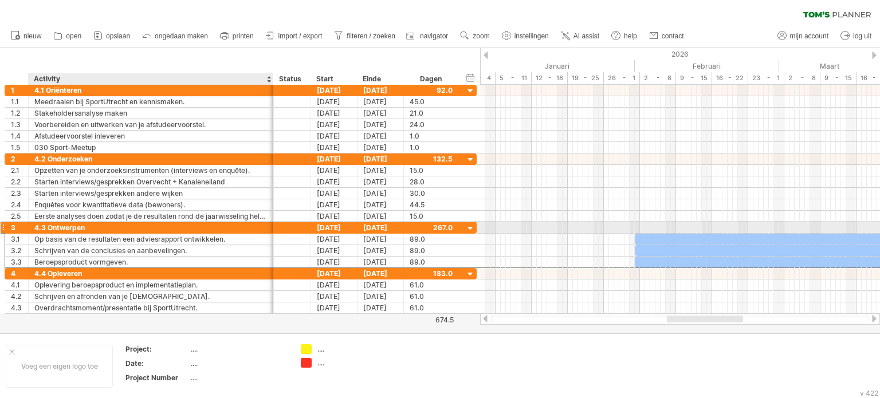
click at [2, 226] on div at bounding box center [3, 228] width 5 height 12
click at [3, 226] on div at bounding box center [3, 228] width 5 height 12
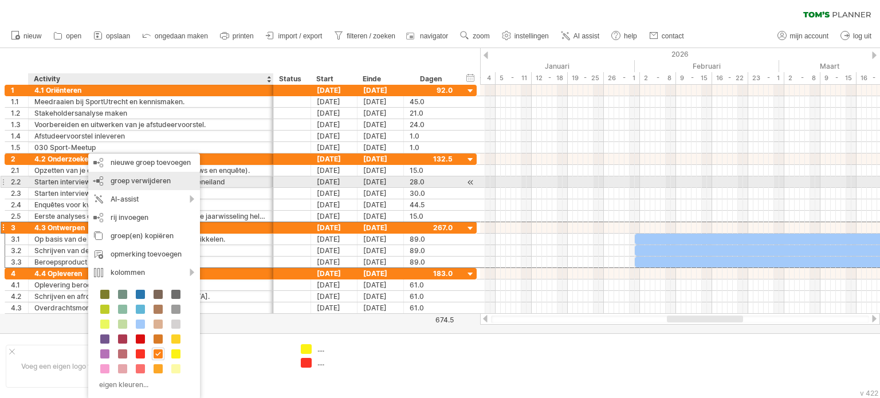
click at [162, 180] on span "groep verwijderen" at bounding box center [141, 181] width 60 height 9
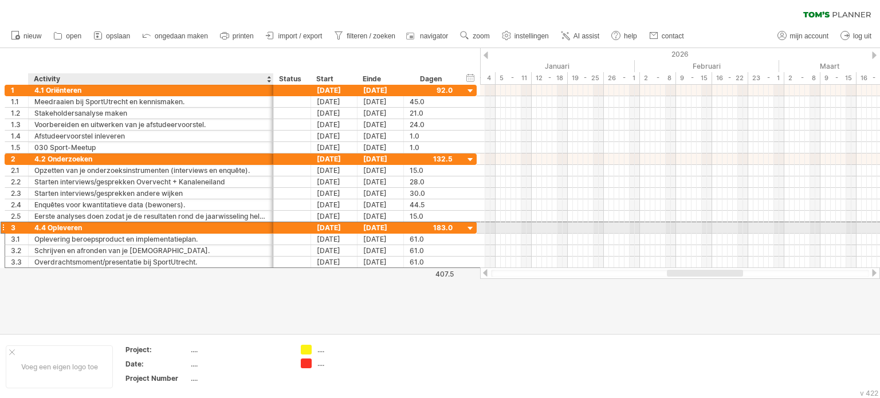
click at [50, 228] on div "4.4 Opleveren" at bounding box center [150, 227] width 233 height 11
click at [4, 227] on div at bounding box center [3, 228] width 5 height 12
click at [102, 224] on div "4.4 Opleveren" at bounding box center [150, 227] width 233 height 11
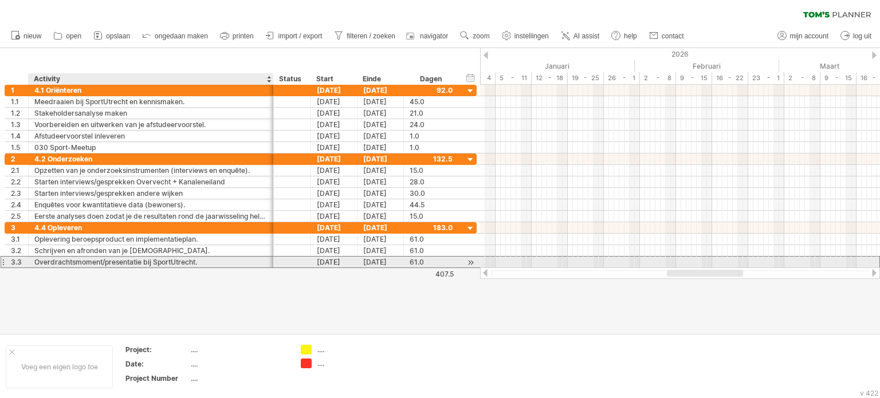
click at [187, 260] on div "Overdrachtsmoment/presentatie bij SportUtrecht." at bounding box center [150, 262] width 233 height 11
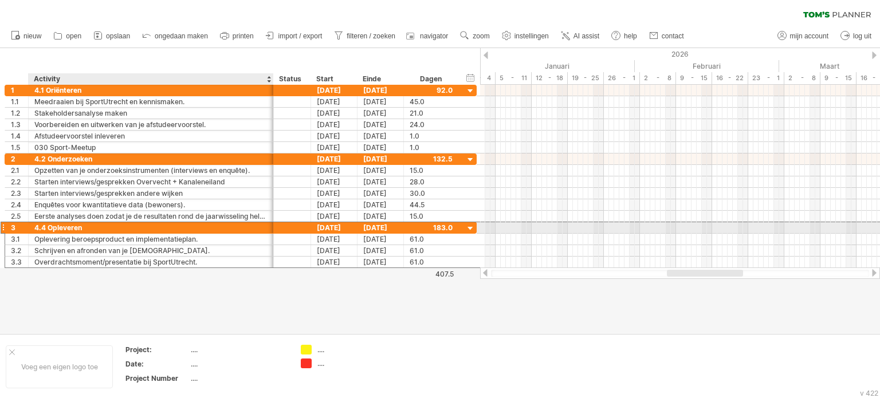
click at [97, 228] on div "4.4 Opleveren" at bounding box center [150, 227] width 233 height 11
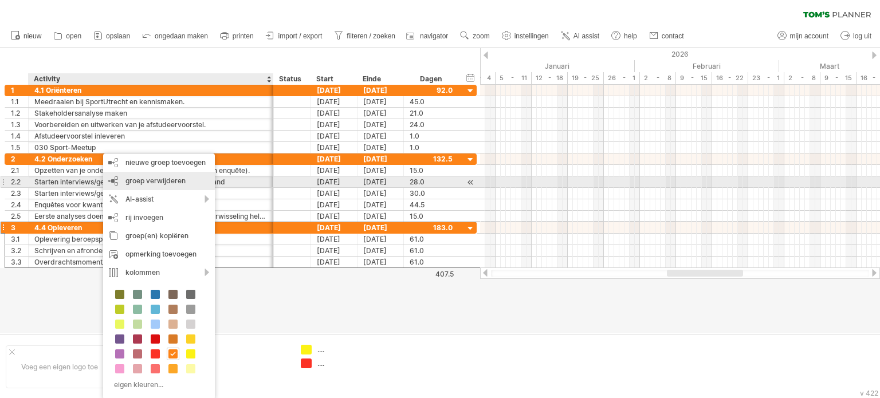
click at [169, 182] on span "groep verwijderen" at bounding box center [156, 181] width 60 height 9
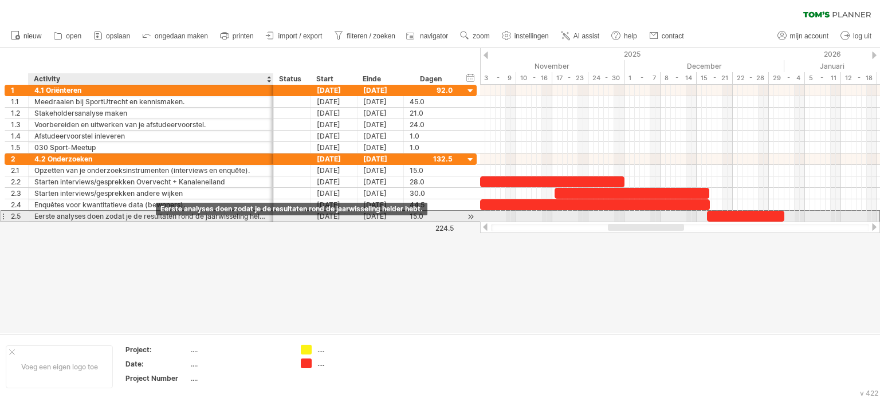
click at [139, 215] on div "Eerste analyses doen zodat je de resultaten rond de jaarwisseling helder hebt." at bounding box center [150, 216] width 233 height 11
click at [0, 0] on input "**********" at bounding box center [0, 0] width 0 height 0
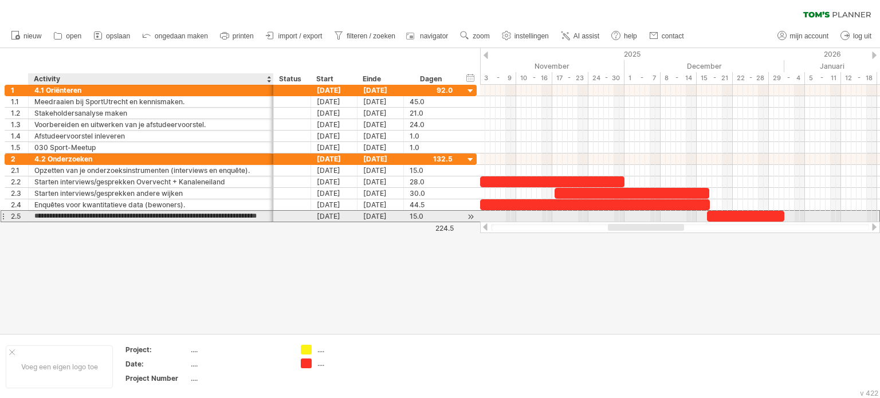
click at [139, 215] on input "**********" at bounding box center [150, 216] width 233 height 11
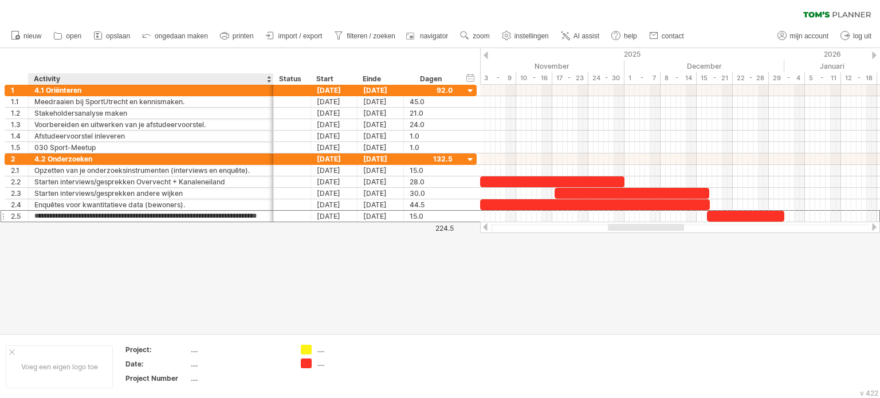
type input "**********"
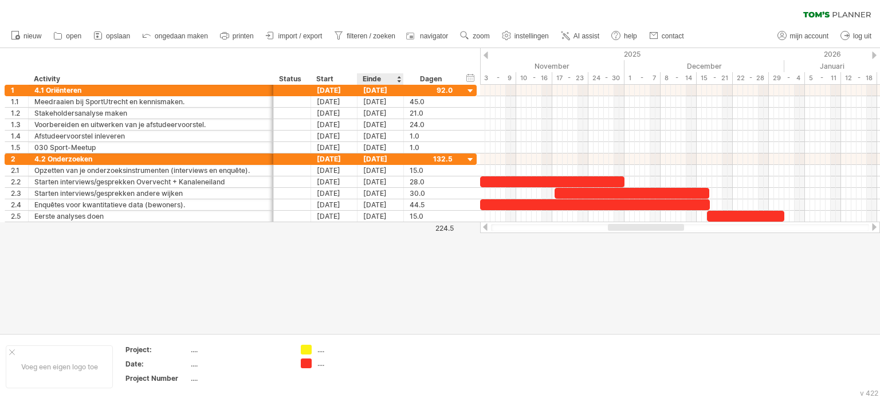
click at [389, 223] on div at bounding box center [440, 190] width 880 height 285
click at [472, 75] on div "verberg start/eind/duur toon start/eind/duur" at bounding box center [470, 78] width 11 height 12
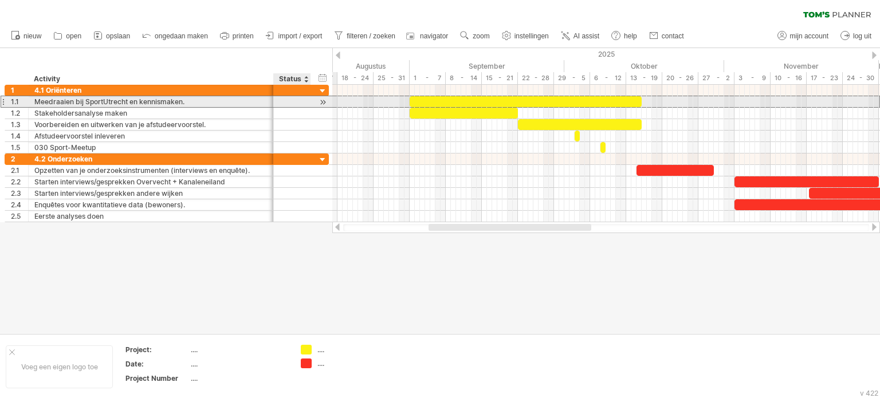
click at [281, 103] on div at bounding box center [292, 101] width 25 height 11
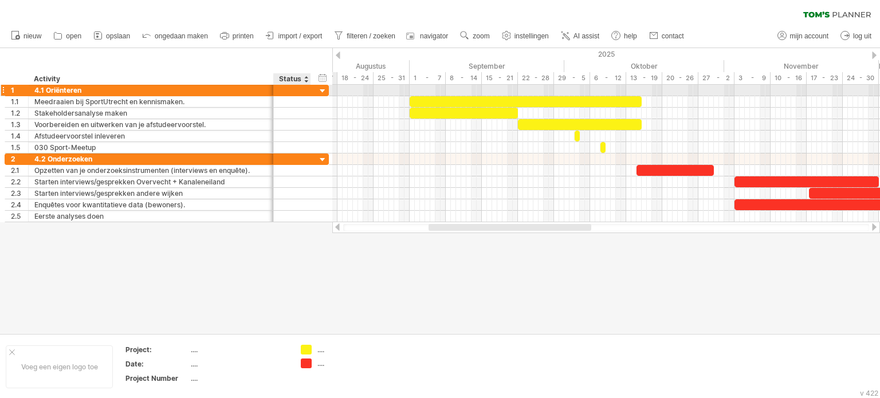
click at [322, 90] on div at bounding box center [323, 91] width 11 height 11
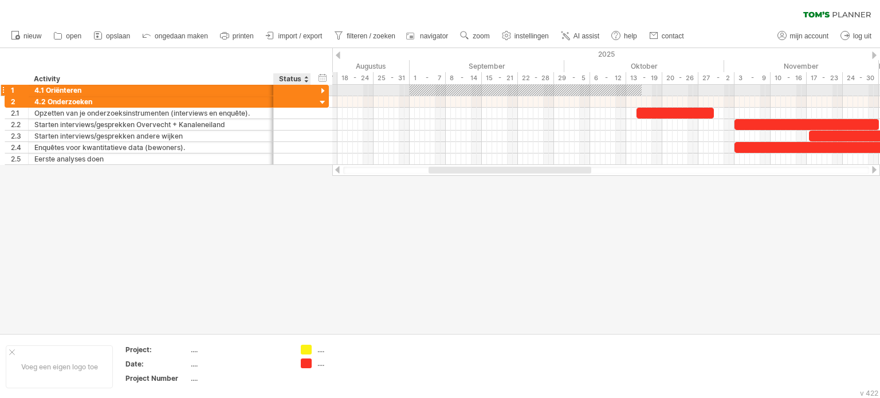
click at [322, 90] on div at bounding box center [323, 91] width 11 height 11
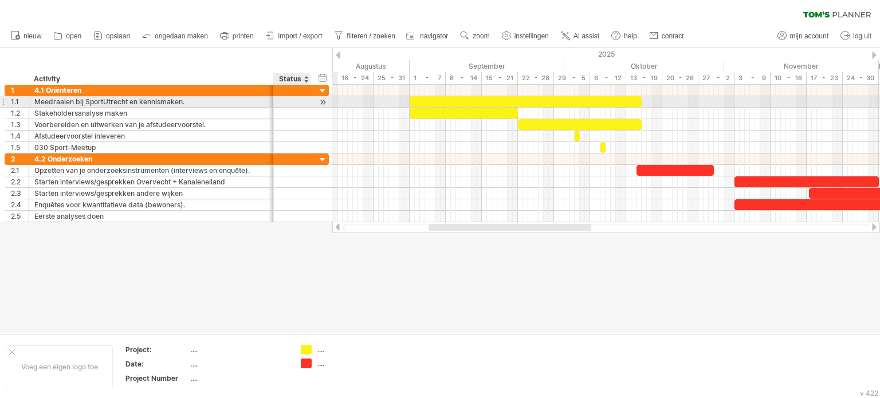
click at [321, 101] on div at bounding box center [323, 102] width 11 height 12
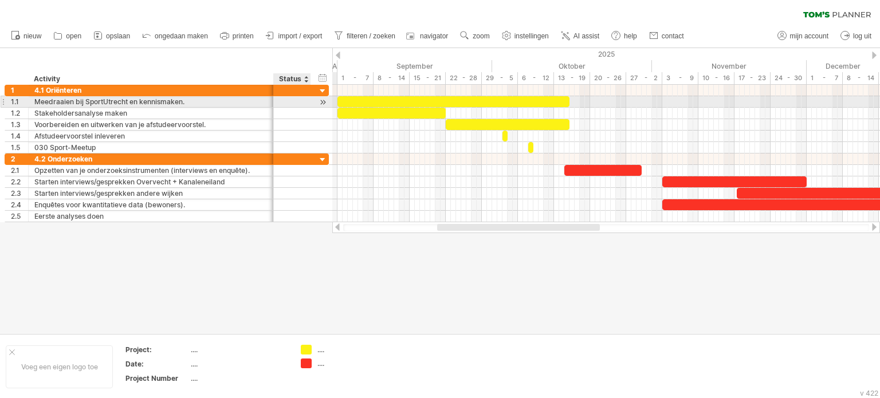
click at [321, 101] on div at bounding box center [323, 102] width 11 height 12
click at [305, 101] on div at bounding box center [292, 101] width 37 height 11
click at [300, 101] on div at bounding box center [292, 101] width 25 height 11
click at [300, 101] on input "text" at bounding box center [292, 101] width 25 height 11
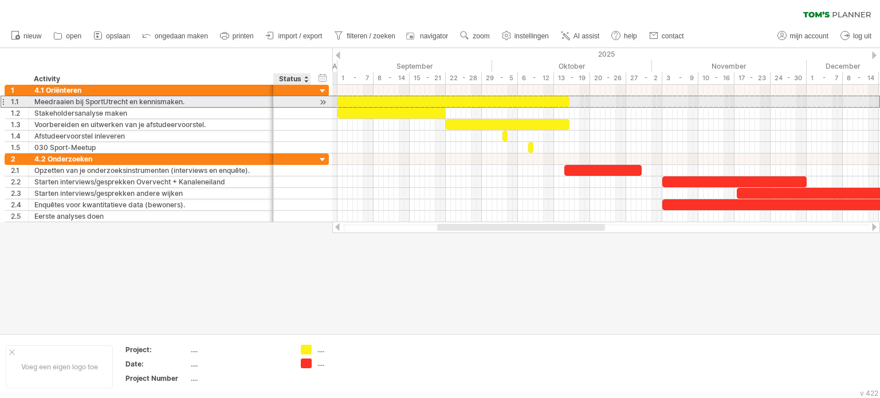
click at [300, 101] on input "text" at bounding box center [292, 101] width 25 height 11
type input "*****"
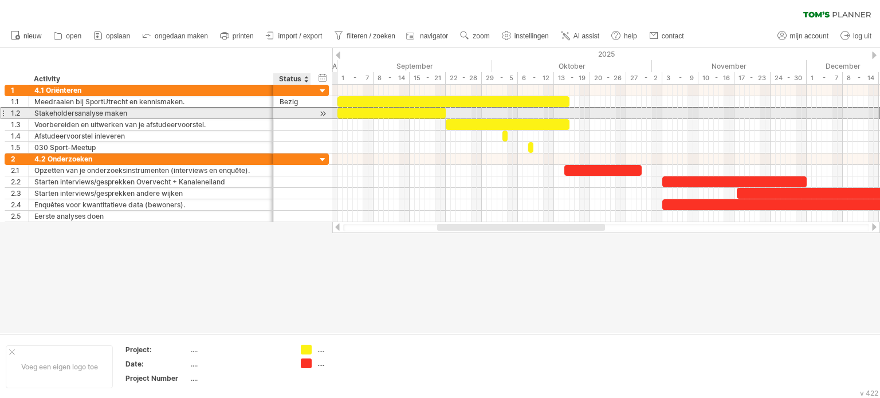
click at [293, 110] on div at bounding box center [292, 113] width 25 height 11
type input "*****"
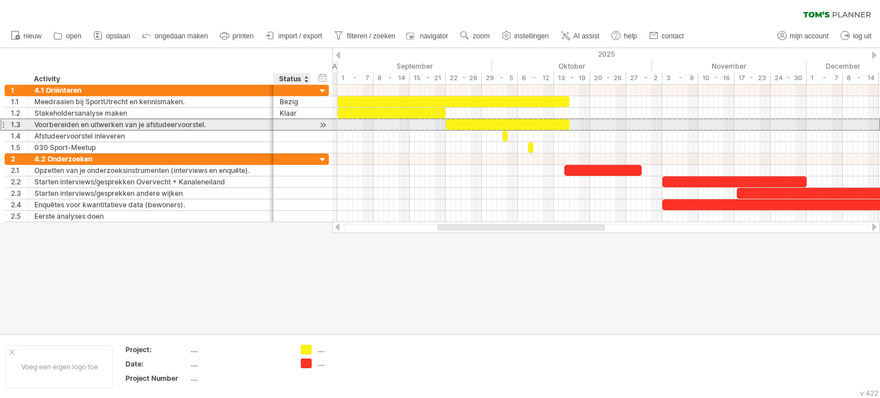
click at [292, 122] on div at bounding box center [292, 124] width 25 height 11
type input "*****"
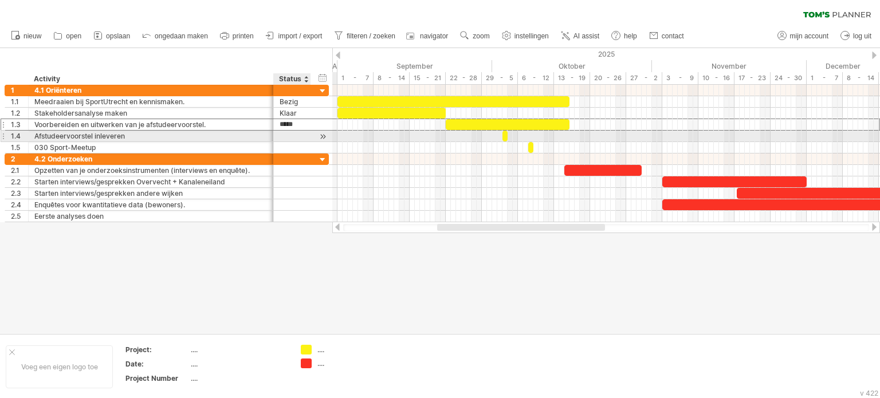
click at [292, 135] on div at bounding box center [292, 136] width 25 height 11
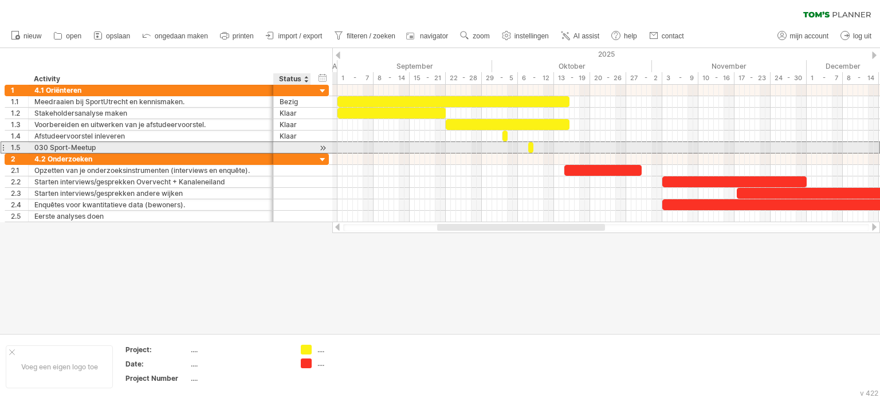
click at [293, 144] on div at bounding box center [292, 147] width 25 height 11
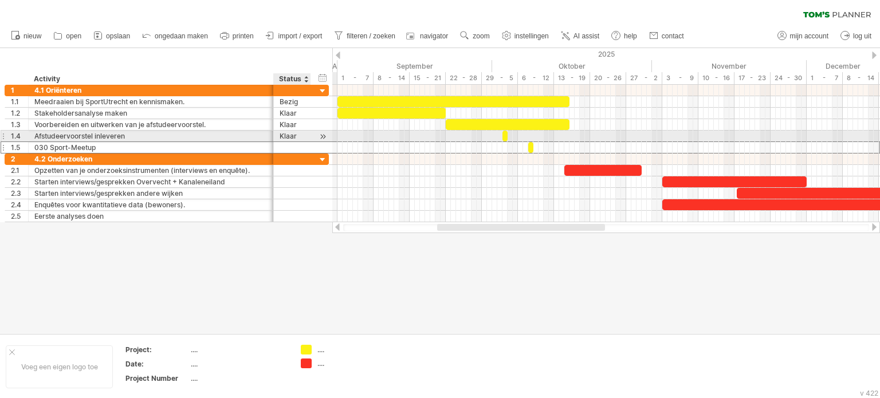
click at [291, 136] on div "Klaar" at bounding box center [292, 136] width 25 height 11
click at [291, 136] on input "*****" at bounding box center [292, 136] width 25 height 11
type input "*****"
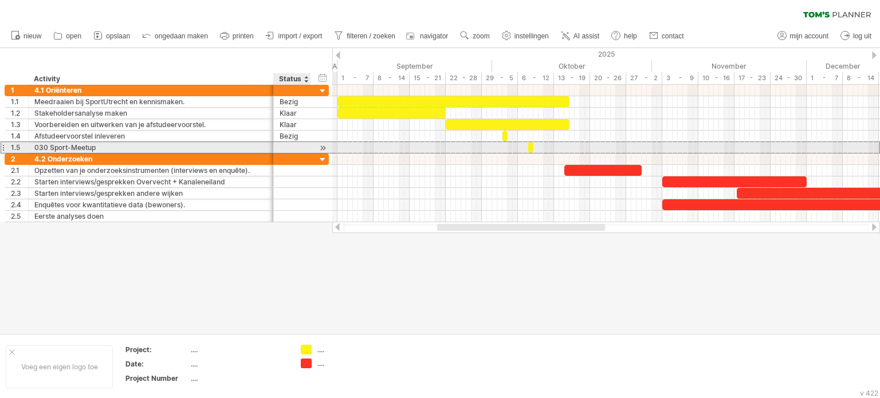
click at [289, 147] on div at bounding box center [292, 147] width 25 height 11
click at [531, 150] on span at bounding box center [533, 147] width 5 height 11
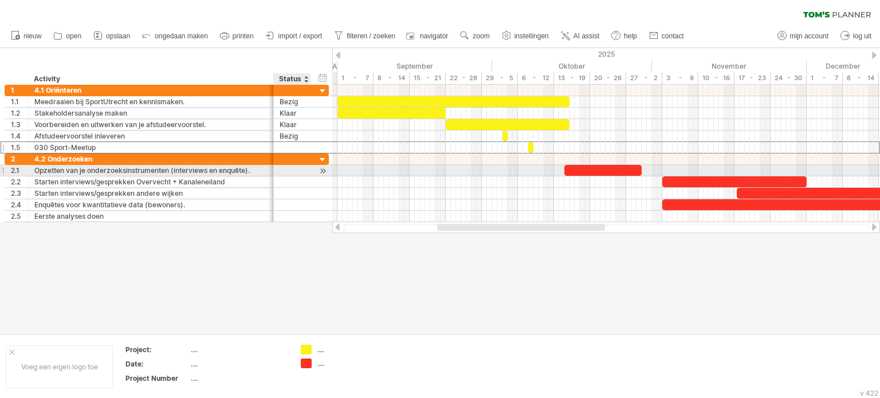
click at [291, 171] on div at bounding box center [292, 170] width 25 height 11
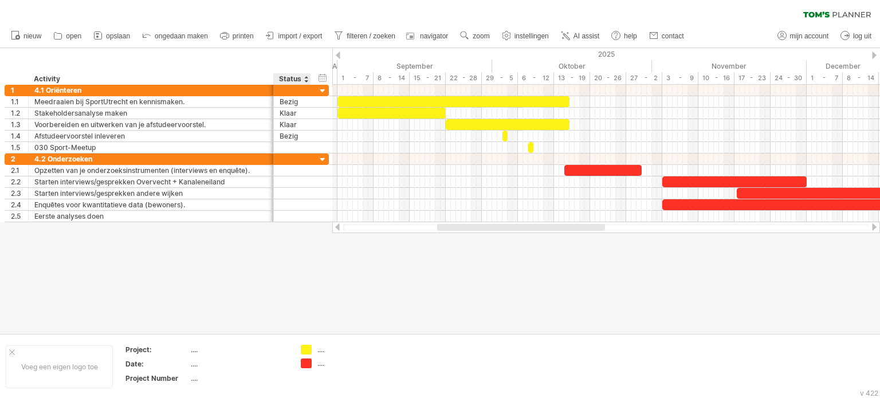
click at [285, 244] on div at bounding box center [440, 190] width 880 height 285
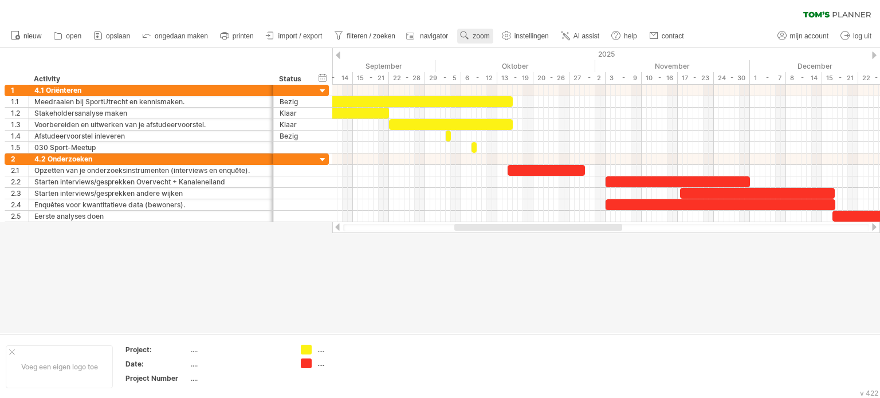
click at [475, 29] on link "zoom" at bounding box center [475, 36] width 36 height 15
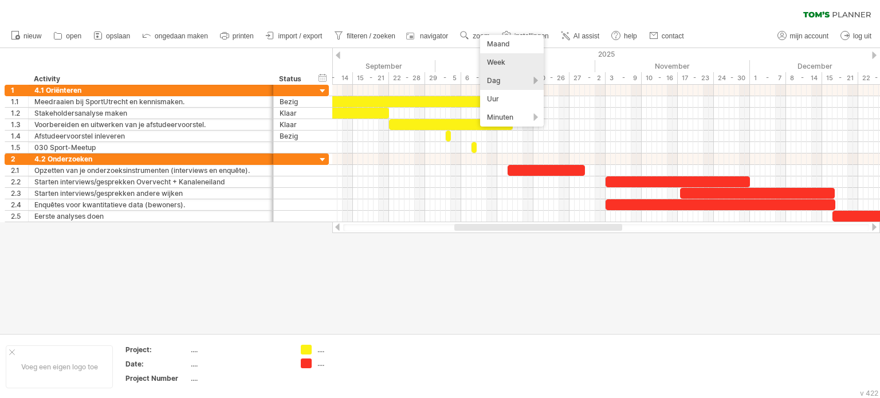
click at [504, 58] on div "Week" at bounding box center [512, 62] width 64 height 18
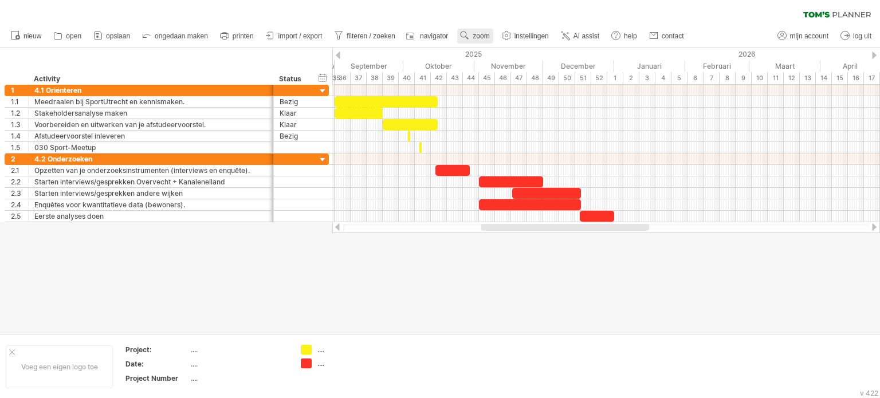
click at [476, 33] on span "zoom" at bounding box center [481, 36] width 17 height 8
click at [497, 300] on div at bounding box center [440, 190] width 880 height 285
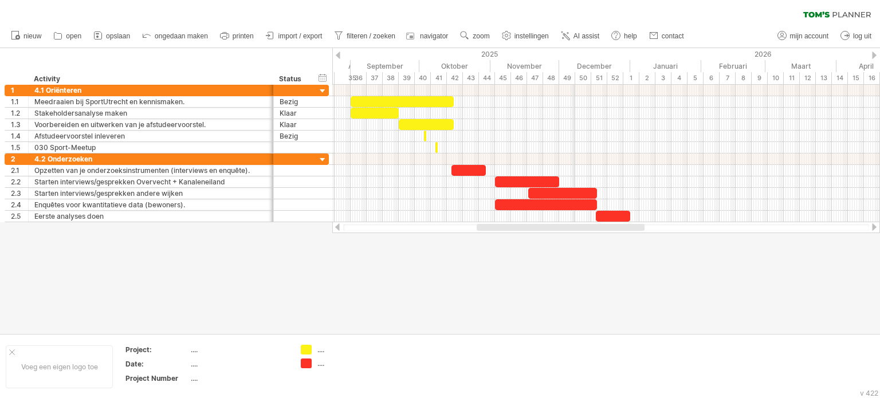
drag, startPoint x: 558, startPoint y: 75, endPoint x: 569, endPoint y: 58, distance: 19.6
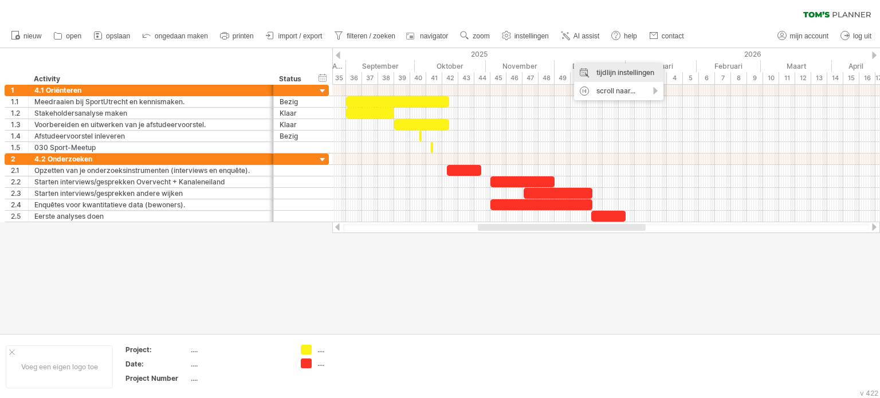
click at [618, 70] on div "tijdlijn instellingen" at bounding box center [618, 73] width 89 height 18
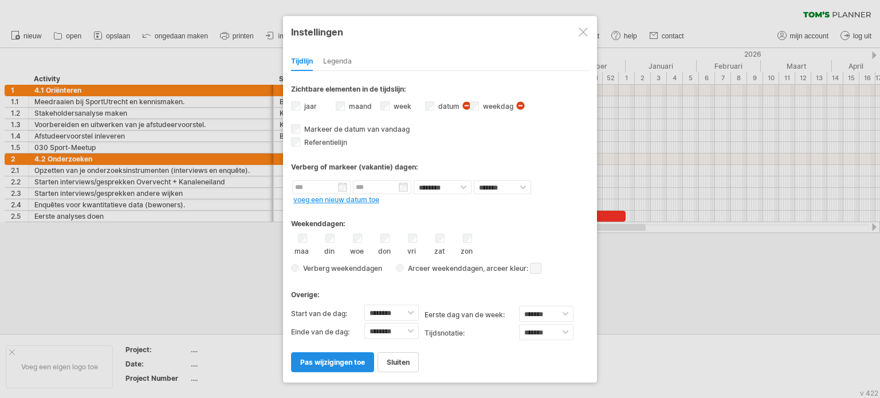
click at [331, 355] on link "pas wijzigingen toe" at bounding box center [332, 362] width 83 height 20
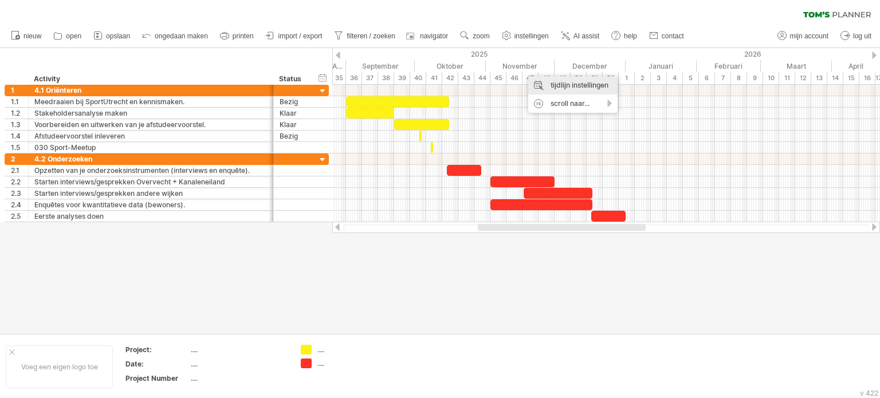
click at [550, 84] on div "tijdlijn instellingen" at bounding box center [572, 85] width 89 height 18
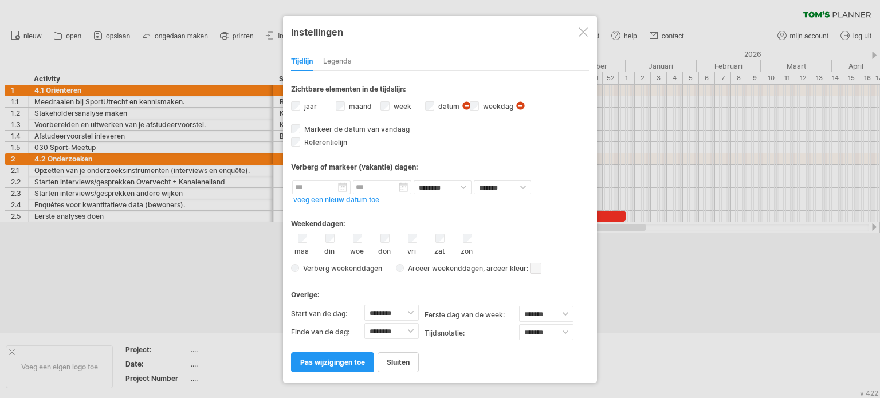
click at [521, 101] on span "weekdagen zichtbaar Momenteel is er niet genoeg ruimte horizontaal om de weekda…" at bounding box center [522, 107] width 12 height 13
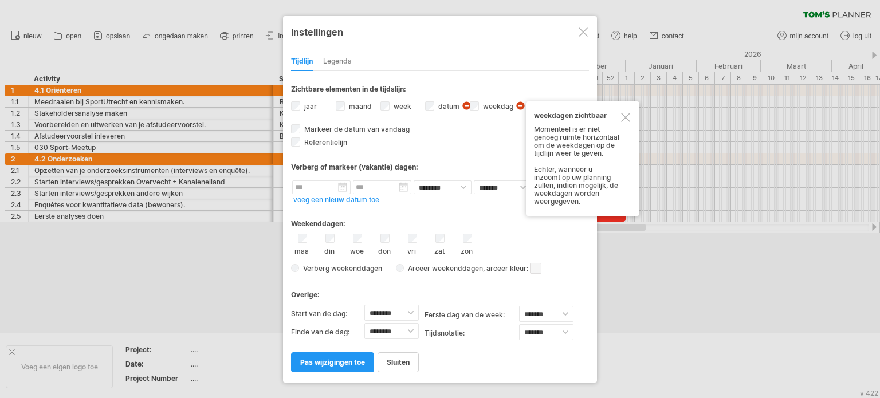
click at [516, 106] on span "weekdagen zichtbaar Momenteel is er niet genoeg ruimte horizontaal om de weekda…" at bounding box center [522, 107] width 12 height 13
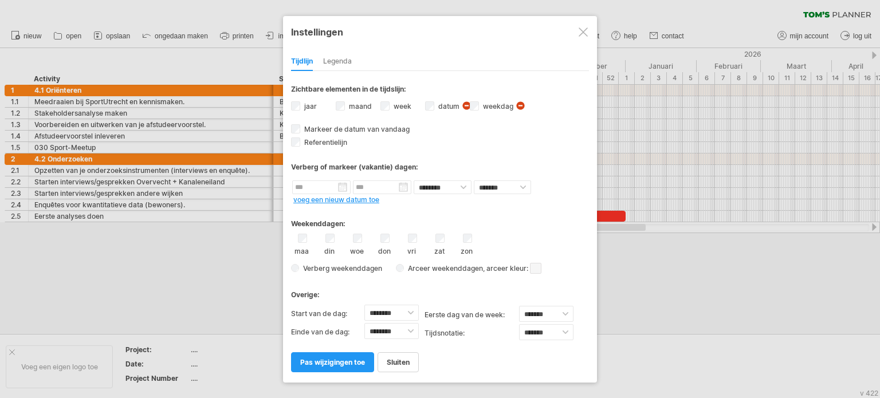
click at [516, 106] on span "weekdagen zichtbaar Momenteel is er niet genoeg ruimte horizontaal om de weekda…" at bounding box center [522, 107] width 12 height 13
click at [383, 105] on div "week weeknummers zichtbaar Momenteel is er niet genoeg ruimte horizontaal om de…" at bounding box center [403, 107] width 45 height 15
click at [332, 360] on span "pas wijzigingen toe" at bounding box center [332, 362] width 65 height 9
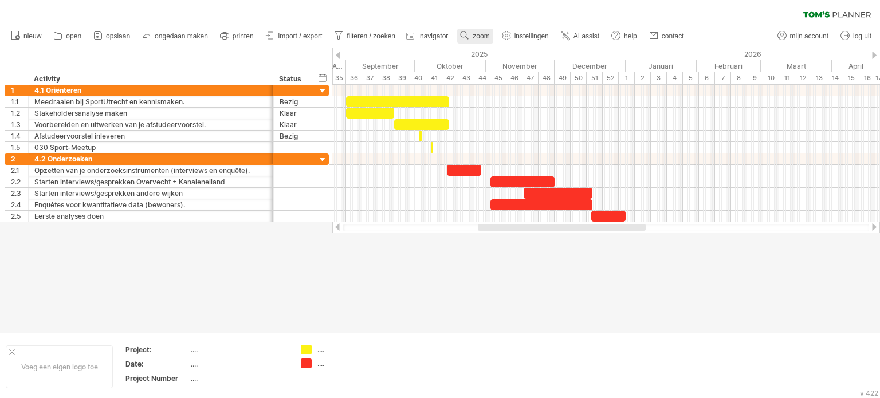
click at [488, 35] on span "zoom" at bounding box center [481, 36] width 17 height 8
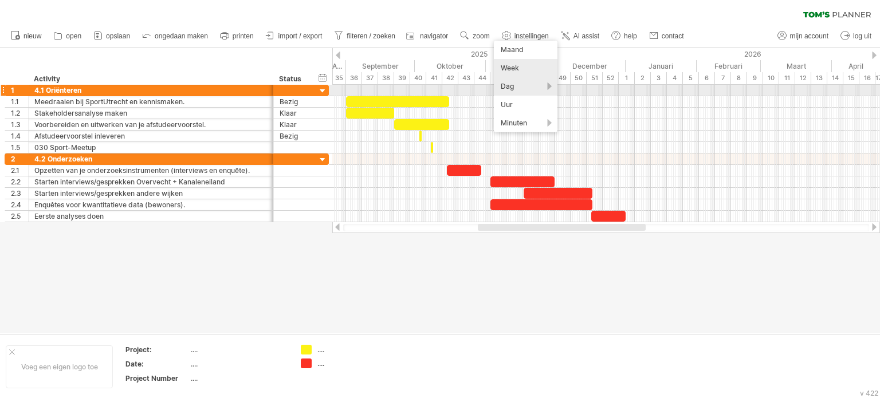
click at [545, 85] on div "Dag" at bounding box center [526, 86] width 64 height 18
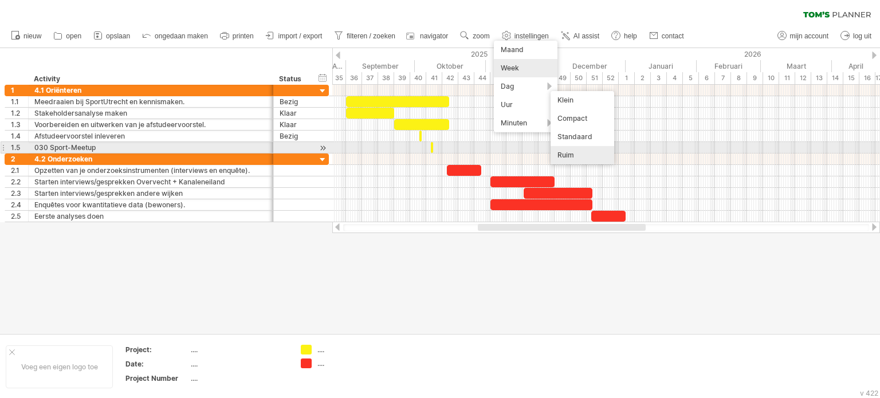
click at [569, 151] on div "Ruim" at bounding box center [583, 155] width 64 height 18
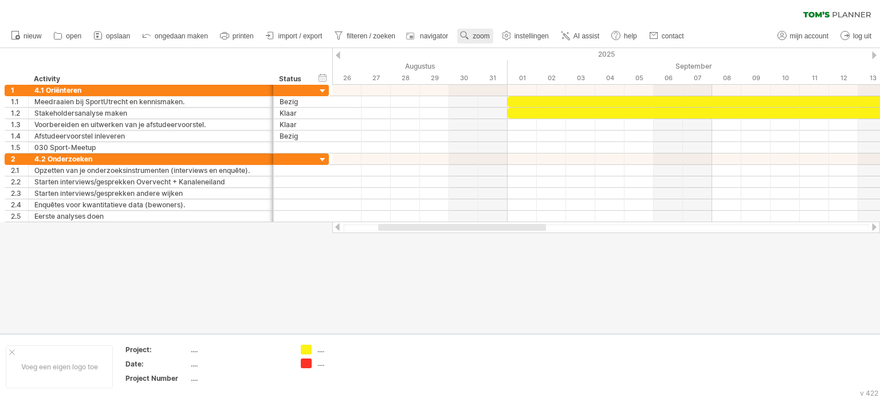
click at [472, 34] on link "zoom" at bounding box center [475, 36] width 36 height 15
click at [523, 53] on div "Maand" at bounding box center [510, 49] width 64 height 18
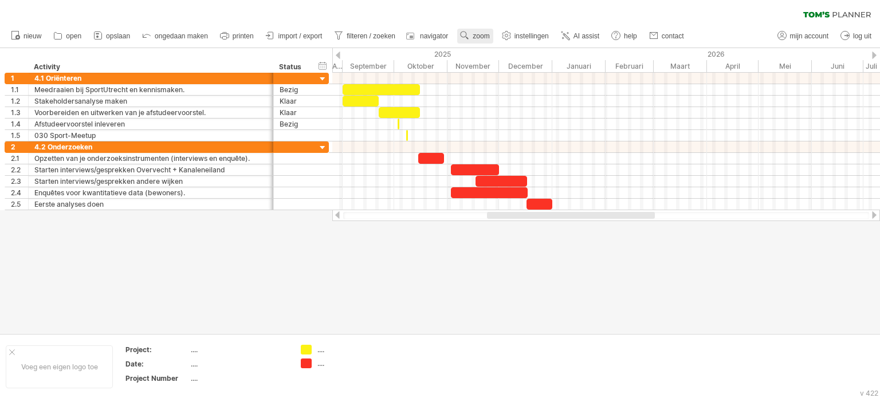
click at [481, 37] on span "zoom" at bounding box center [481, 36] width 17 height 8
click at [512, 68] on div "Week" at bounding box center [519, 70] width 64 height 18
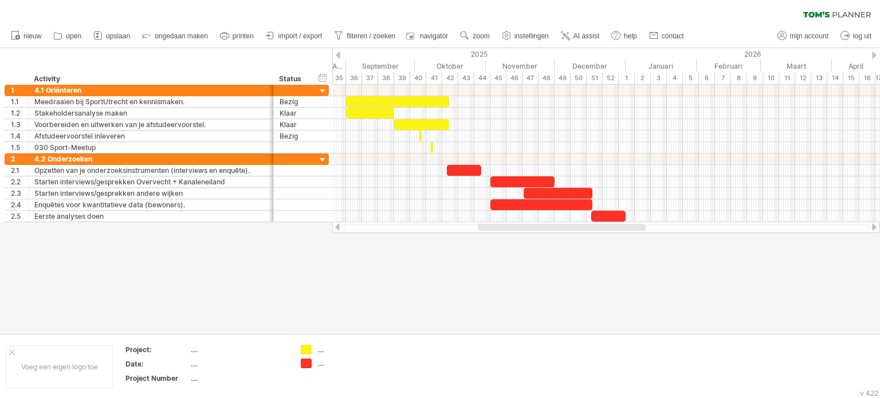
click at [436, 275] on div at bounding box center [440, 190] width 880 height 285
click at [101, 30] on icon at bounding box center [97, 35] width 11 height 11
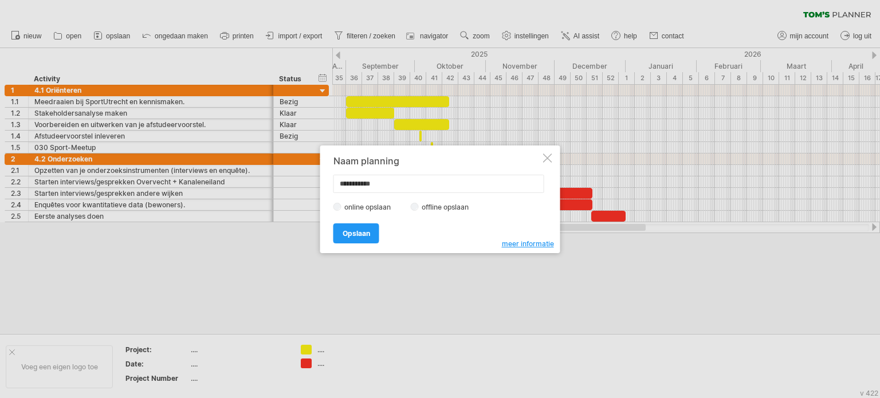
click at [393, 183] on input "**********" at bounding box center [439, 184] width 211 height 18
type input "**********"
click at [357, 232] on span "Opslaan" at bounding box center [357, 233] width 28 height 9
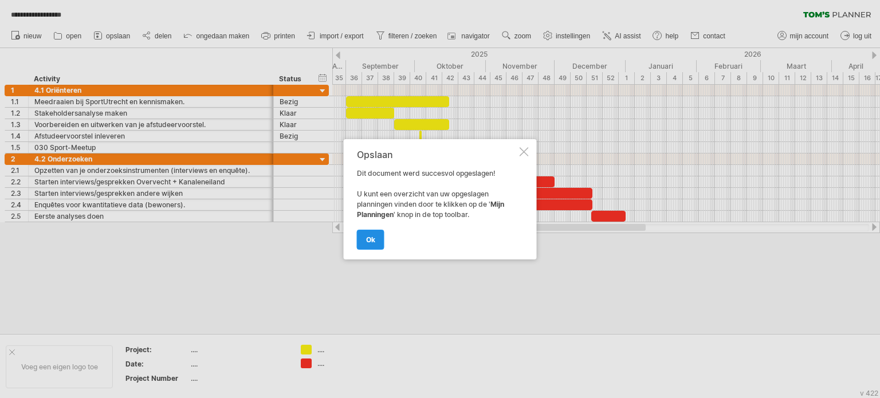
click at [368, 236] on span "ok" at bounding box center [370, 240] width 9 height 9
